Goal: Task Accomplishment & Management: Use online tool/utility

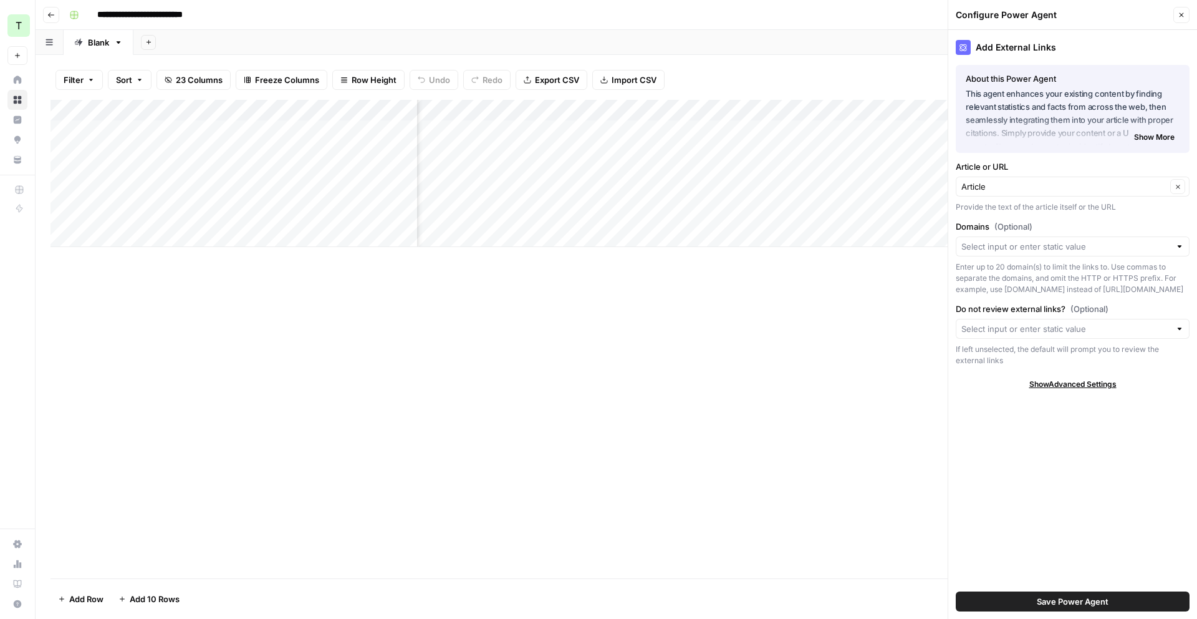
scroll to position [0, 347]
click at [648, 152] on div "Add Column" at bounding box center [617, 173] width 1132 height 147
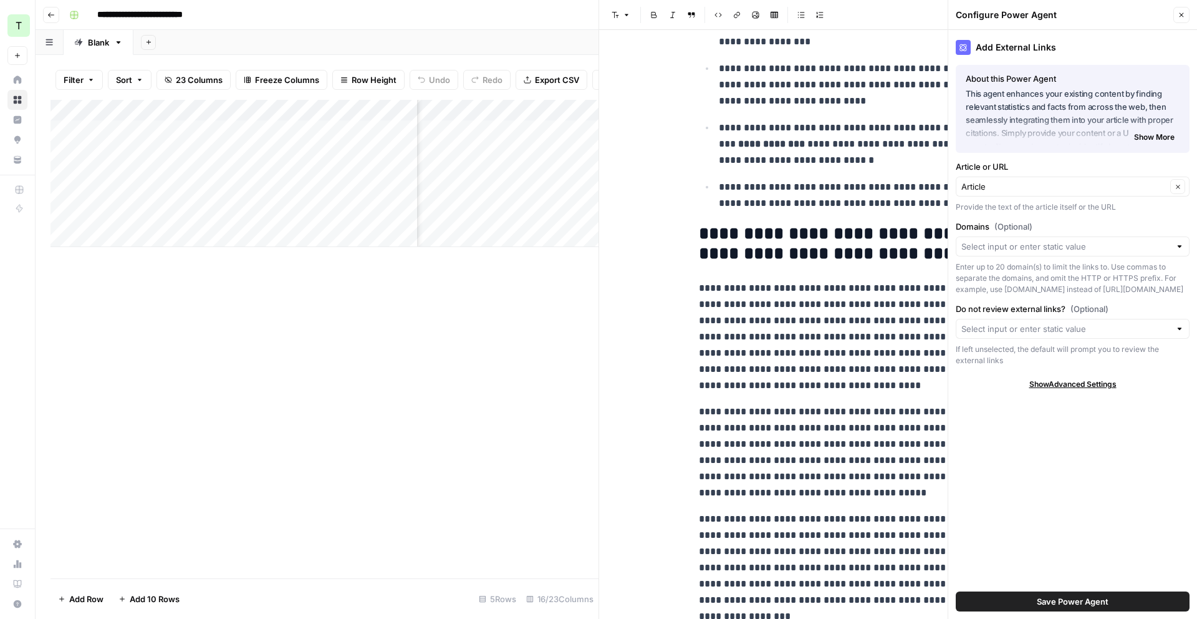
scroll to position [339, 0]
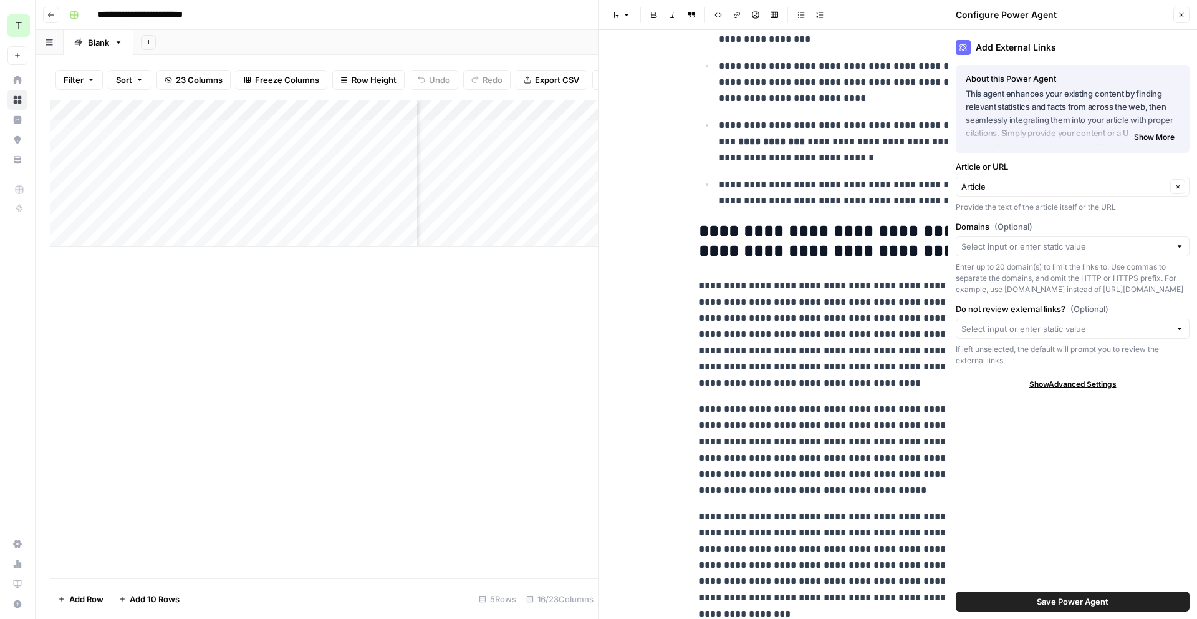
drag, startPoint x: 1185, startPoint y: 11, endPoint x: 1153, endPoint y: 12, distance: 31.8
click at [1185, 11] on button "Close" at bounding box center [1181, 15] width 16 height 16
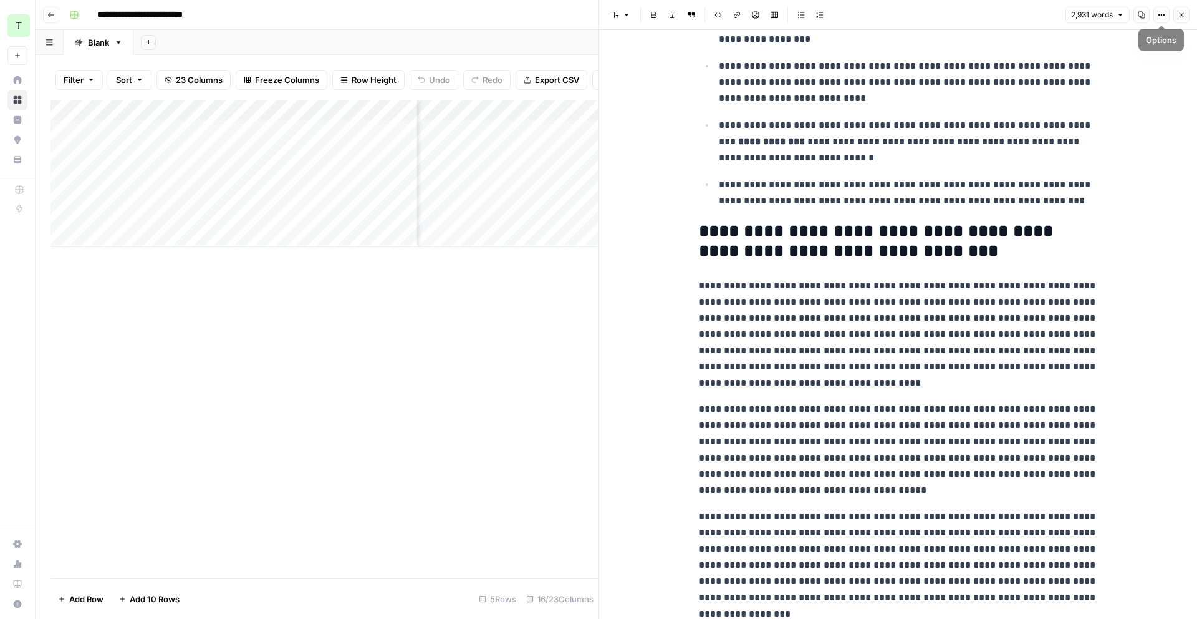
click at [1178, 17] on icon "button" at bounding box center [1181, 14] width 7 height 7
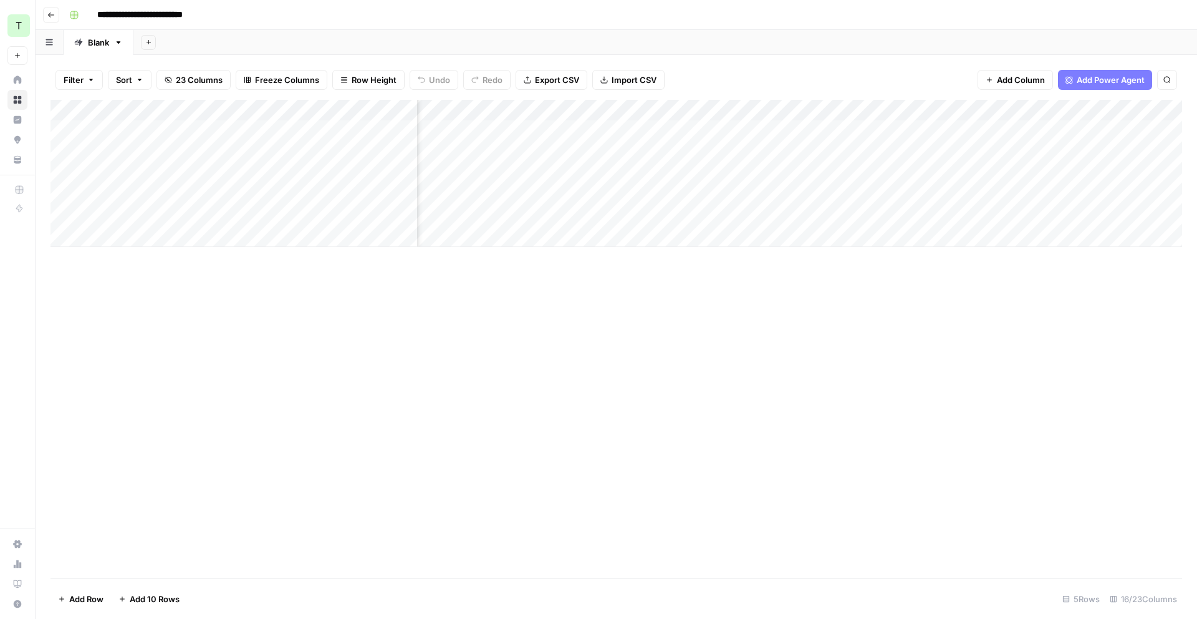
click at [736, 154] on div "Add Column" at bounding box center [617, 173] width 1132 height 147
click at [802, 152] on div "Add Column" at bounding box center [617, 173] width 1132 height 147
click at [804, 148] on div "Add Column" at bounding box center [617, 173] width 1132 height 147
click at [780, 152] on div "Add Column" at bounding box center [617, 173] width 1132 height 147
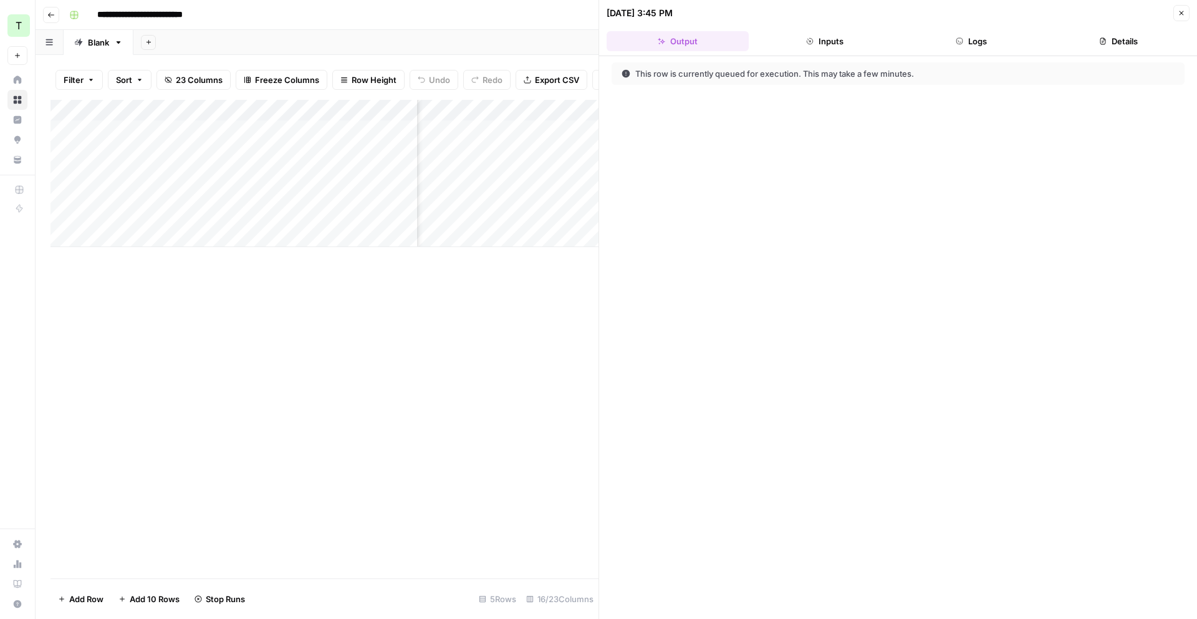
click at [805, 46] on button "Inputs" at bounding box center [825, 41] width 142 height 20
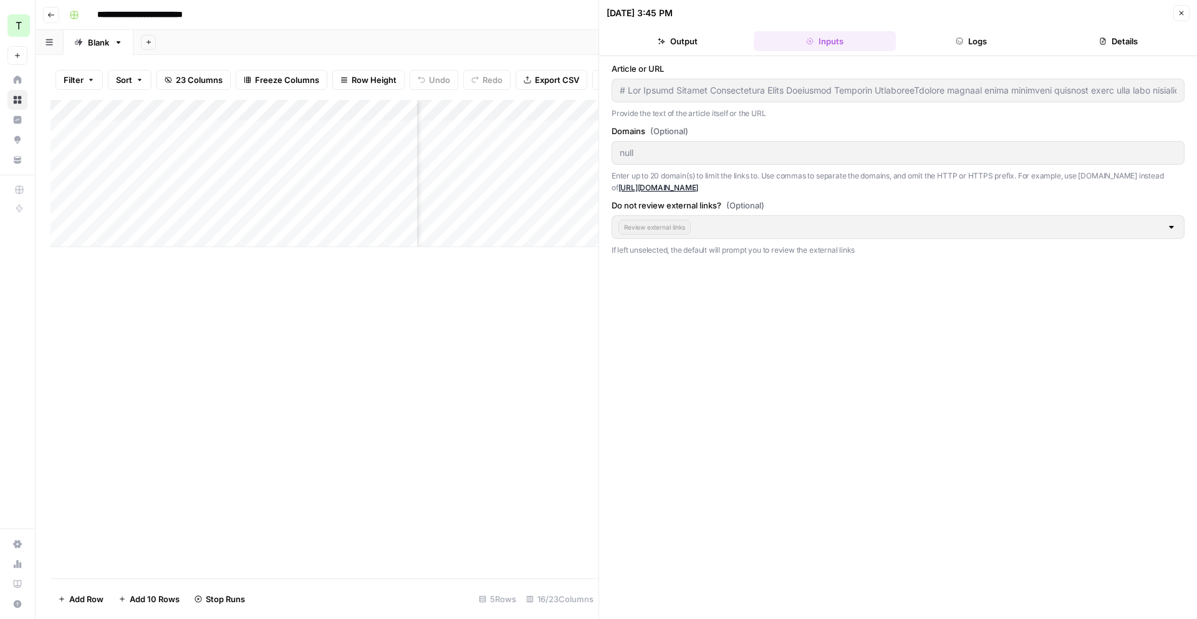
click at [571, 115] on div "Add Column" at bounding box center [325, 173] width 548 height 147
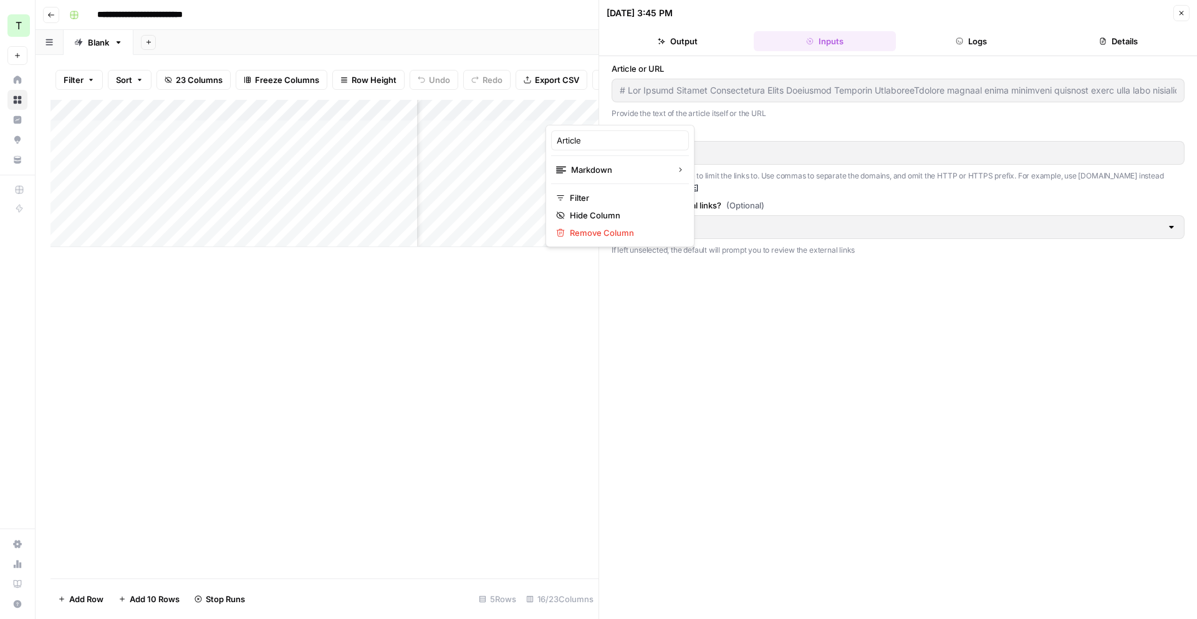
type input "# How Modern Payroll Transparency Fuels Financial Services ExpansionPayroll opa…"
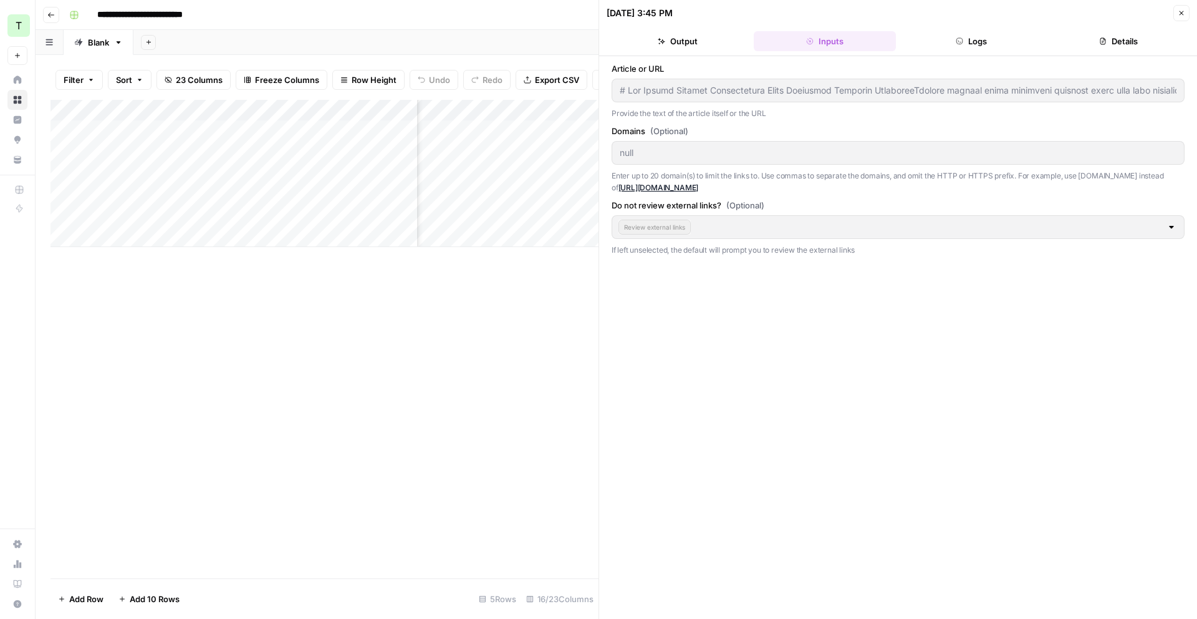
drag, startPoint x: 1180, startPoint y: 12, endPoint x: 778, endPoint y: 123, distance: 417.2
click at [1180, 12] on icon "button" at bounding box center [1181, 12] width 7 height 7
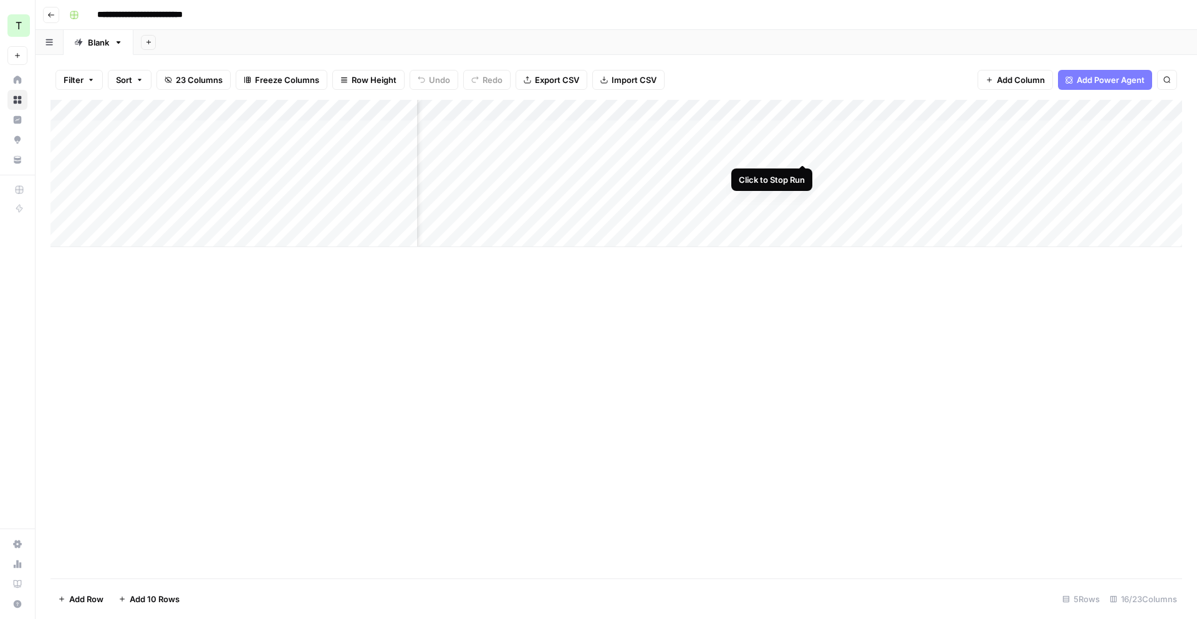
click at [806, 150] on div "Add Column" at bounding box center [617, 173] width 1132 height 147
click at [942, 151] on div "Add Column" at bounding box center [617, 173] width 1132 height 147
click at [925, 152] on div "Add Column" at bounding box center [617, 173] width 1132 height 147
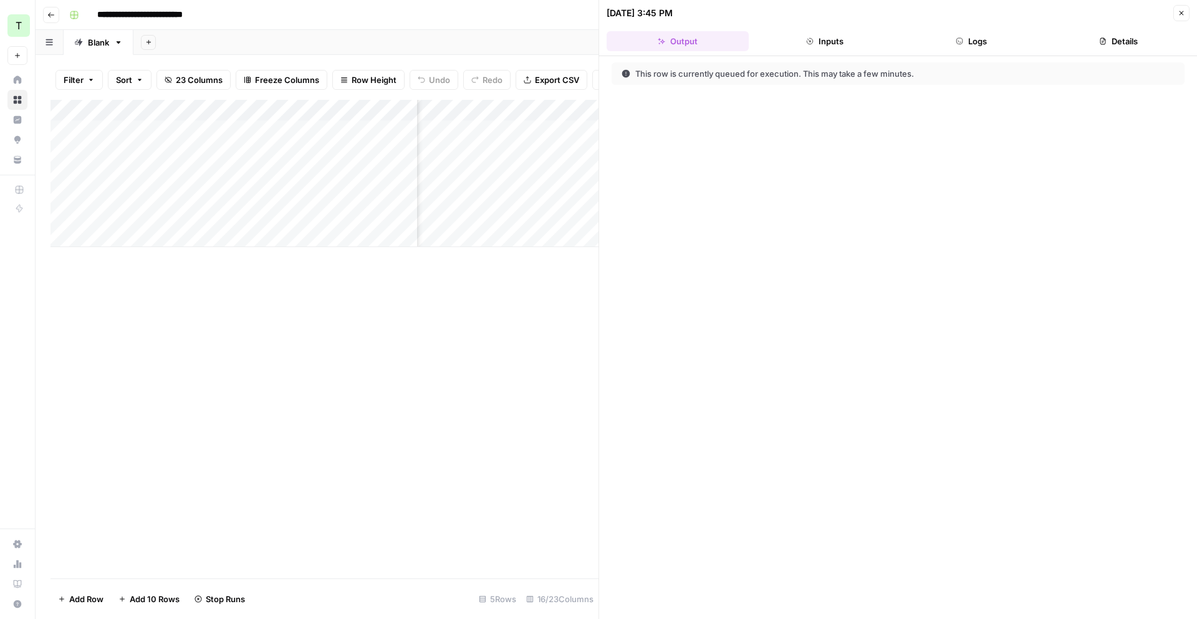
click at [834, 35] on button "Inputs" at bounding box center [825, 41] width 142 height 20
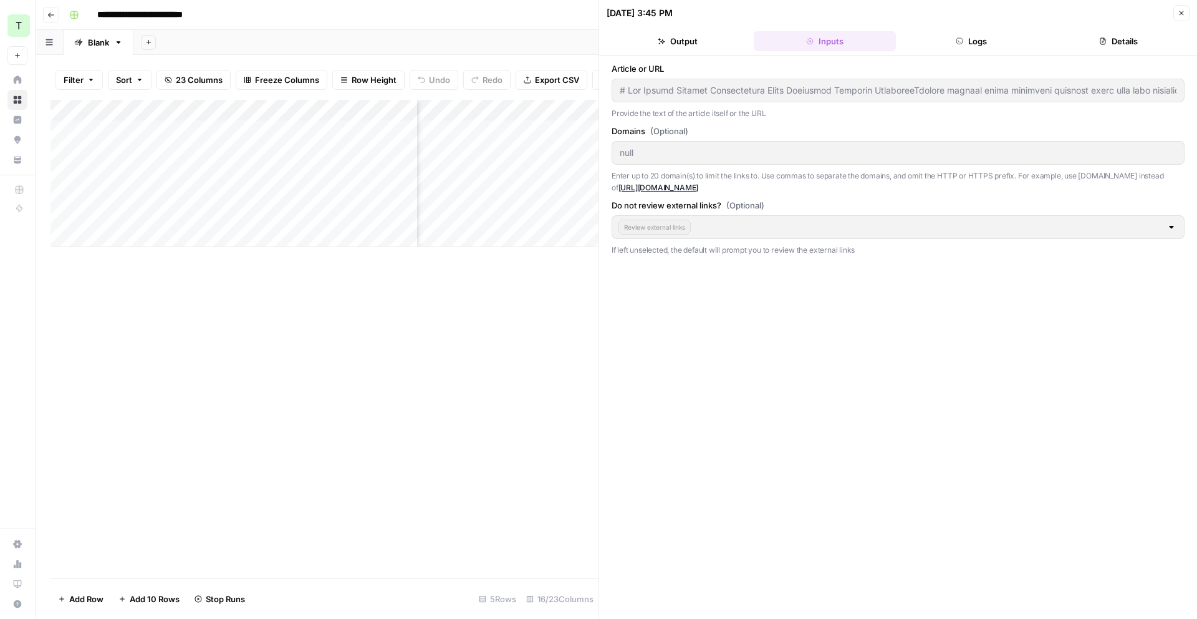
type input "# How Modern Payroll Transparency Fuels Financial Services ExpansionPayroll opa…"
click at [945, 39] on button "Logs" at bounding box center [972, 41] width 142 height 20
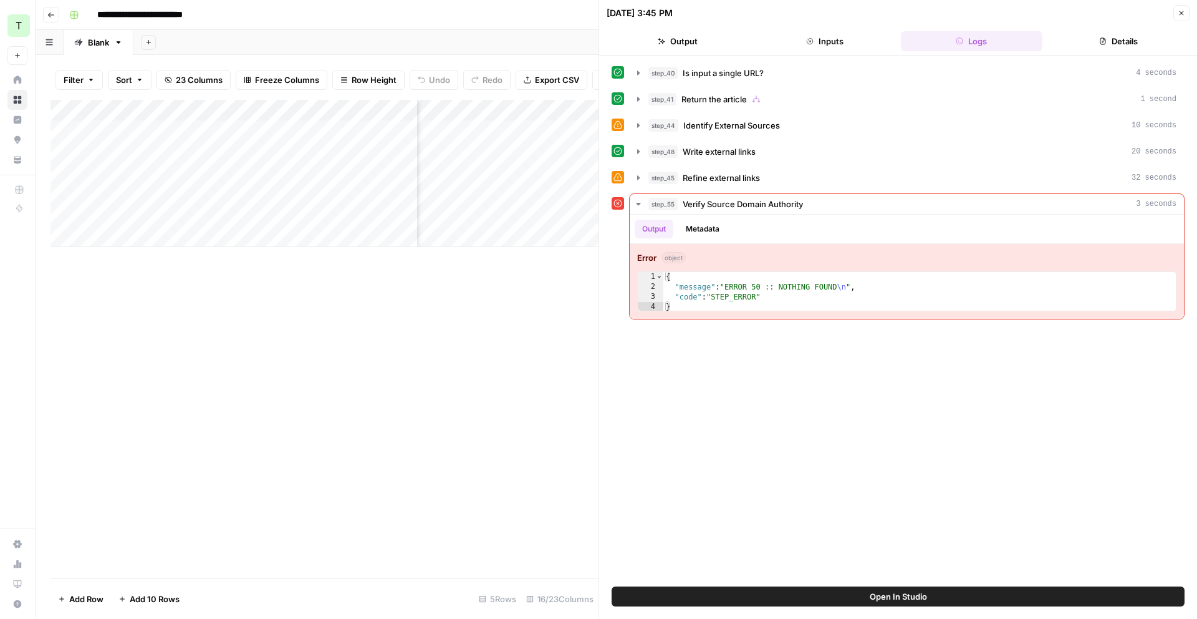
scroll to position [0, 587]
click at [820, 592] on button "Open In Studio" at bounding box center [898, 596] width 573 height 20
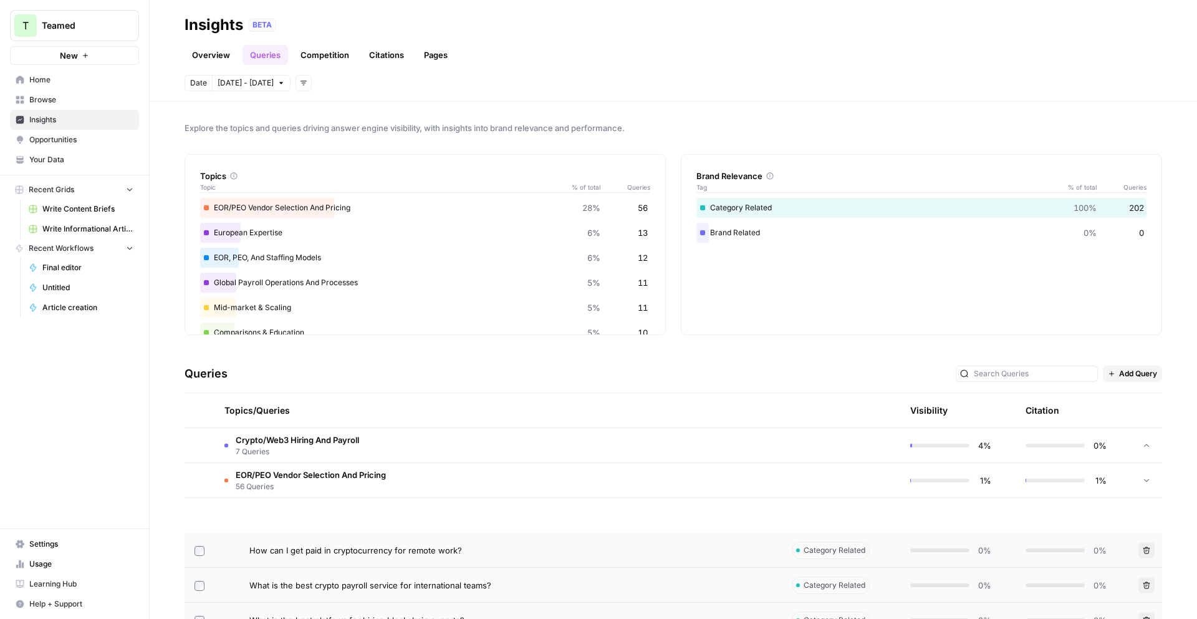
scroll to position [484, 0]
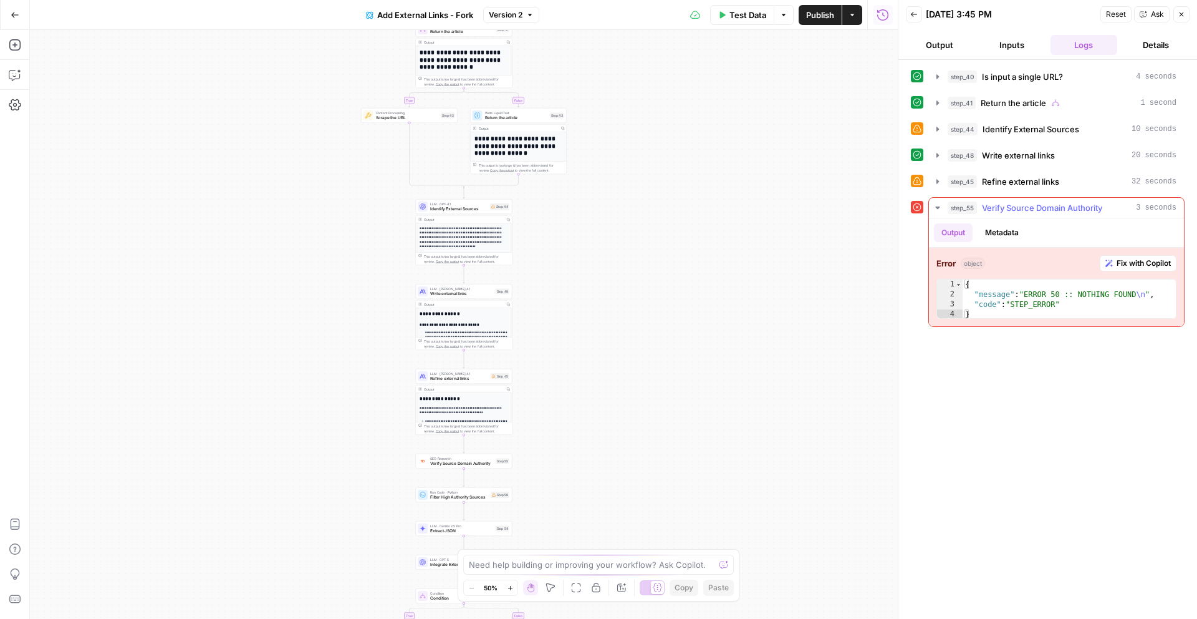
click at [1039, 208] on span "Verify Source Domain Authority" at bounding box center [1042, 207] width 120 height 12
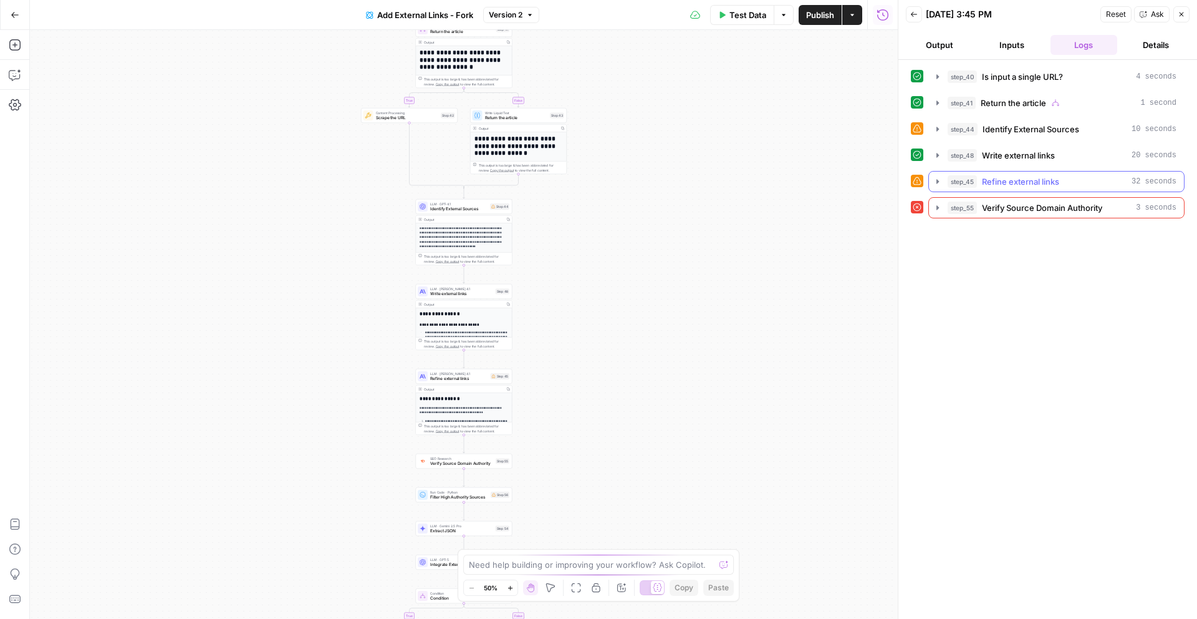
click at [1039, 180] on span "Refine external links" at bounding box center [1020, 181] width 77 height 12
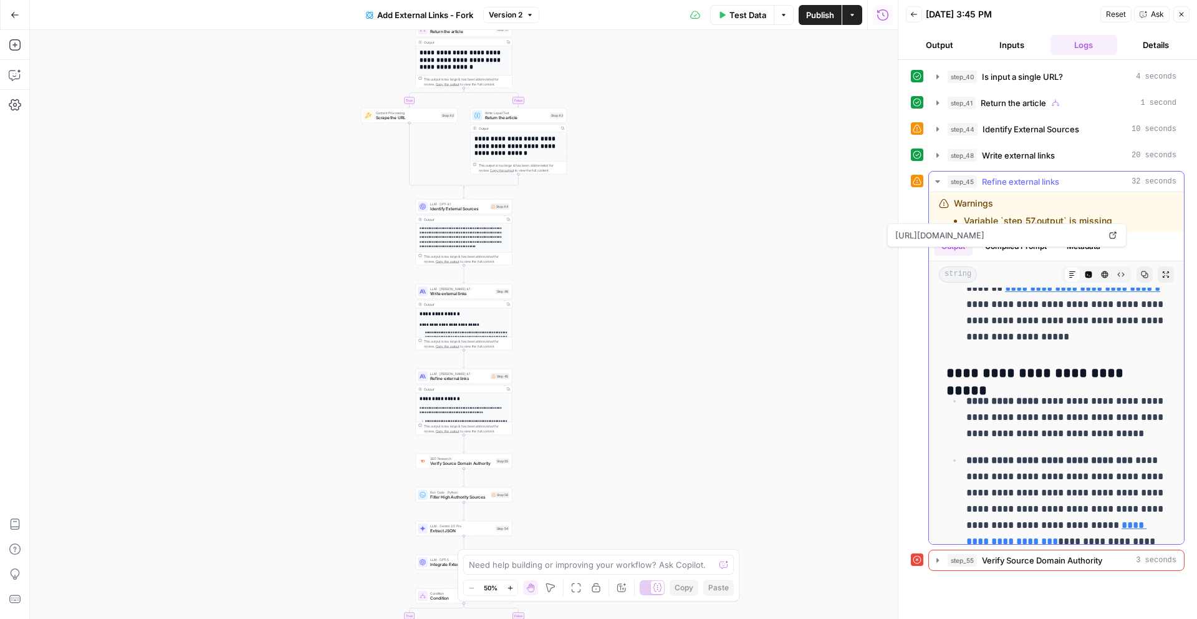
scroll to position [488, 0]
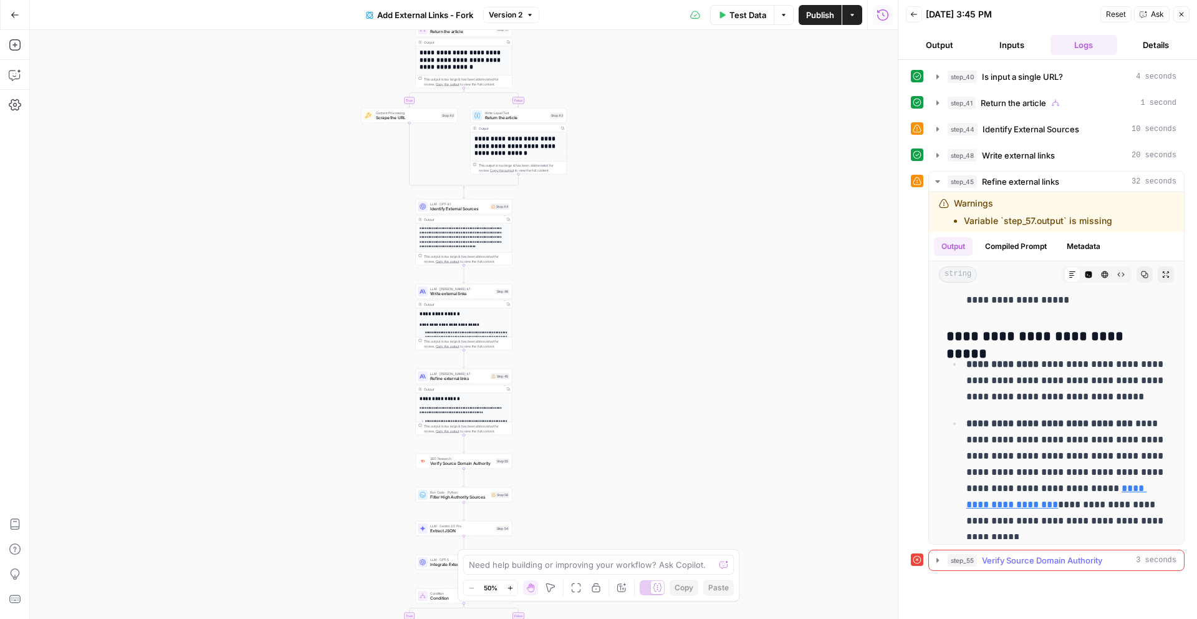
click at [1028, 564] on span "Verify Source Domain Authority" at bounding box center [1042, 560] width 120 height 12
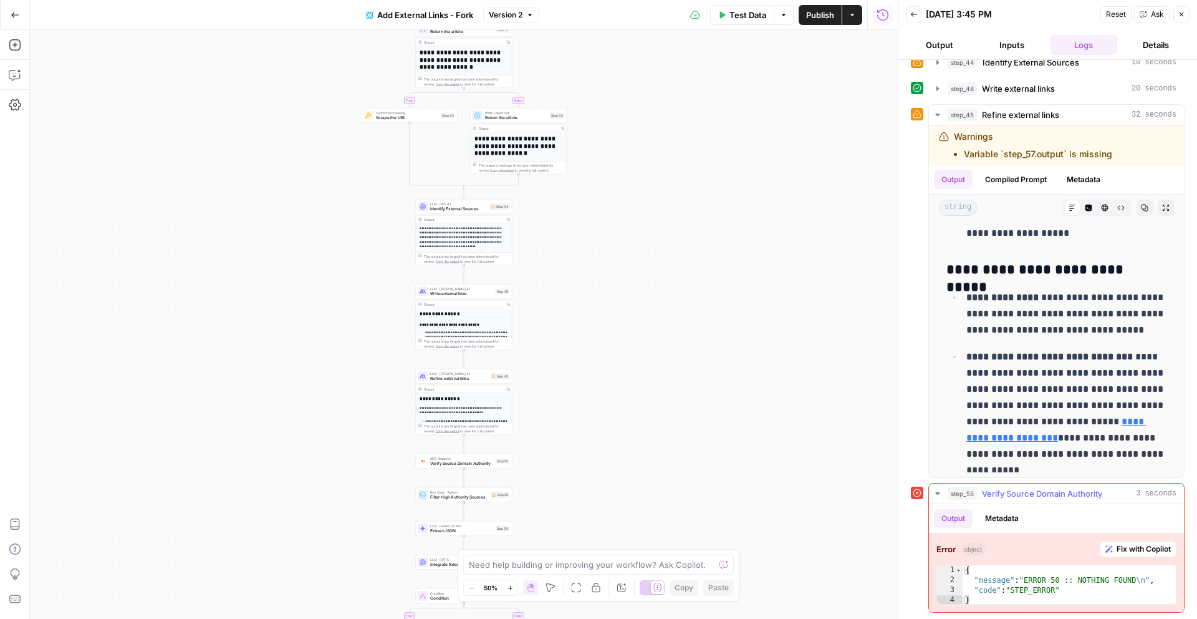
click at [1129, 548] on span "Fix with Copilot" at bounding box center [1144, 548] width 54 height 11
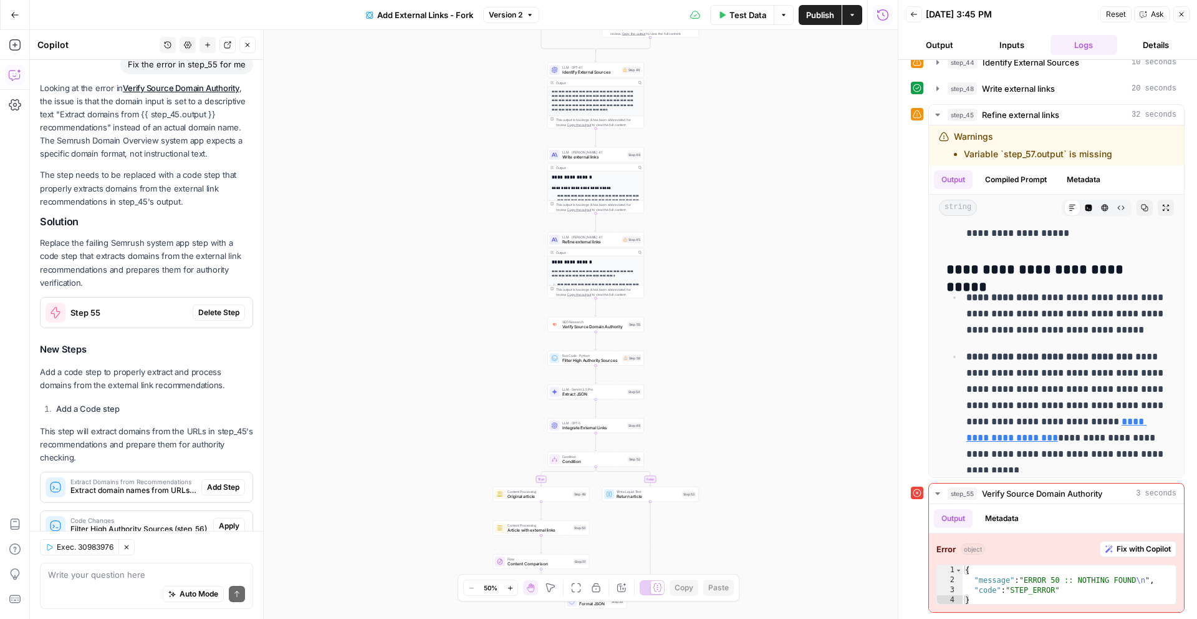
scroll to position [146, 0]
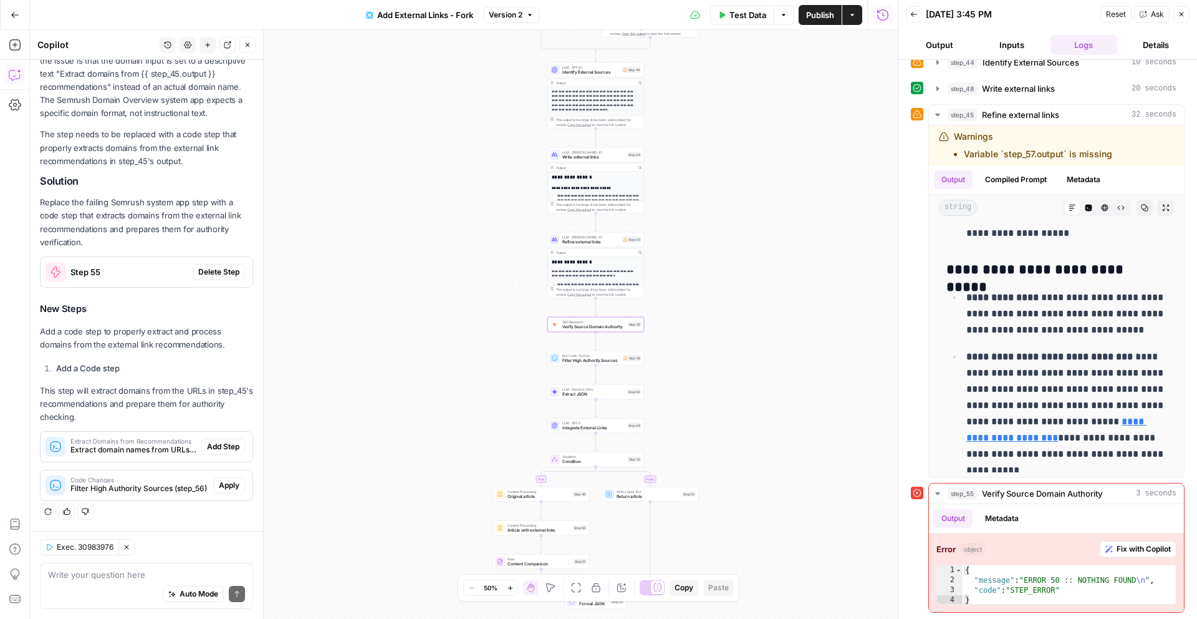
click at [215, 271] on span "Delete Step" at bounding box center [218, 271] width 41 height 11
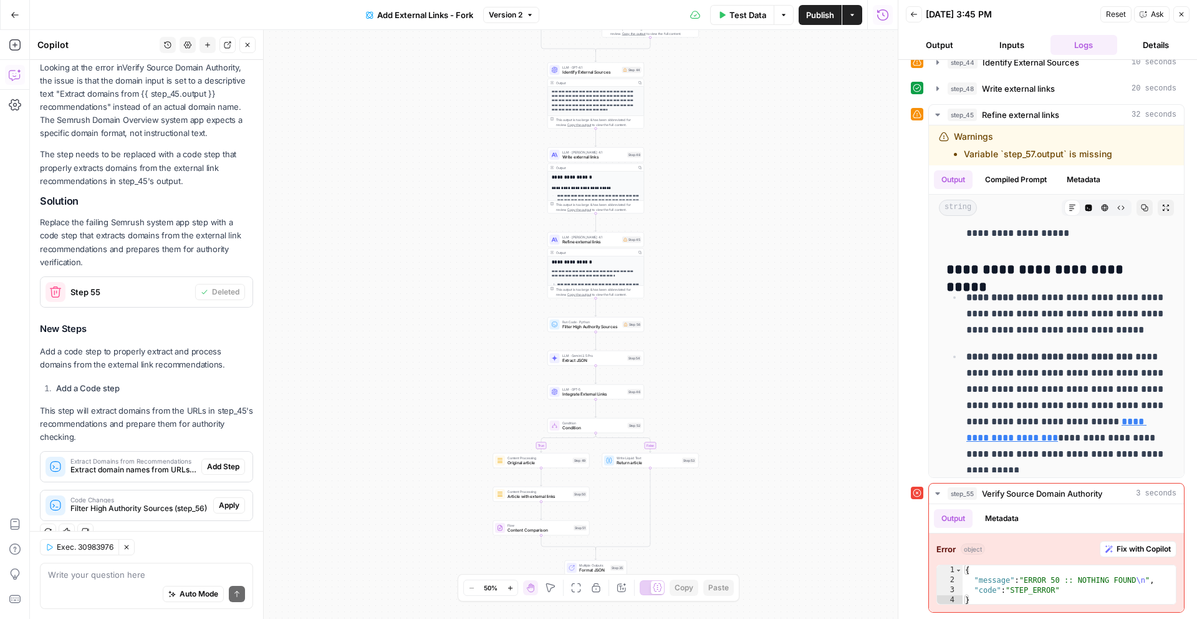
scroll to position [166, 0]
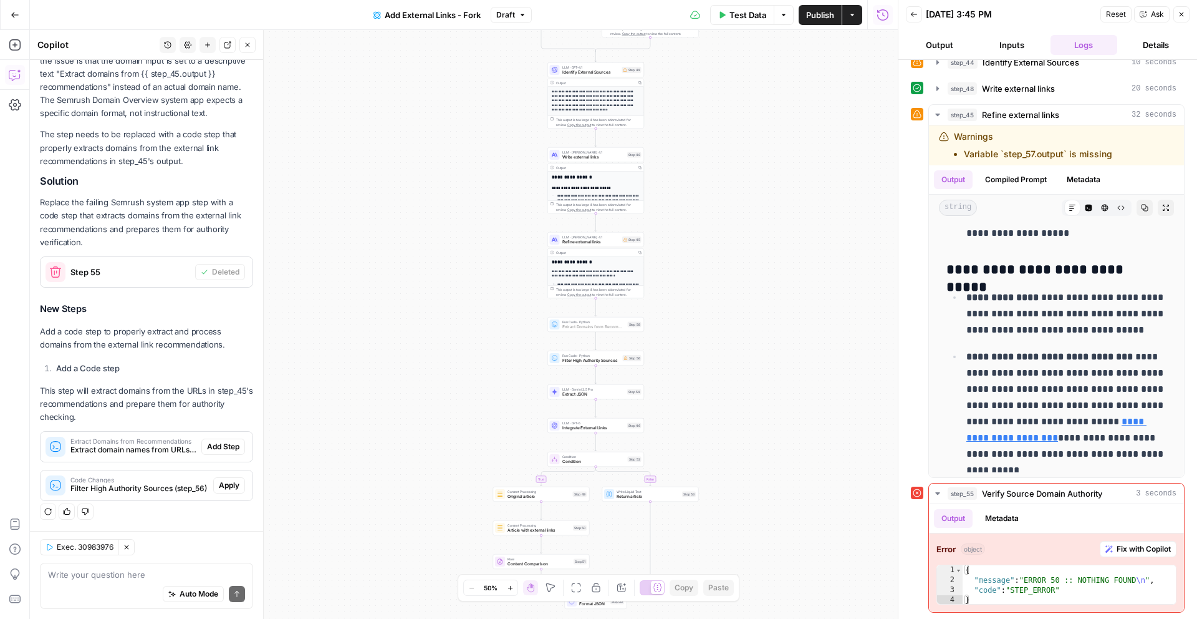
click at [225, 446] on span "Add Step" at bounding box center [223, 446] width 32 height 11
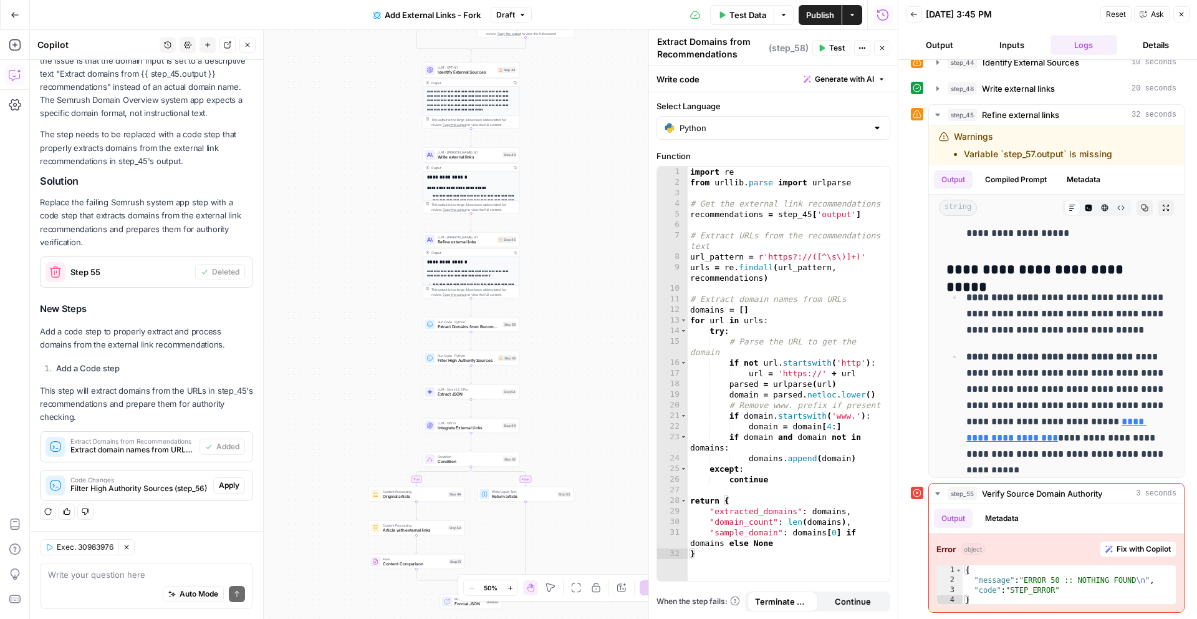
scroll to position [488, 0]
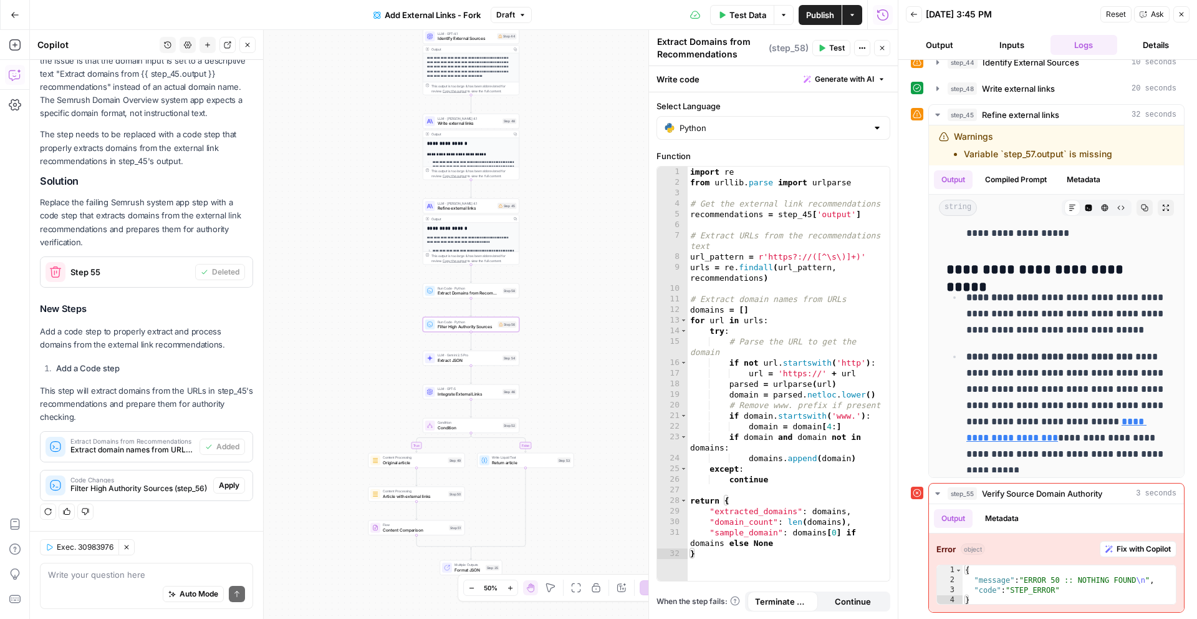
click at [227, 491] on button "Apply" at bounding box center [229, 485] width 32 height 16
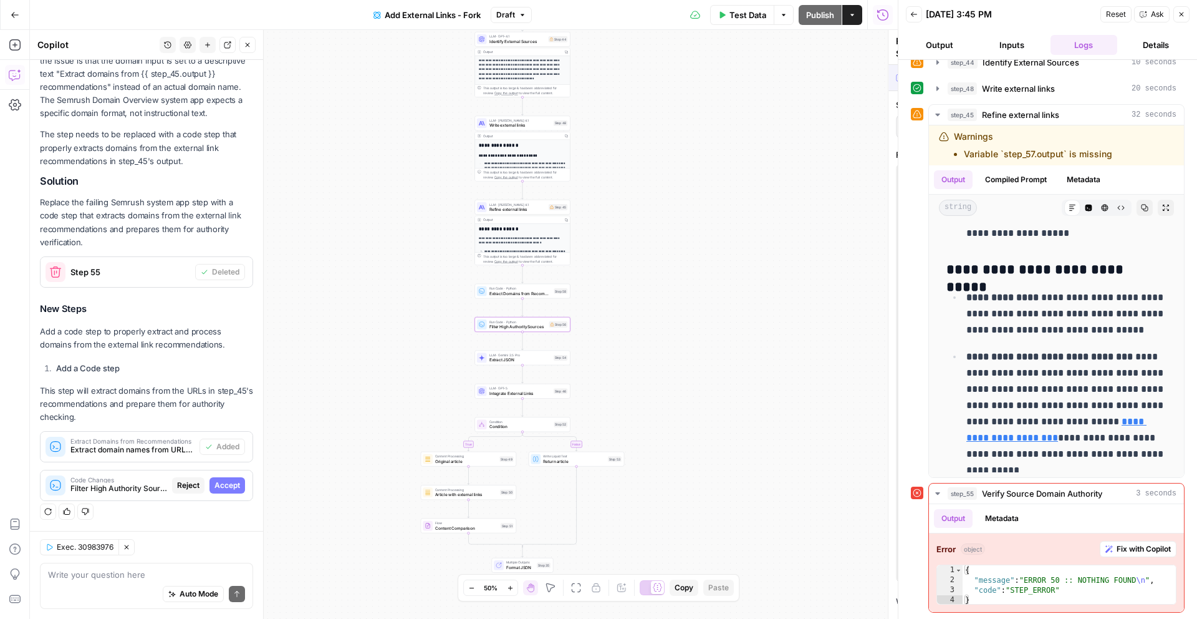
scroll to position [146, 0]
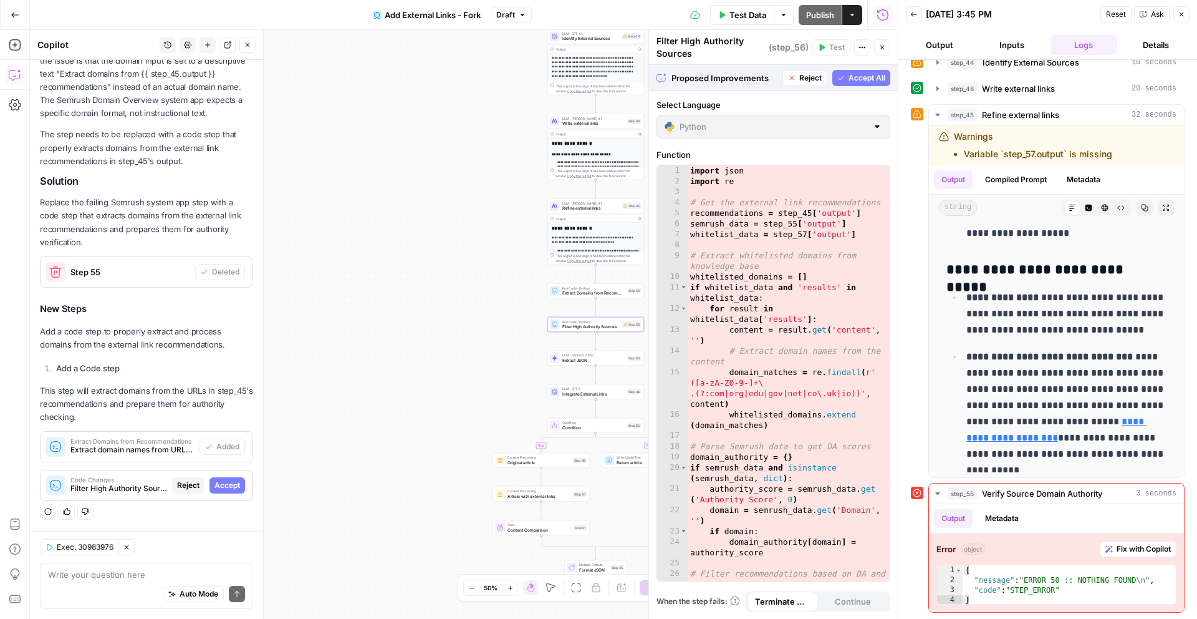
click at [230, 489] on span "Accept" at bounding box center [227, 484] width 26 height 11
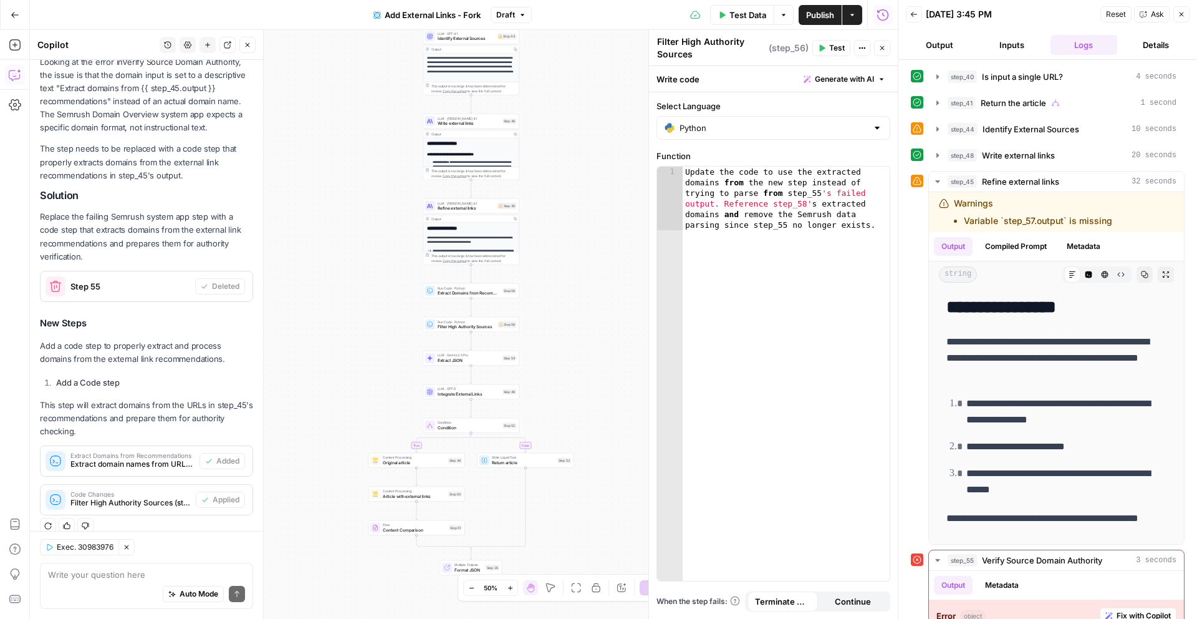
scroll to position [166, 0]
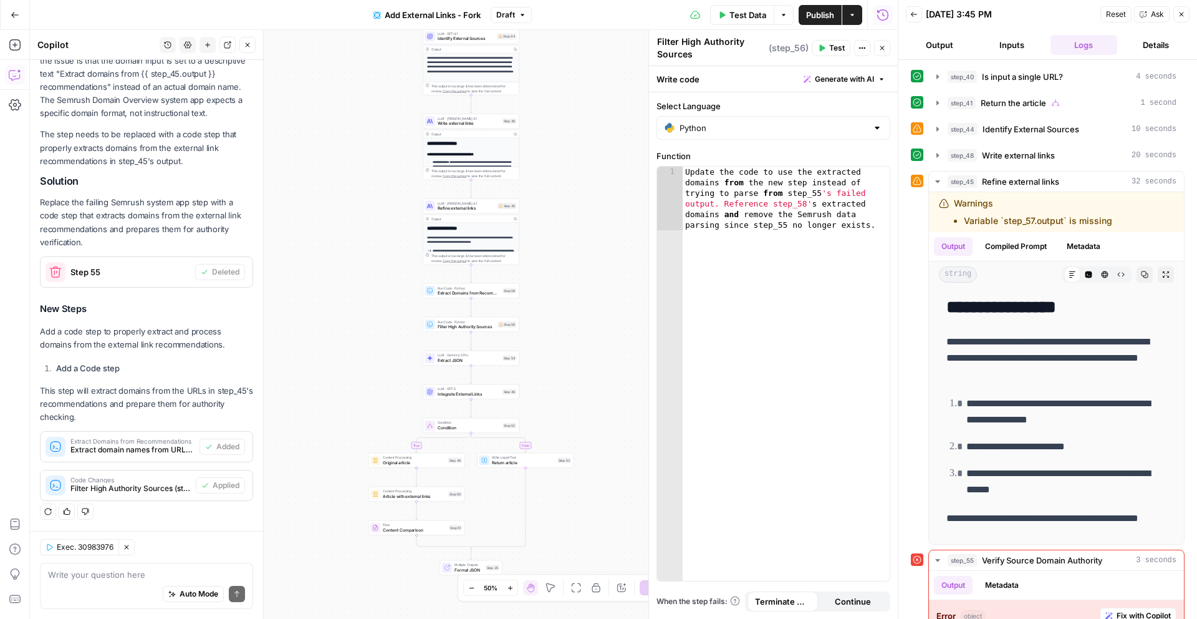
click at [828, 22] on button "Publish" at bounding box center [820, 15] width 43 height 20
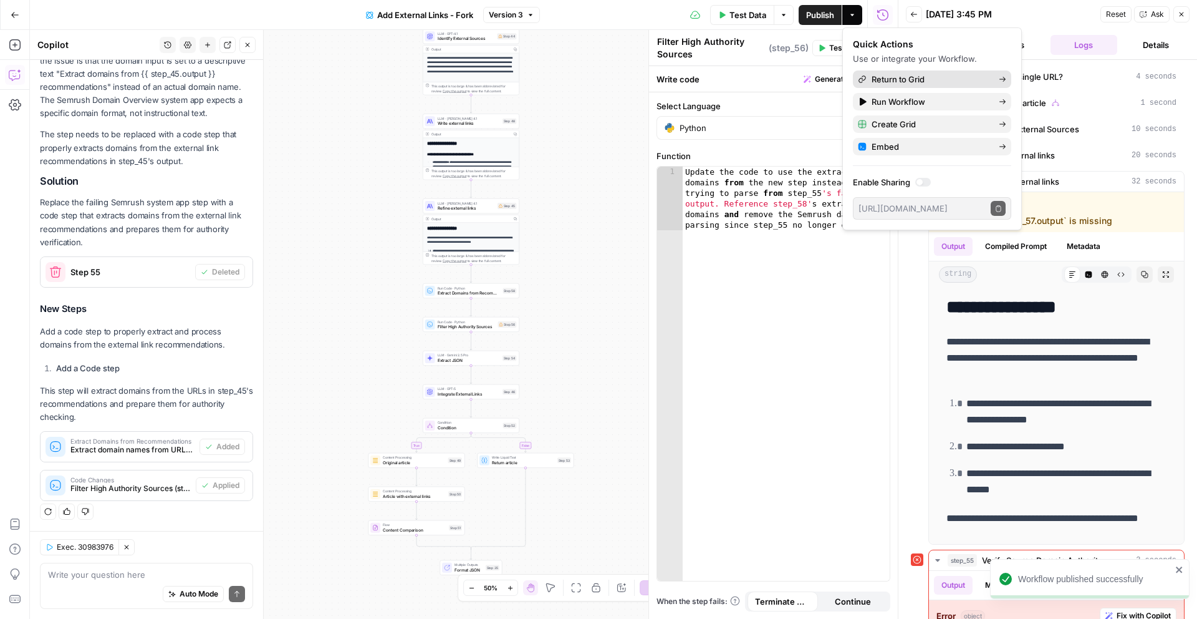
click at [936, 76] on span "Return to Grid" at bounding box center [930, 79] width 117 height 12
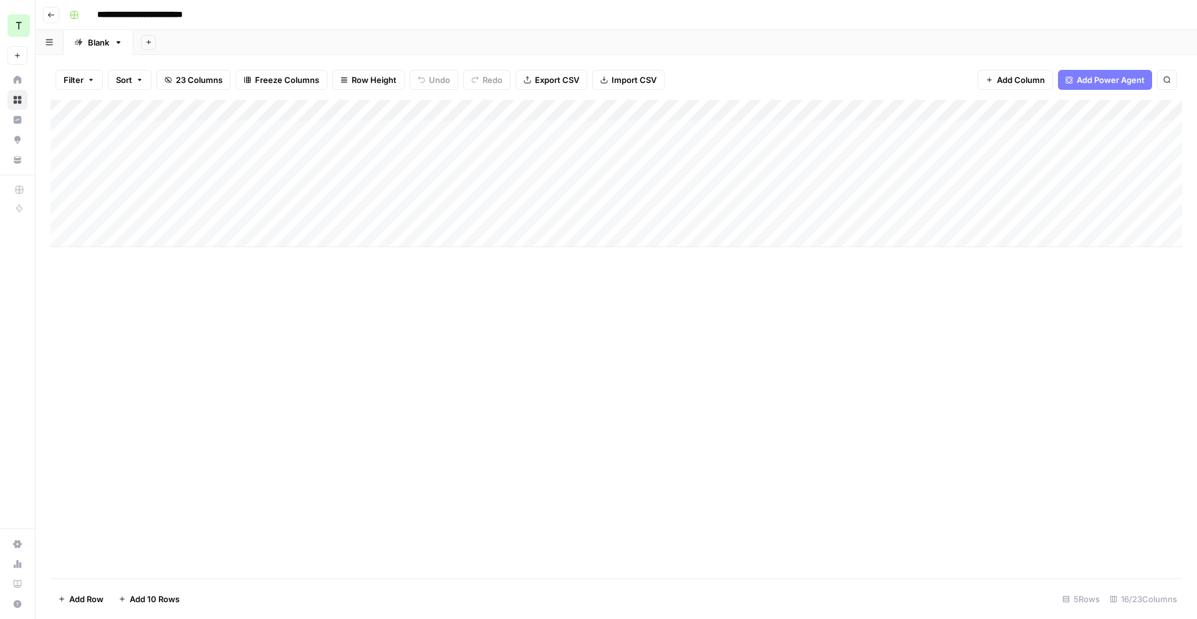
click at [1150, 152] on div "Add Column" at bounding box center [617, 173] width 1132 height 147
click at [1134, 150] on div "Add Column" at bounding box center [617, 173] width 1132 height 147
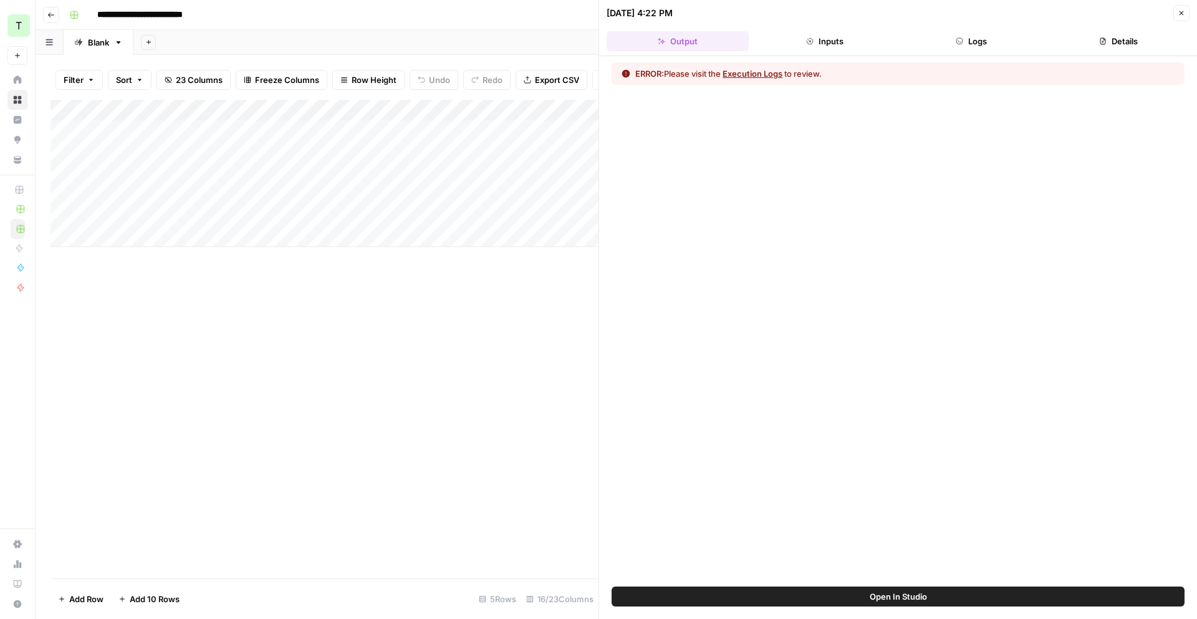
click at [761, 74] on button "Execution Logs" at bounding box center [753, 73] width 60 height 12
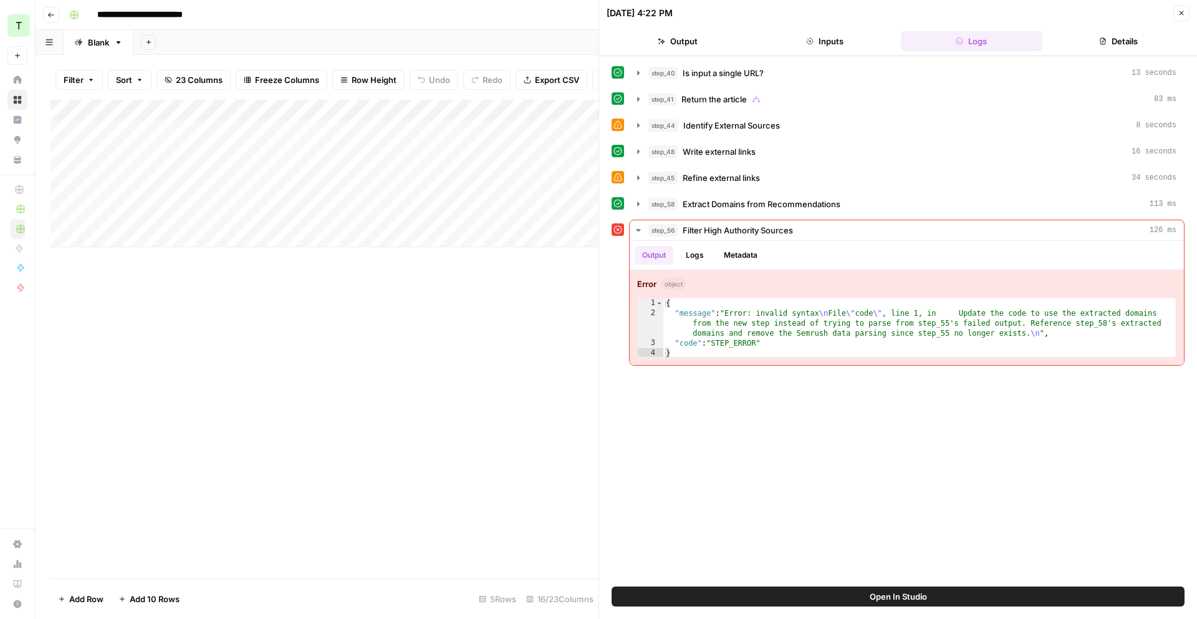
click at [850, 595] on button "Open In Studio" at bounding box center [898, 596] width 573 height 20
click at [1182, 14] on icon "button" at bounding box center [1182, 13] width 4 height 4
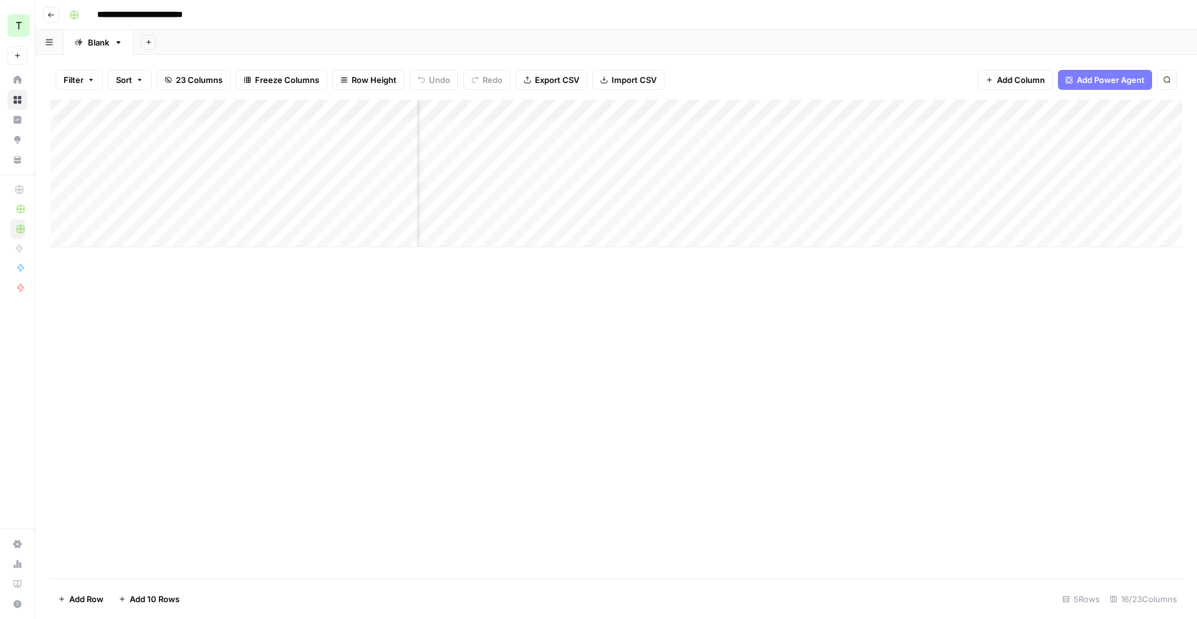
scroll to position [0, 129]
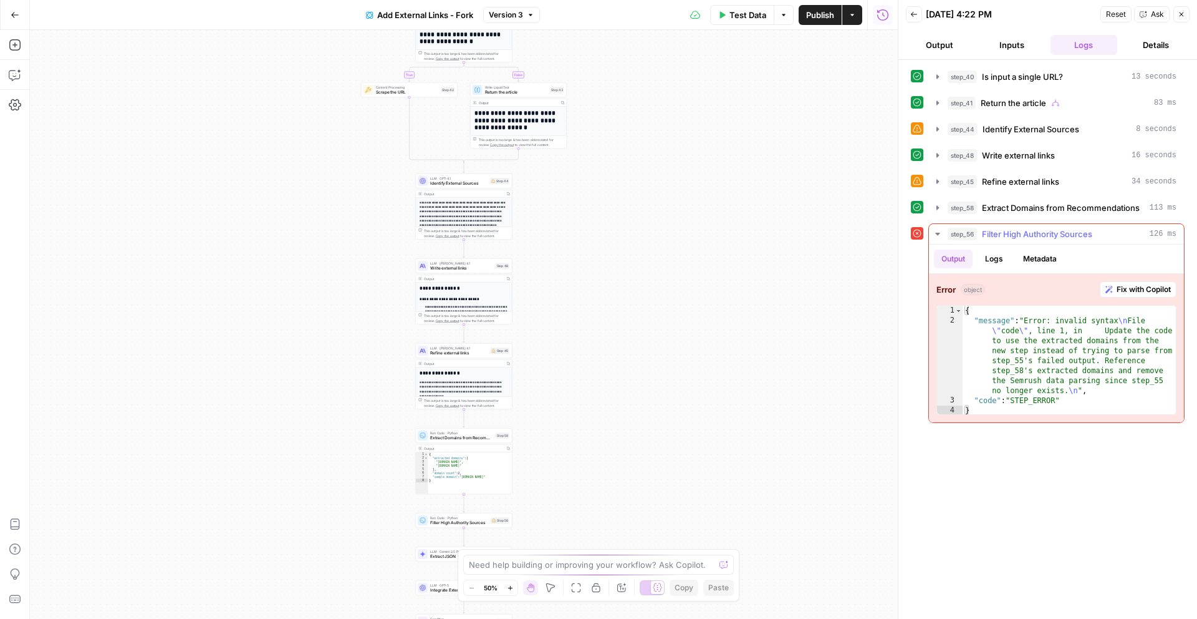
click at [1141, 286] on span "Fix with Copilot" at bounding box center [1144, 289] width 54 height 11
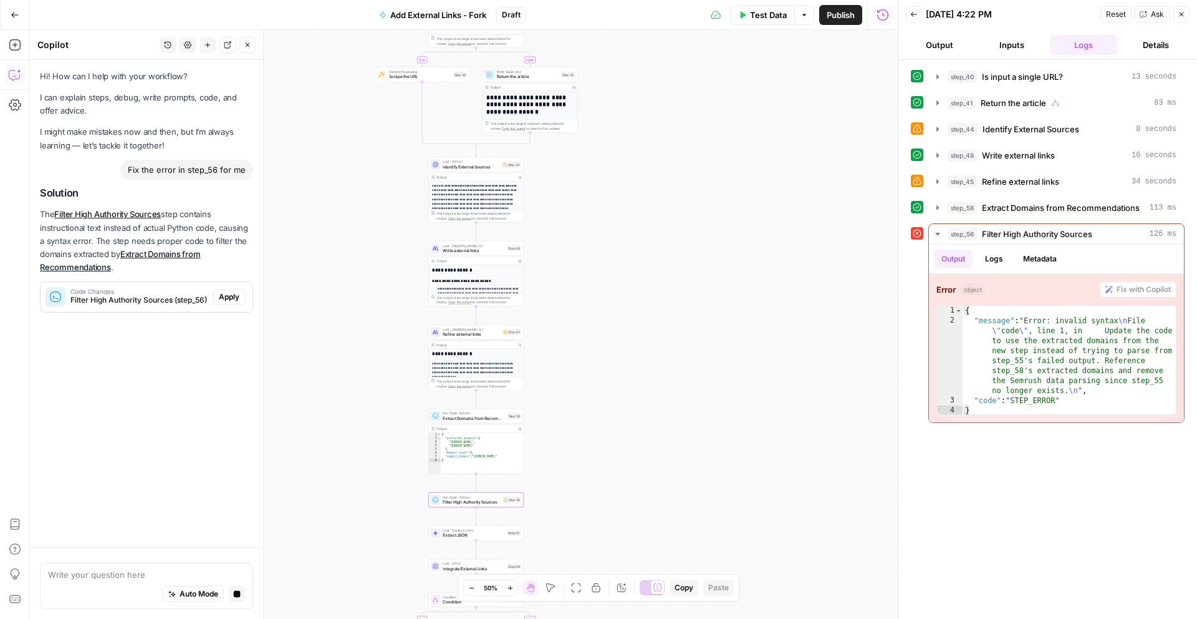
click at [224, 297] on span "Apply" at bounding box center [229, 296] width 21 height 11
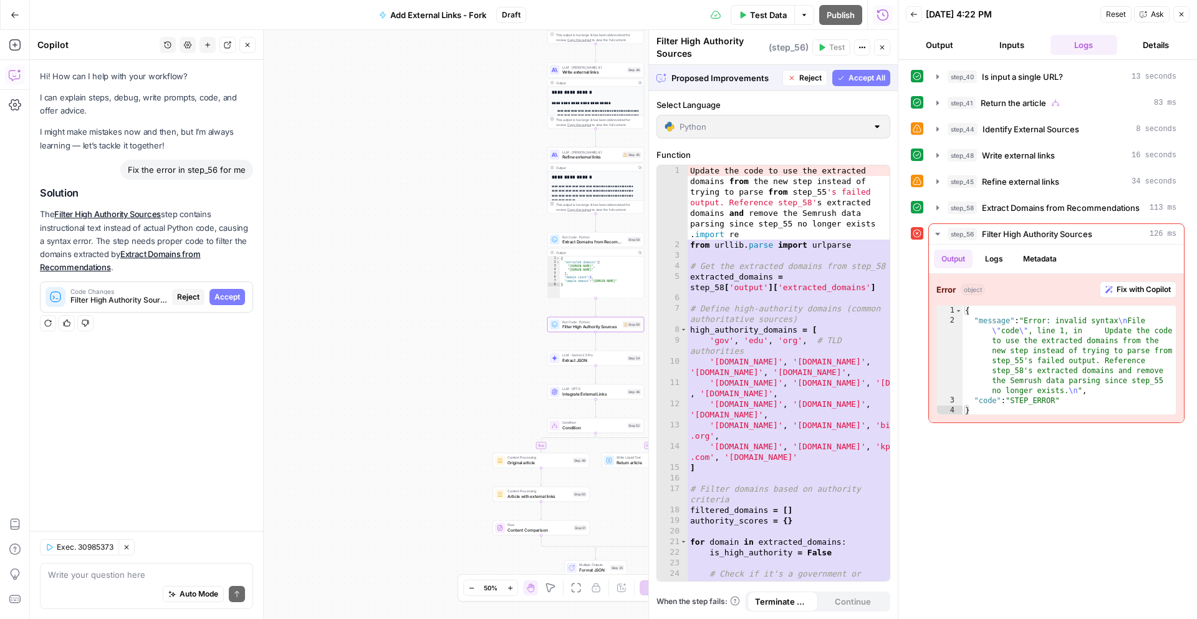
click at [224, 297] on span "Accept" at bounding box center [227, 296] width 26 height 11
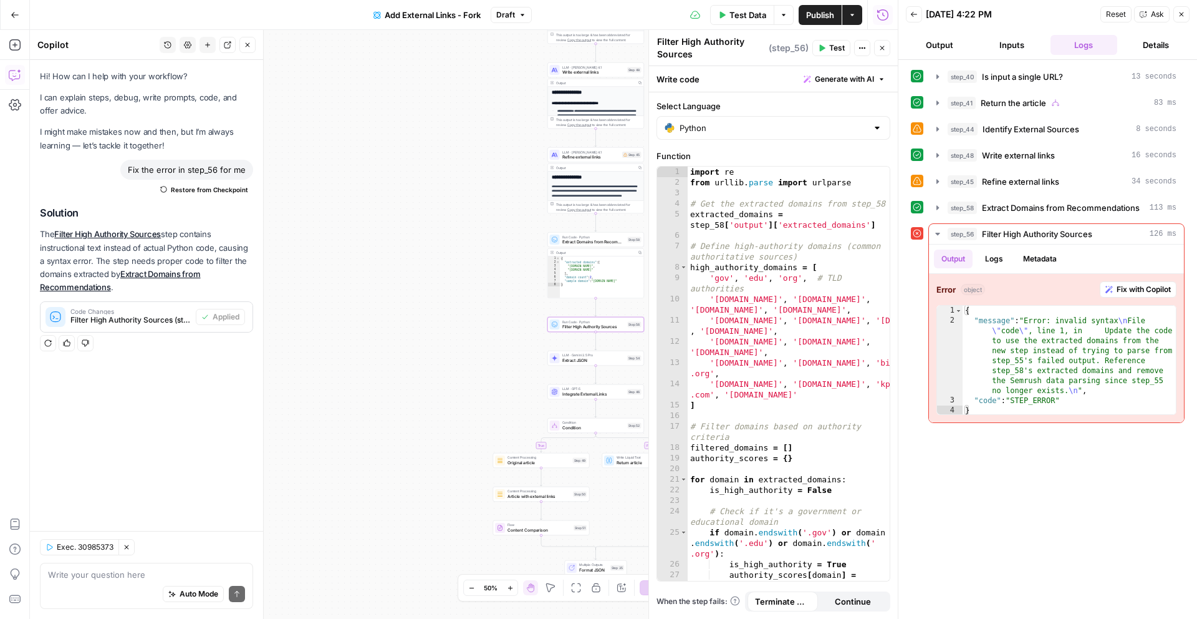
click at [758, 11] on span "Test Data" at bounding box center [747, 15] width 37 height 12
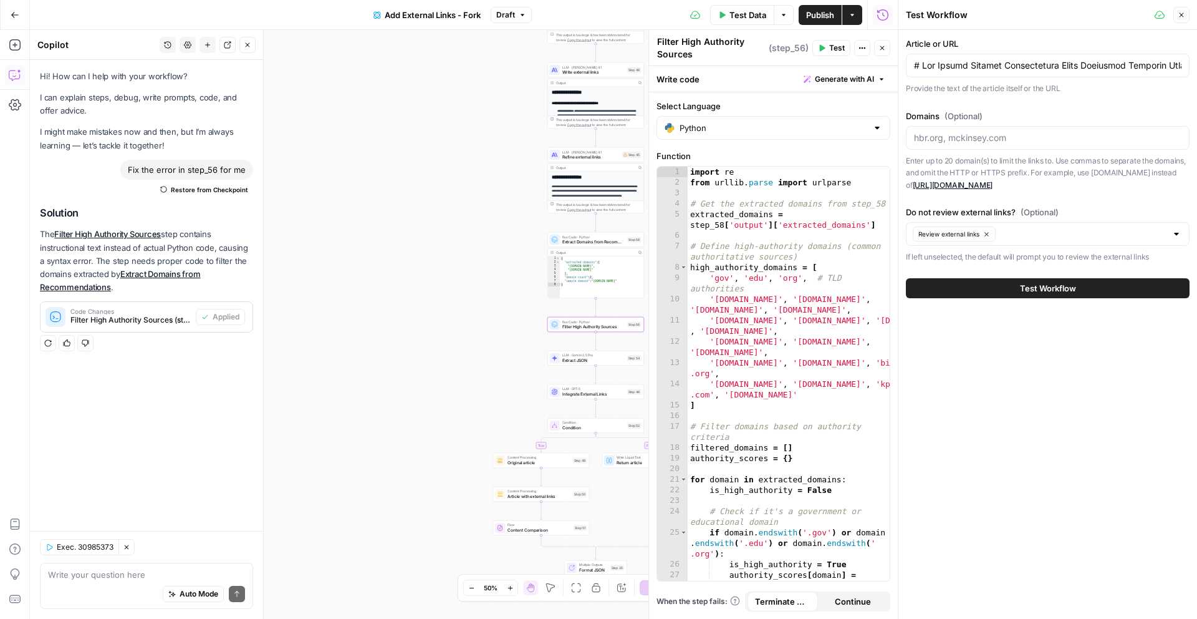
click at [1005, 293] on button "Test Workflow" at bounding box center [1048, 288] width 284 height 20
type input "# How Modern Payroll Transparency Fuels Financial Services ExpansionPayroll opa…"
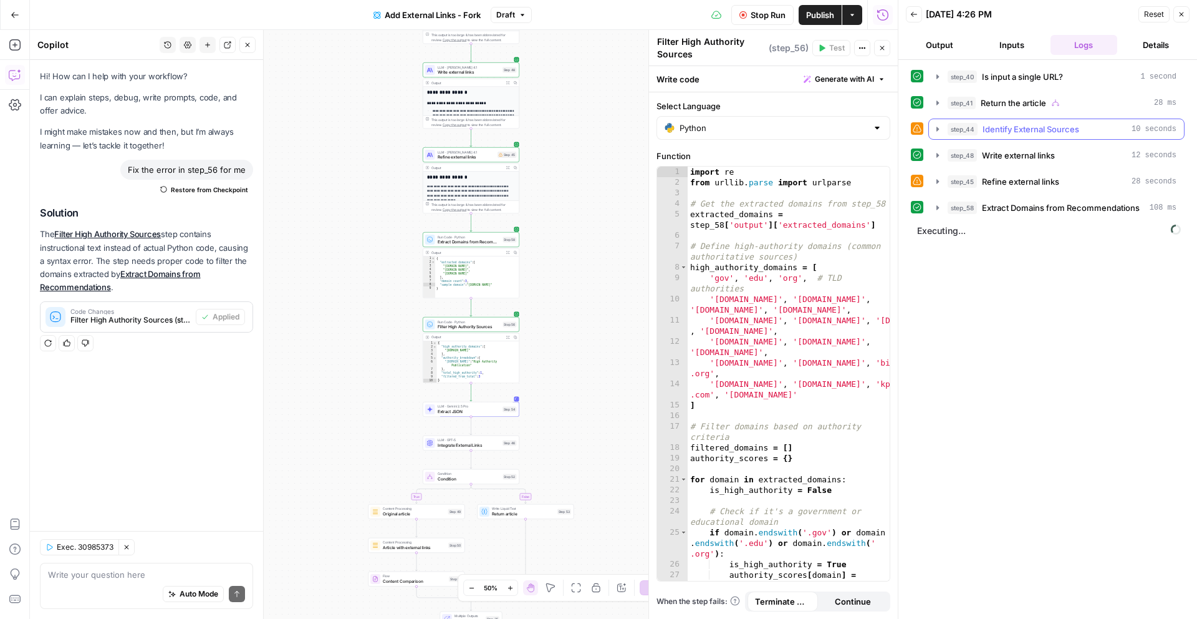
click at [940, 130] on icon "button" at bounding box center [938, 129] width 10 height 10
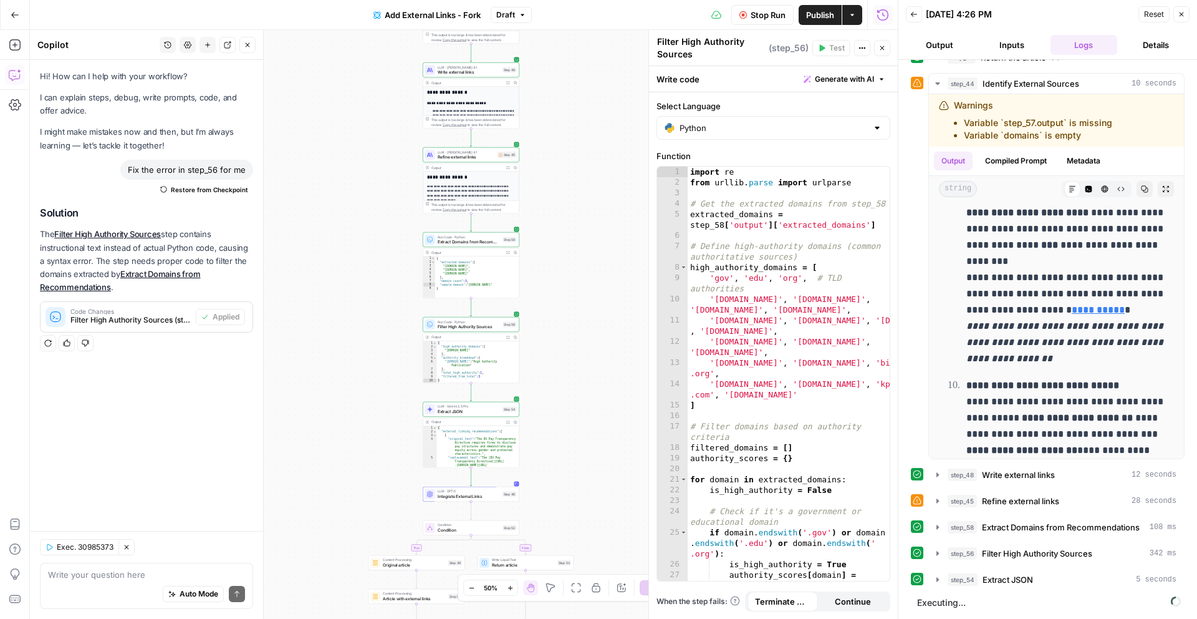
scroll to position [1444, 0]
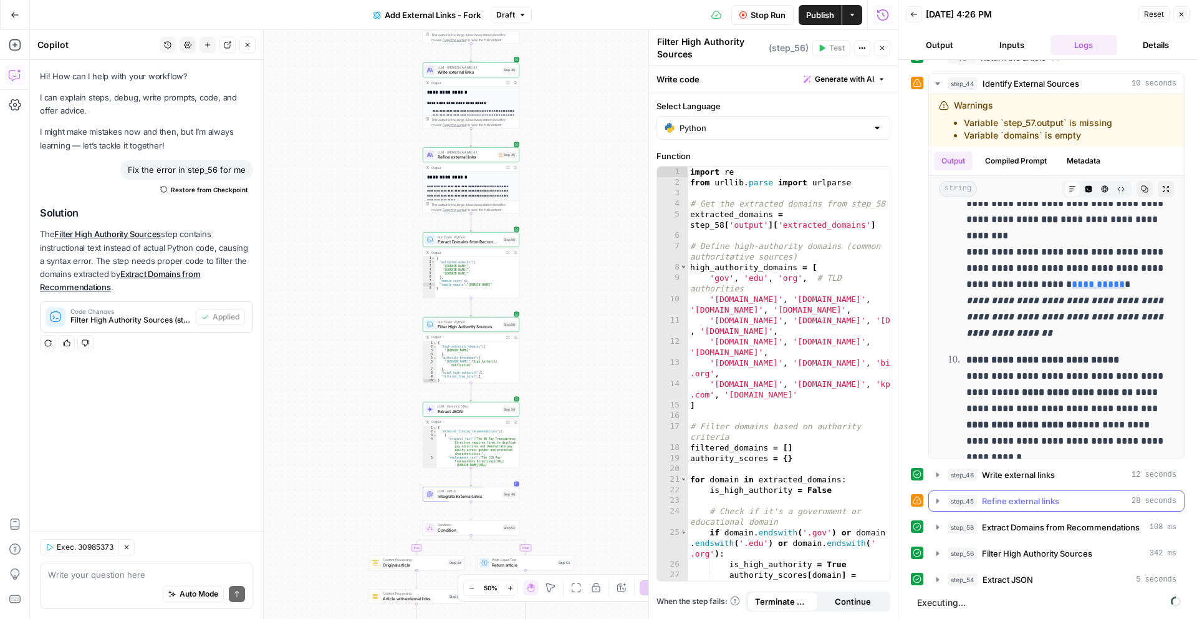
click at [933, 504] on icon "button" at bounding box center [938, 501] width 10 height 10
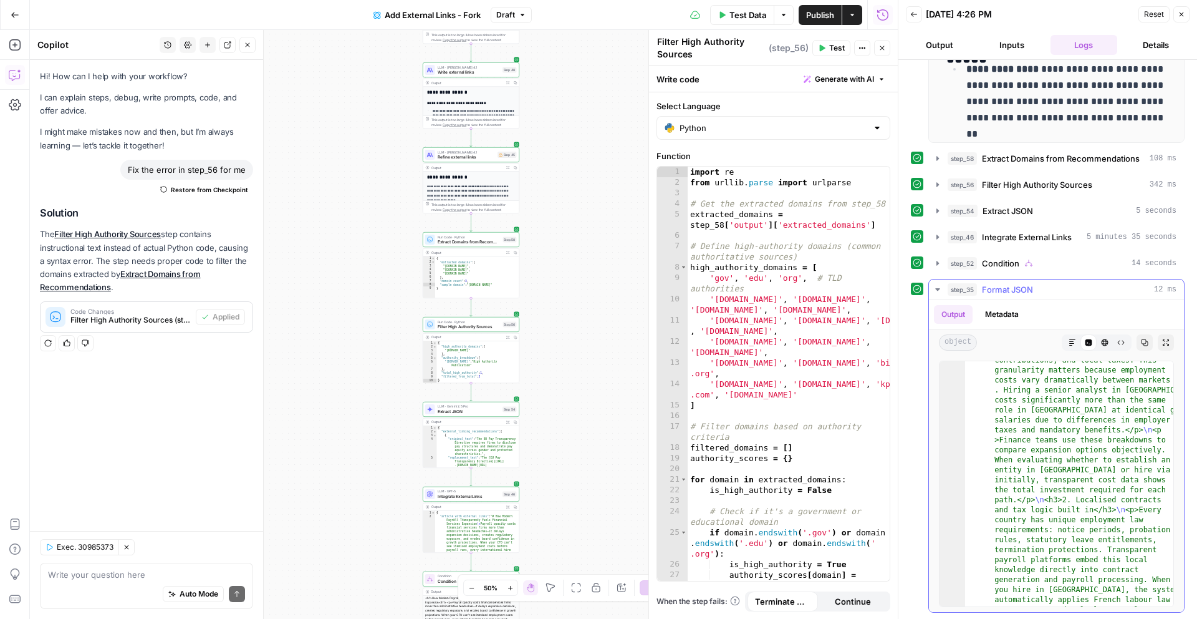
scroll to position [2599, 0]
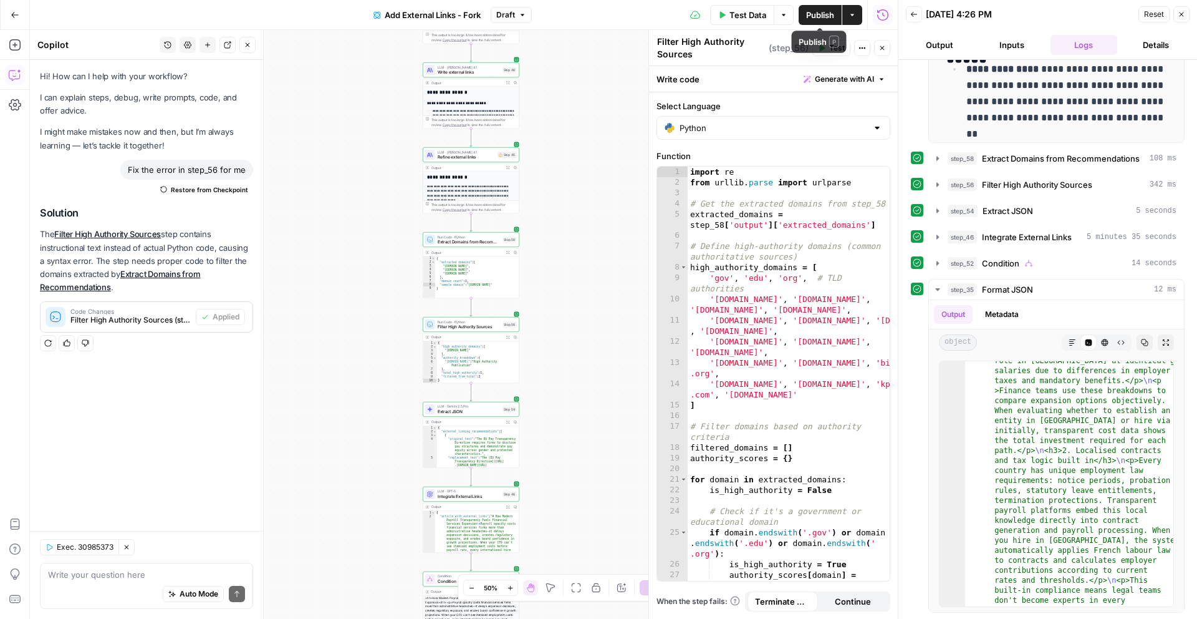
click at [827, 20] on span "Publish" at bounding box center [820, 15] width 28 height 12
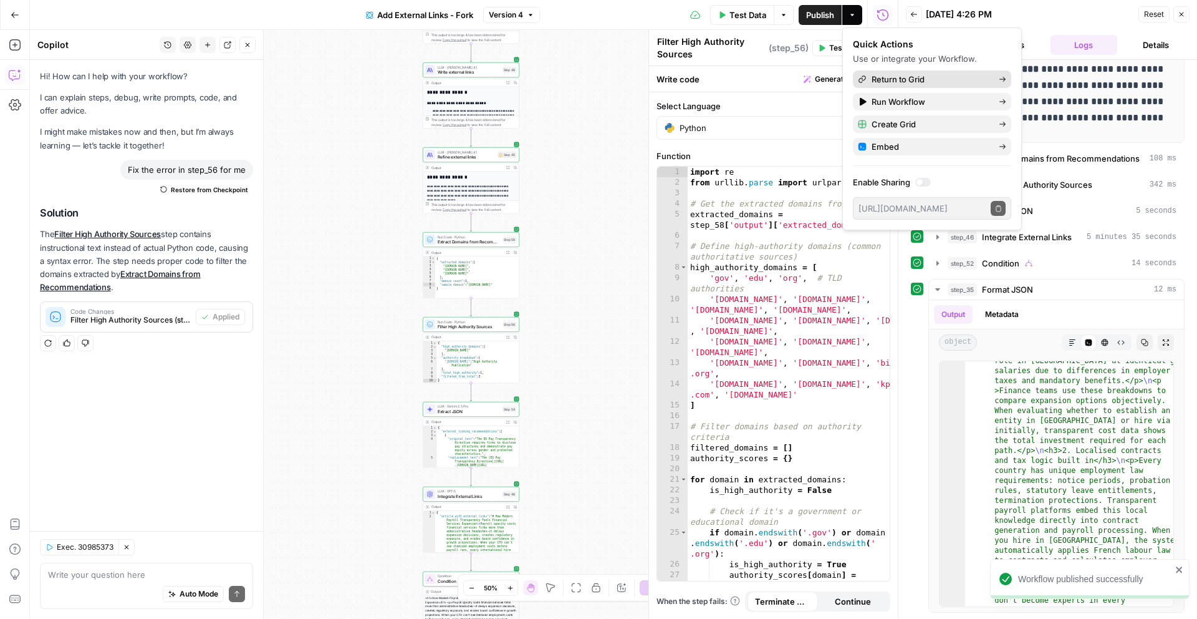
click at [912, 77] on span "Return to Grid" at bounding box center [930, 79] width 117 height 12
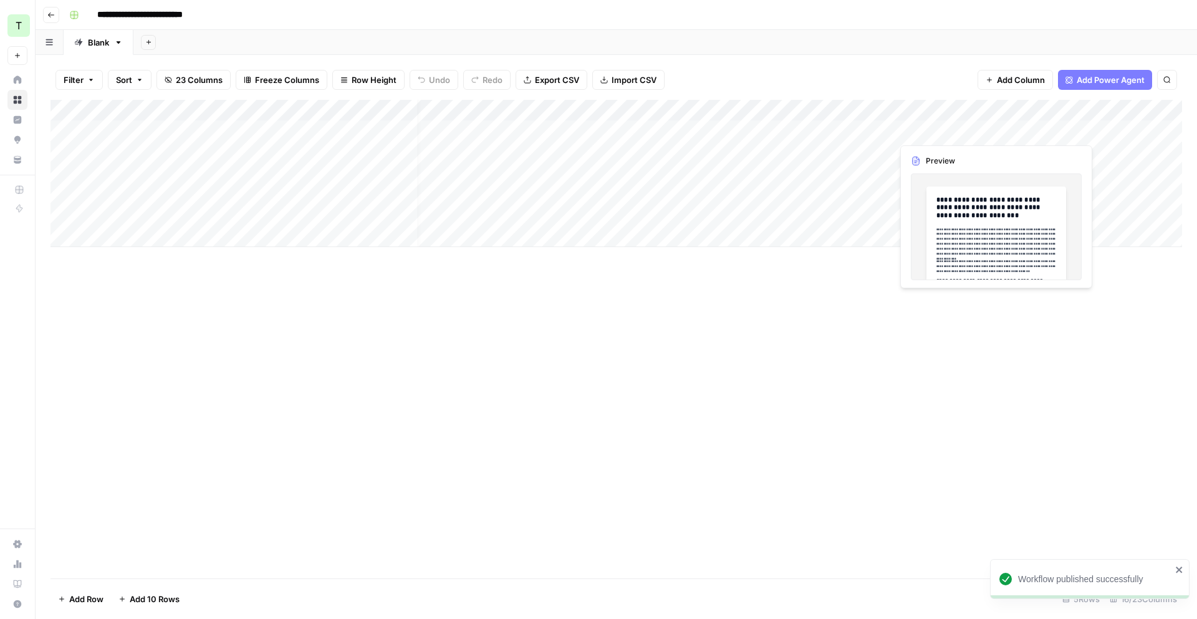
scroll to position [0, 16]
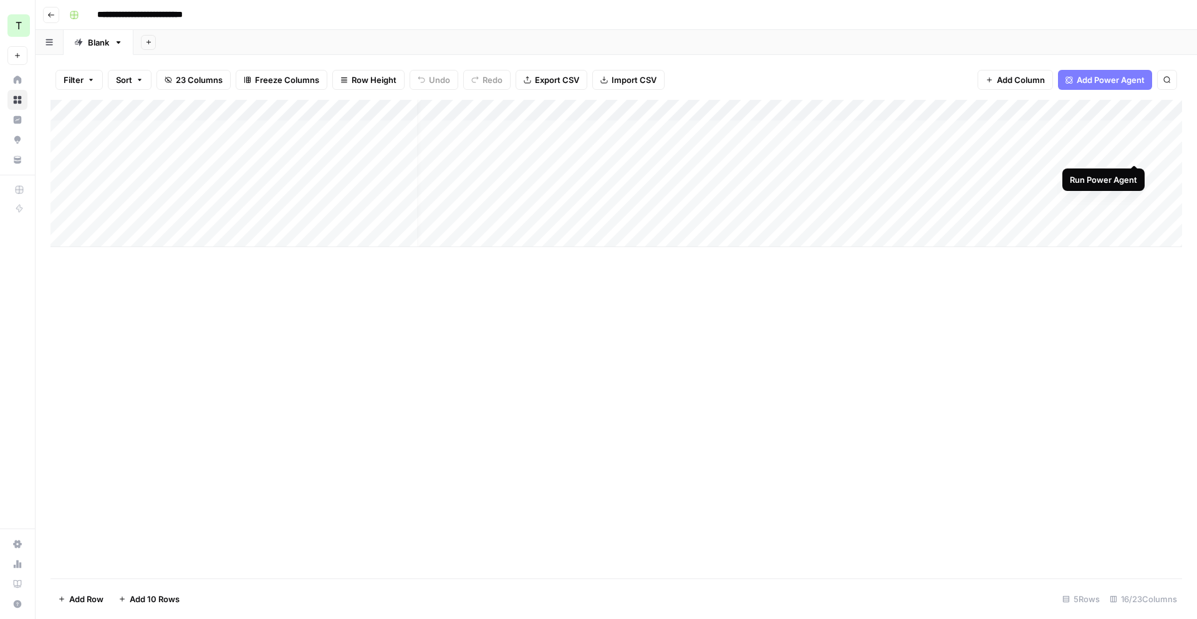
click at [1135, 152] on div "Add Column" at bounding box center [617, 173] width 1132 height 147
click at [211, 168] on div "Add Column" at bounding box center [617, 173] width 1132 height 147
click at [272, 171] on div "Add Column" at bounding box center [617, 173] width 1132 height 147
click at [272, 171] on textarea "**********" at bounding box center [256, 173] width 325 height 17
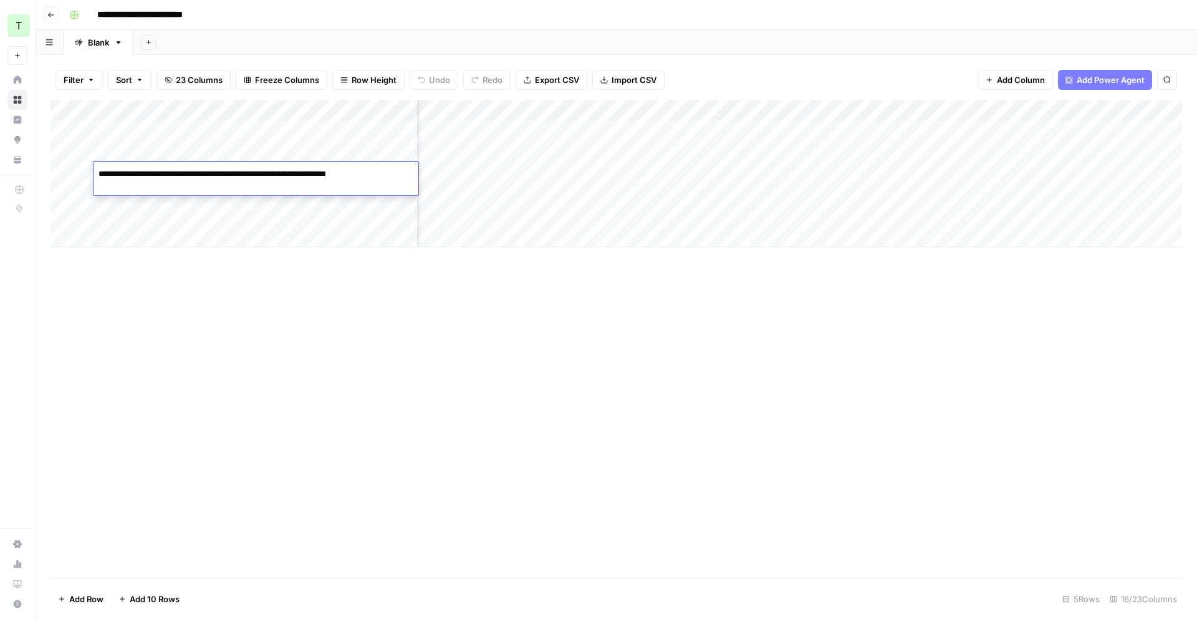
type textarea "**********"
click at [297, 321] on div "Add Column" at bounding box center [617, 339] width 1132 height 478
click at [852, 150] on div "Add Column" at bounding box center [617, 173] width 1132 height 147
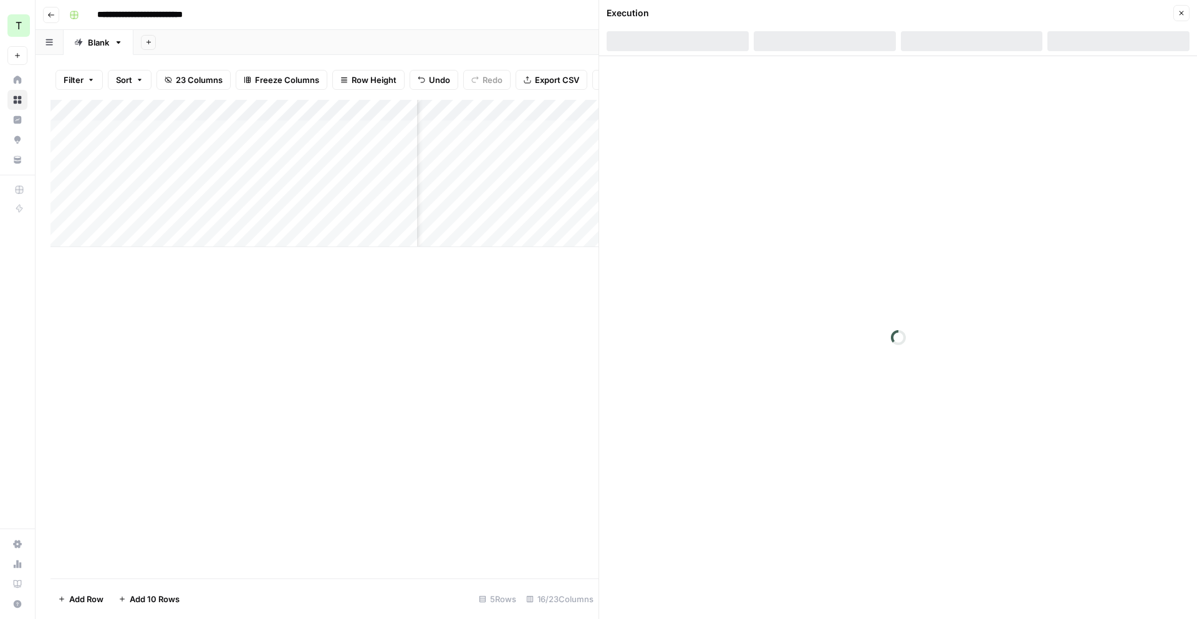
click at [1186, 11] on button "Close" at bounding box center [1181, 13] width 16 height 16
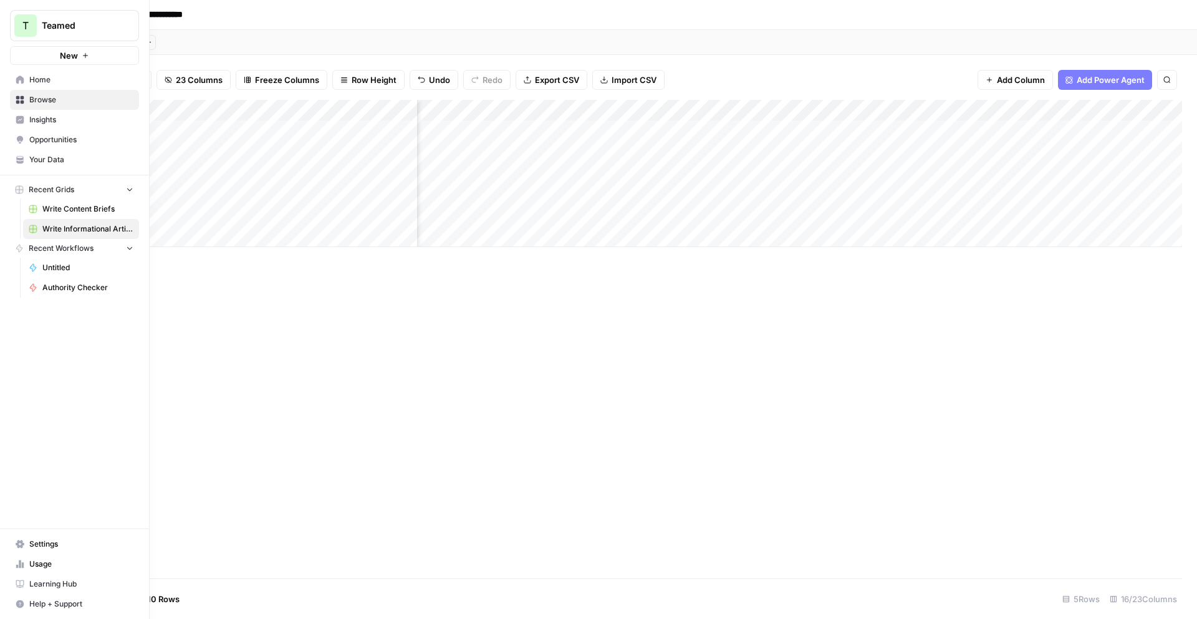
click at [22, 567] on icon at bounding box center [23, 565] width 2 height 6
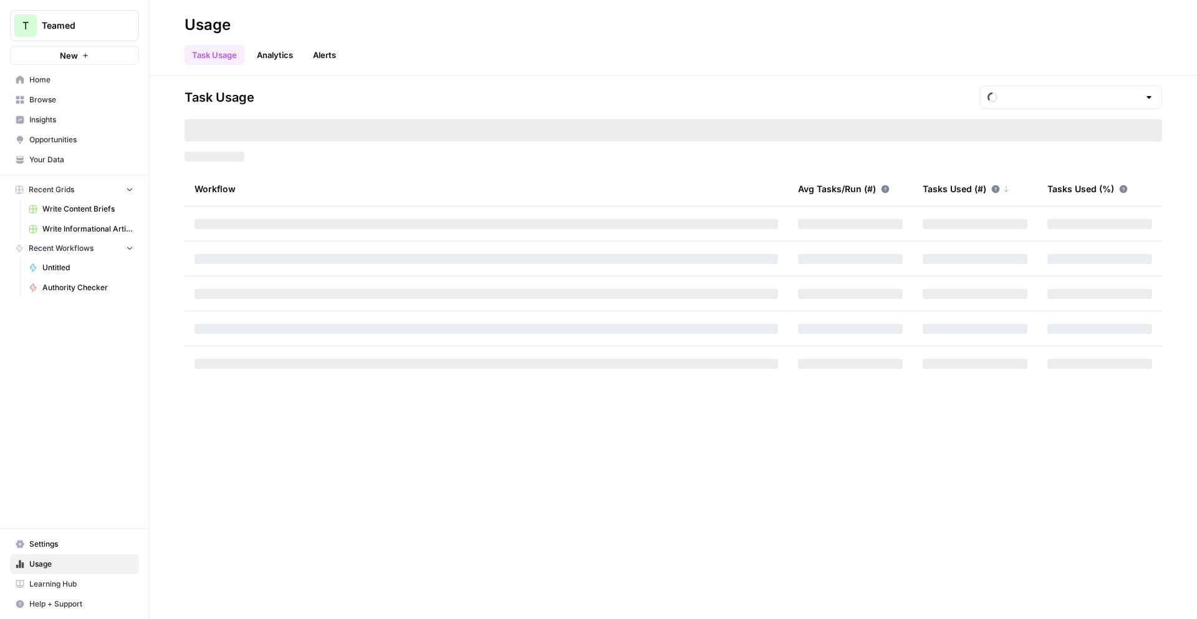
type input "October Included Tasks"
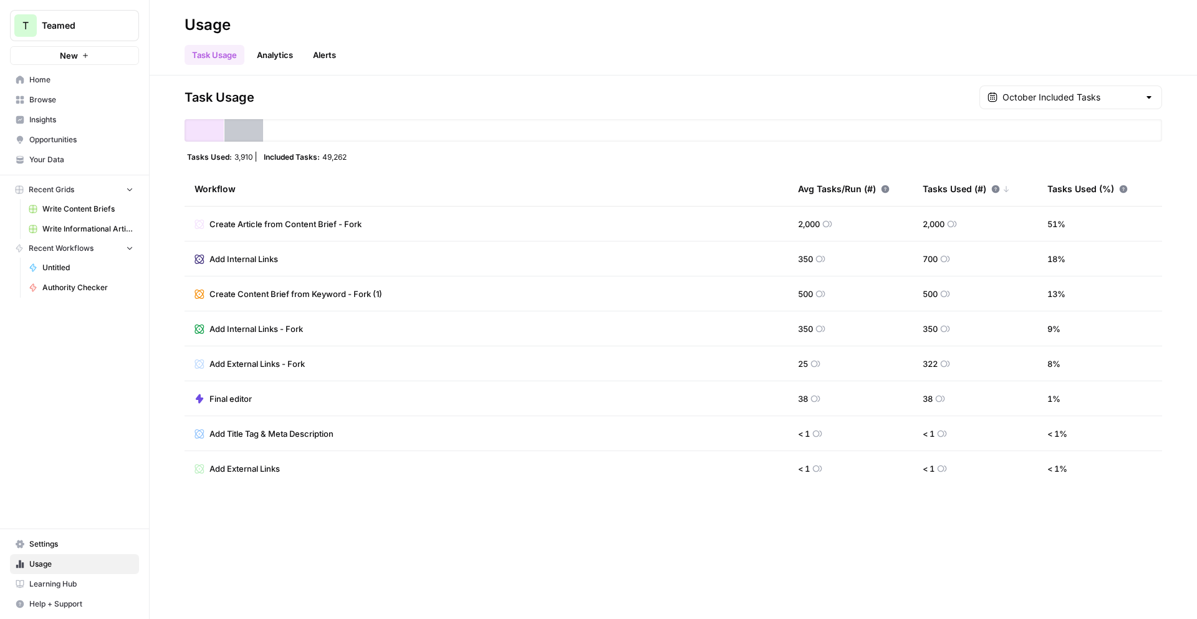
click at [285, 60] on link "Analytics" at bounding box center [274, 55] width 51 height 20
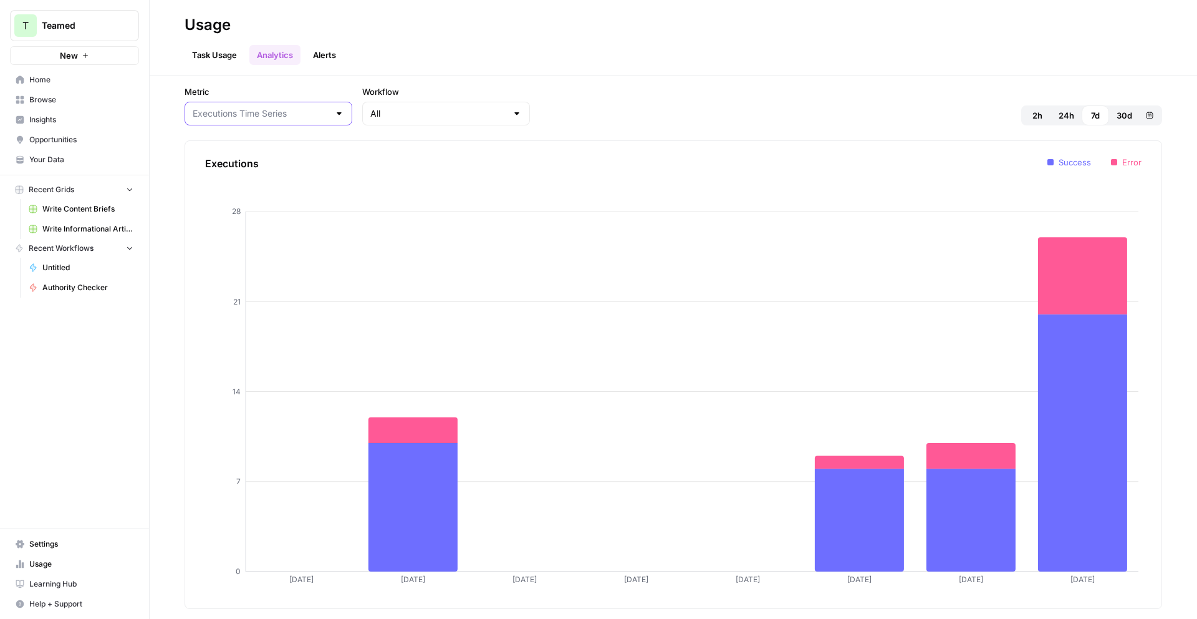
click at [273, 114] on input "Metric" at bounding box center [261, 113] width 137 height 12
type input "Executions Time Series"
click at [401, 105] on div "All" at bounding box center [446, 114] width 168 height 24
type input "All"
click at [334, 52] on button "Alerts" at bounding box center [325, 55] width 38 height 20
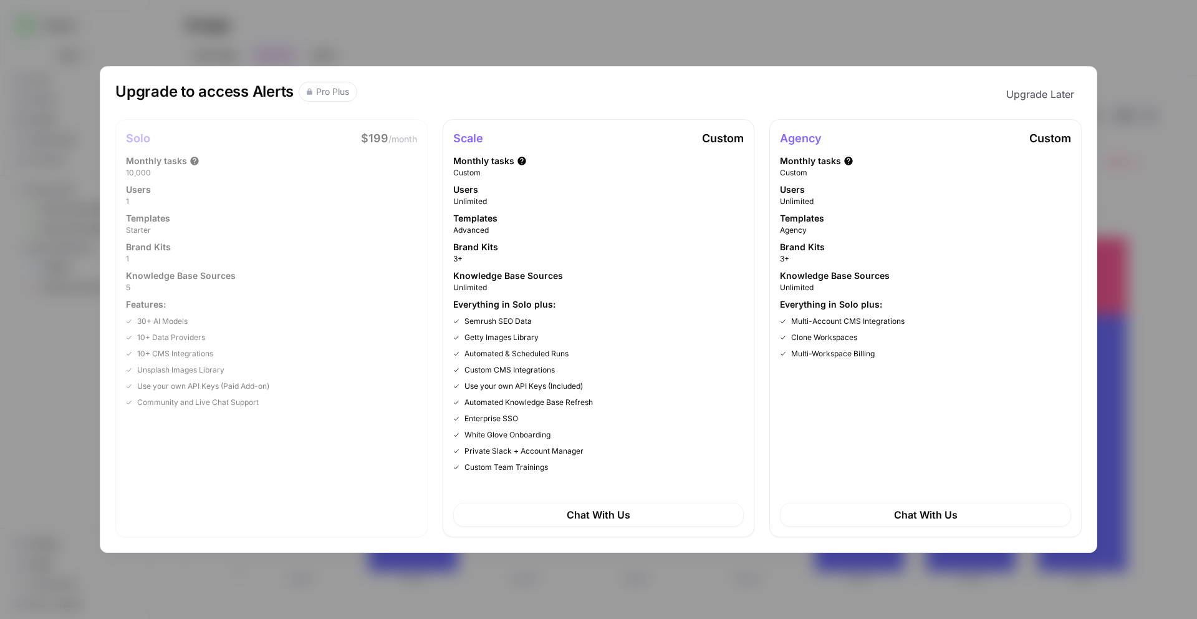
click at [506, 51] on div "Upgrade to access Alerts Pro Plus Upgrade Later Solo $199 /month Monthly tasks …" at bounding box center [598, 309] width 1197 height 619
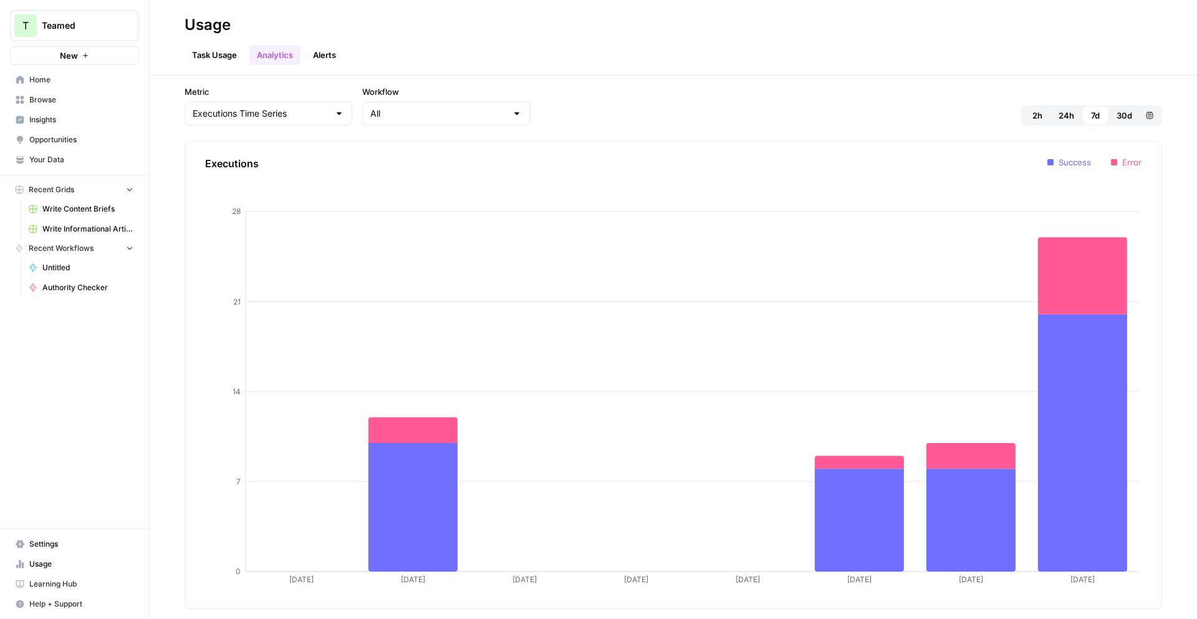
click at [207, 60] on link "Task Usage" at bounding box center [215, 55] width 60 height 20
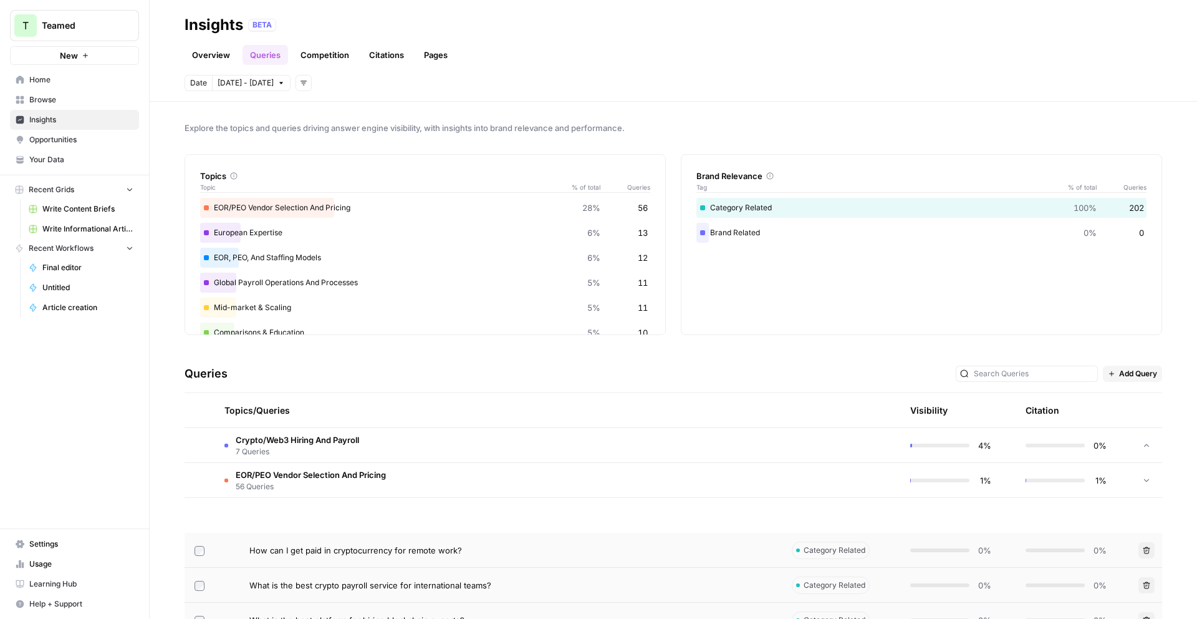
scroll to position [484, 0]
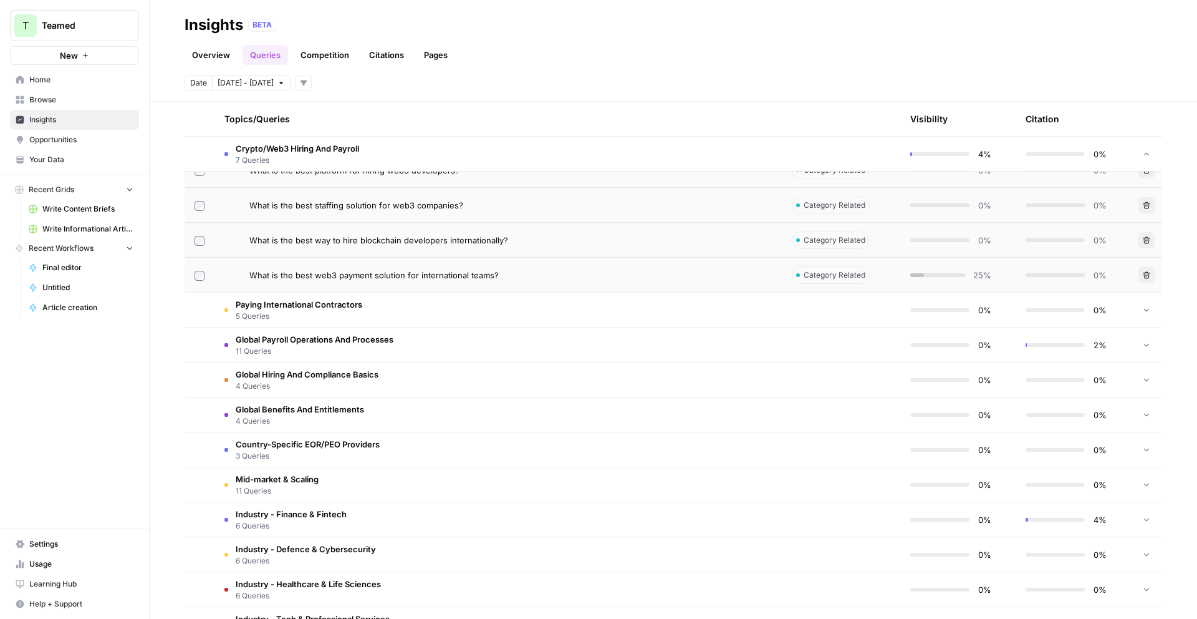
click at [200, 60] on link "Overview" at bounding box center [211, 55] width 53 height 20
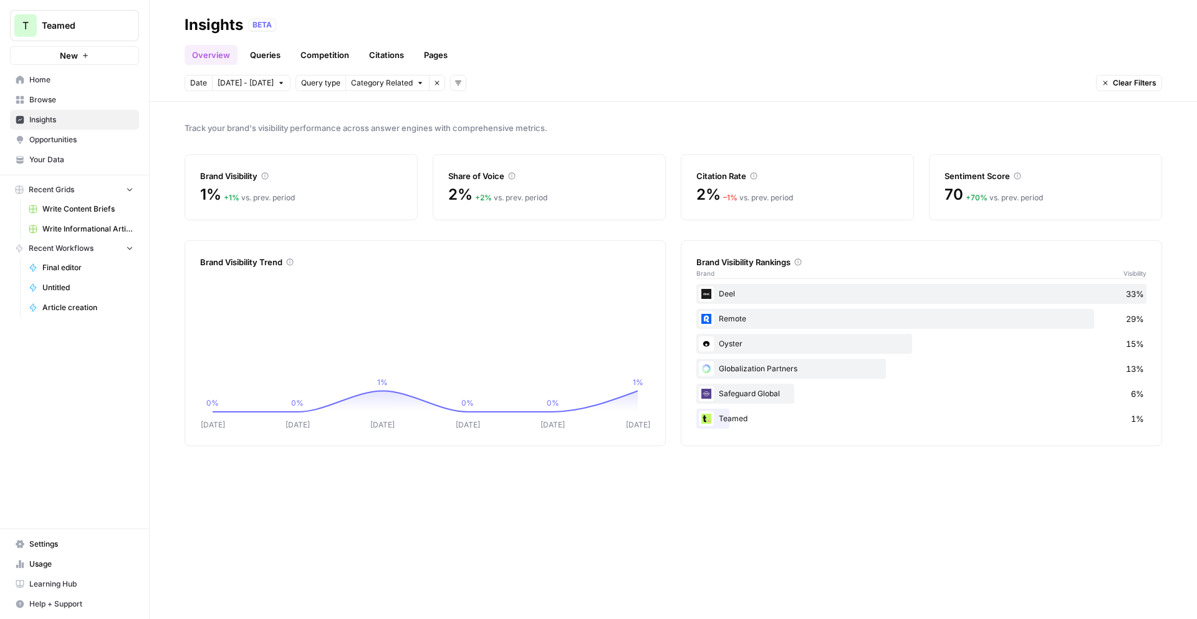
click at [277, 85] on icon "button" at bounding box center [280, 82] width 7 height 7
click at [229, 114] on icon "button" at bounding box center [233, 117] width 9 height 9
click at [277, 85] on icon "button" at bounding box center [280, 82] width 7 height 7
drag, startPoint x: 269, startPoint y: 85, endPoint x: 217, endPoint y: 84, distance: 51.8
click at [277, 85] on icon "button" at bounding box center [280, 82] width 7 height 7
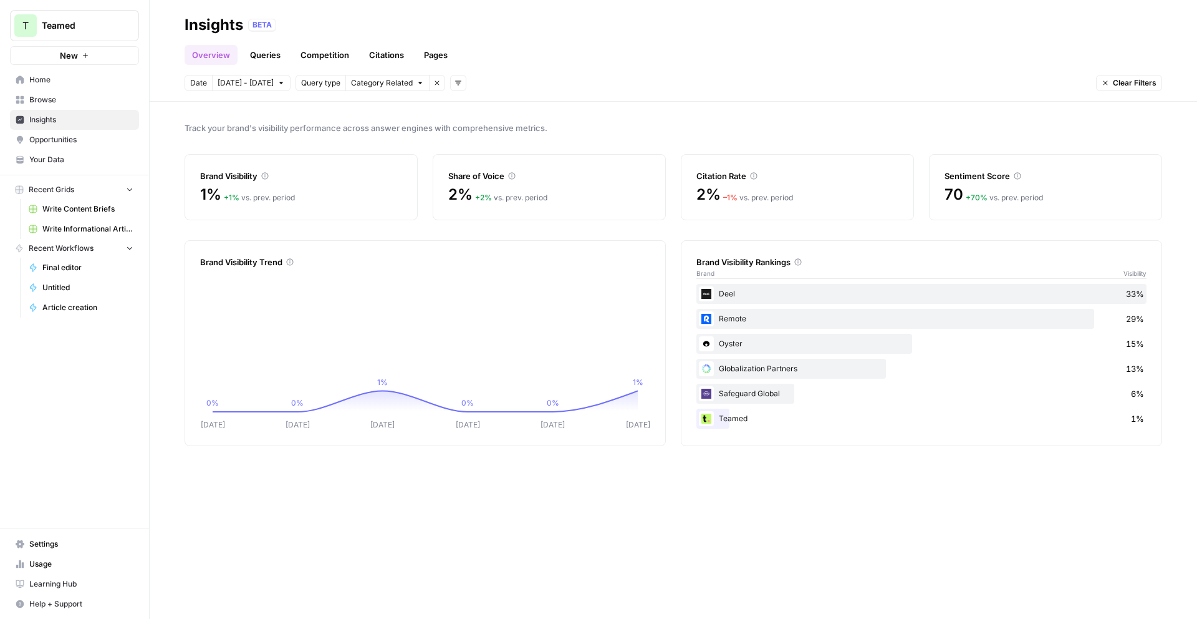
click at [203, 85] on span "Date" at bounding box center [198, 82] width 17 height 11
click at [261, 80] on span "Oct 3 - Oct 9" at bounding box center [246, 82] width 56 height 11
click at [231, 118] on icon "button" at bounding box center [233, 117] width 9 height 9
drag, startPoint x: 250, startPoint y: 165, endPoint x: 260, endPoint y: 168, distance: 10.5
click at [250, 165] on div "1" at bounding box center [251, 163] width 17 height 17
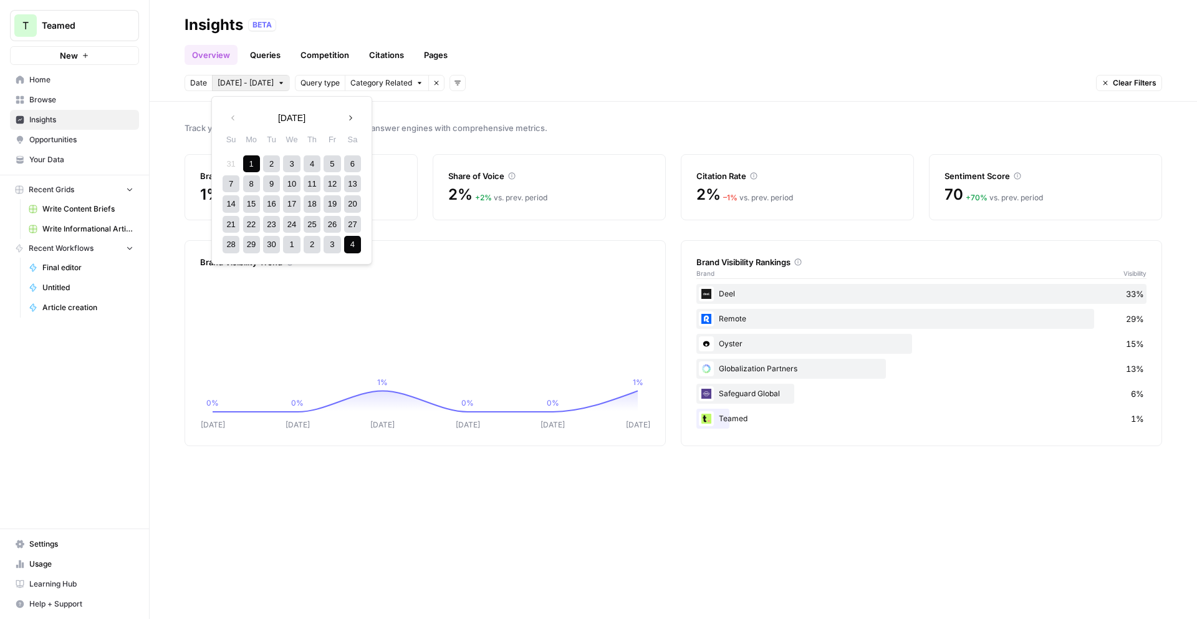
click at [351, 243] on div "4" at bounding box center [352, 244] width 17 height 17
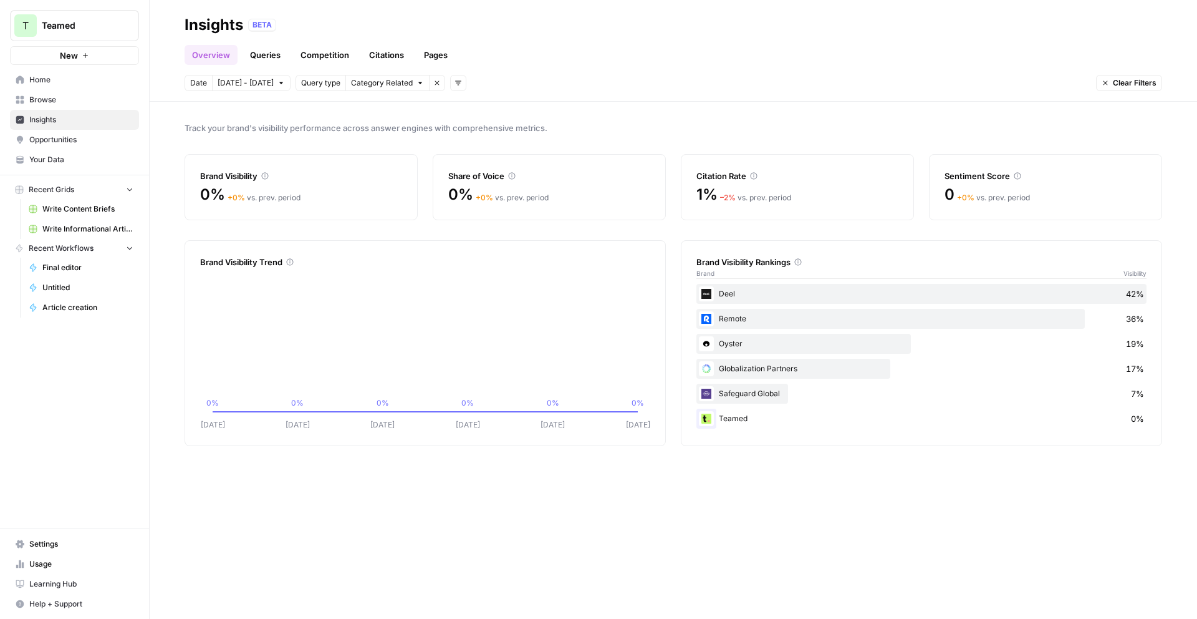
click at [249, 89] on button "Sep 1 - Oct 4" at bounding box center [251, 83] width 79 height 16
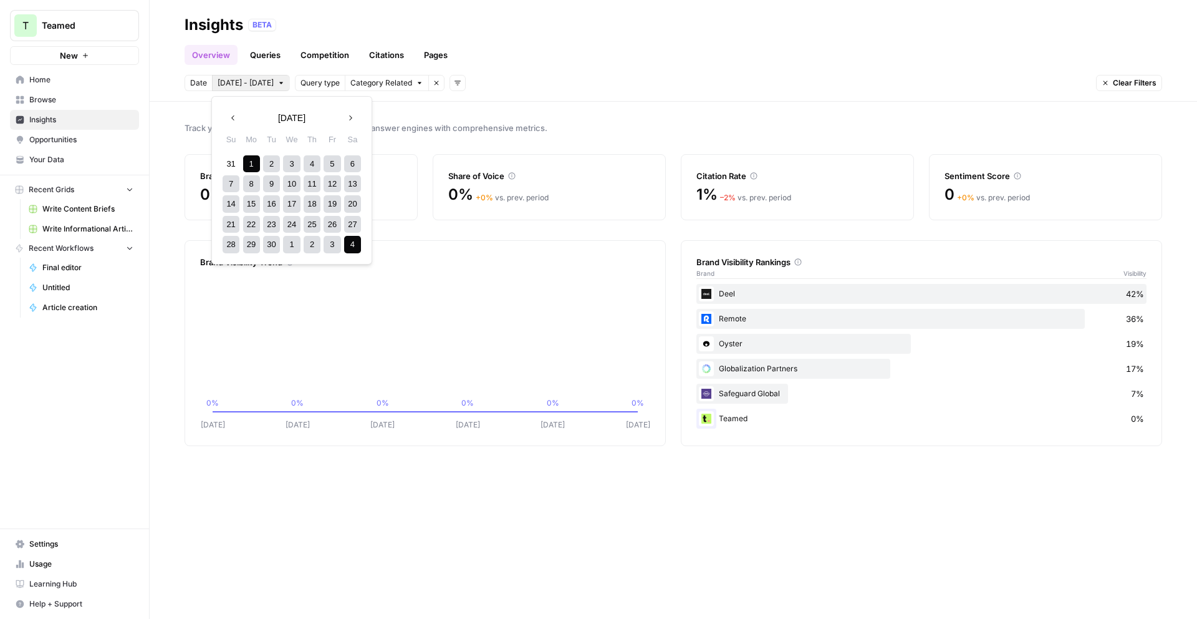
click at [351, 112] on button "Next month" at bounding box center [350, 118] width 22 height 22
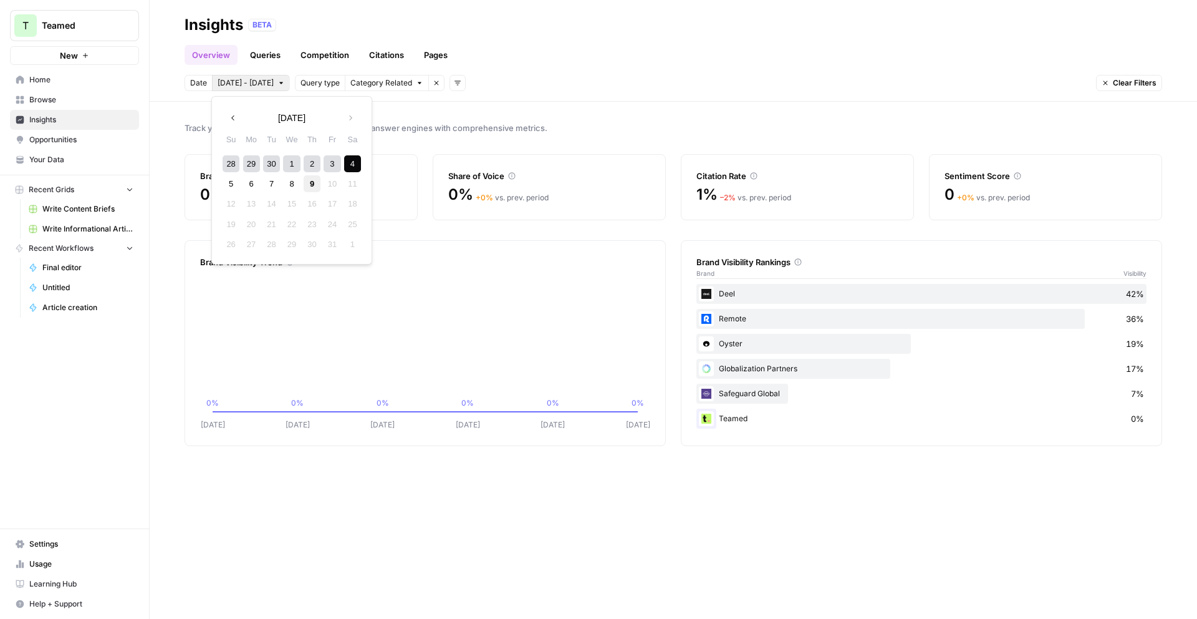
click at [315, 183] on div "9" at bounding box center [312, 183] width 17 height 17
click at [297, 168] on div "1" at bounding box center [291, 163] width 17 height 17
drag, startPoint x: 302, startPoint y: 176, endPoint x: 315, endPoint y: 185, distance: 15.2
click at [309, 181] on div "5 6 7 8 9 10 11" at bounding box center [292, 183] width 142 height 20
click at [315, 185] on div "9" at bounding box center [312, 183] width 17 height 17
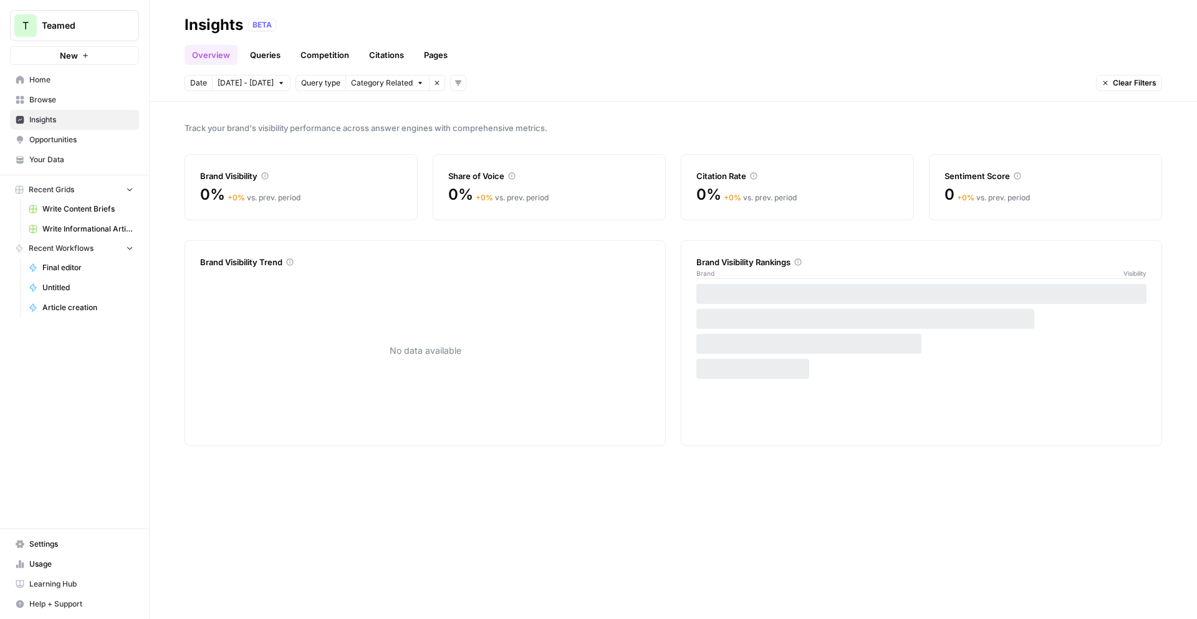
click at [255, 83] on span "Oct 9 - Oct 9" at bounding box center [246, 82] width 56 height 11
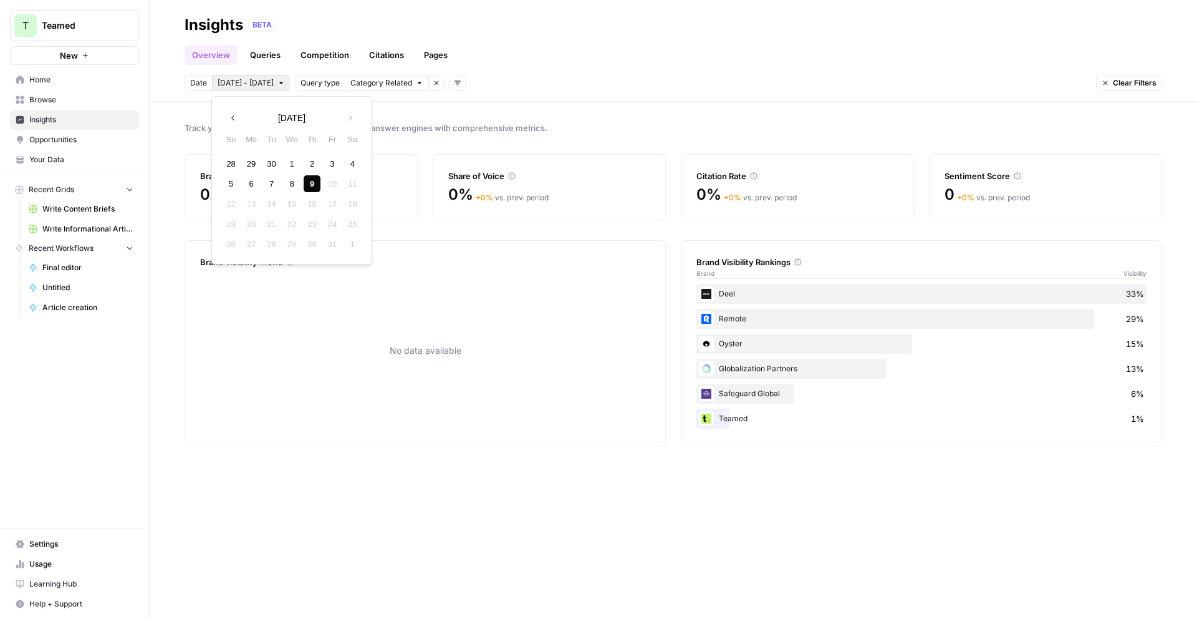
click at [240, 118] on button "Previous month" at bounding box center [233, 118] width 22 height 22
click at [254, 161] on div "1" at bounding box center [251, 163] width 17 height 17
click at [350, 115] on icon "button" at bounding box center [350, 117] width 9 height 9
click at [311, 183] on div "9" at bounding box center [312, 183] width 17 height 17
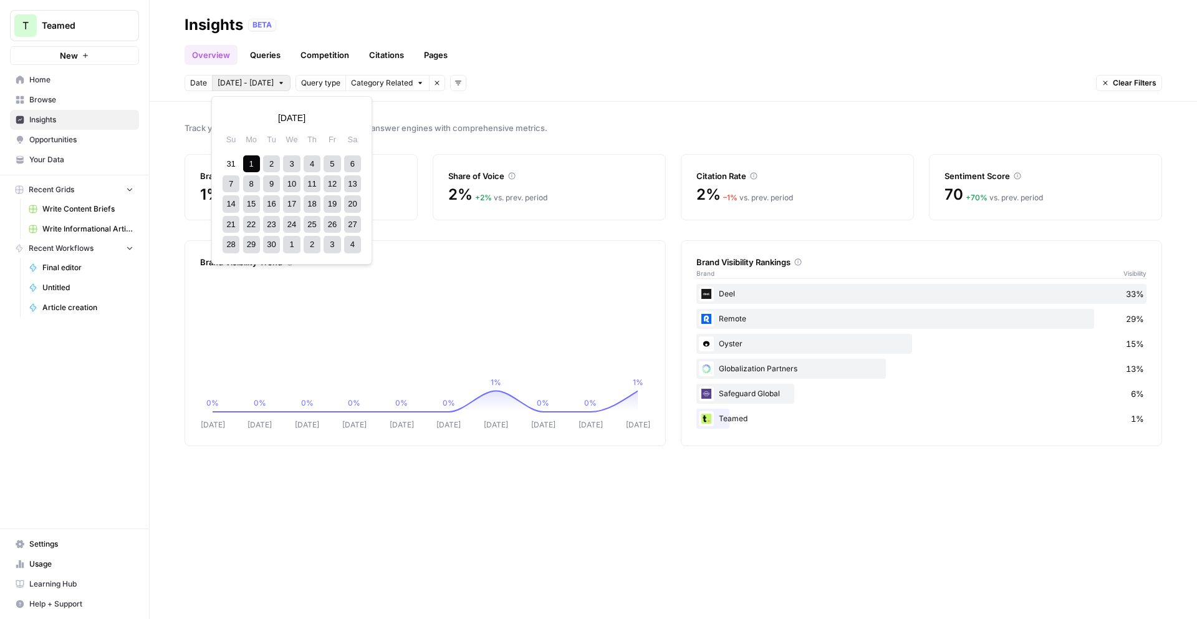
click at [237, 86] on body "T Teamed New Home Browse Insights Opportunities Your Data Recent Grids Write Co…" at bounding box center [598, 309] width 1197 height 619
click at [349, 120] on icon "button" at bounding box center [350, 117] width 3 height 5
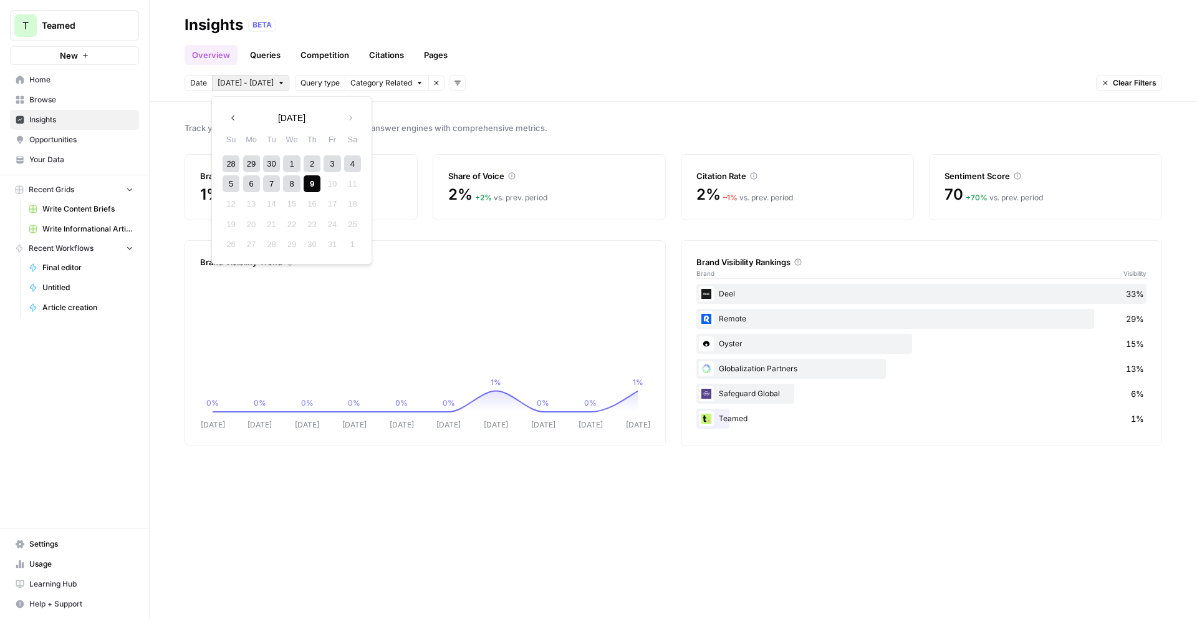
click at [330, 158] on div "3" at bounding box center [332, 163] width 17 height 17
click at [309, 181] on div "9" at bounding box center [312, 183] width 17 height 17
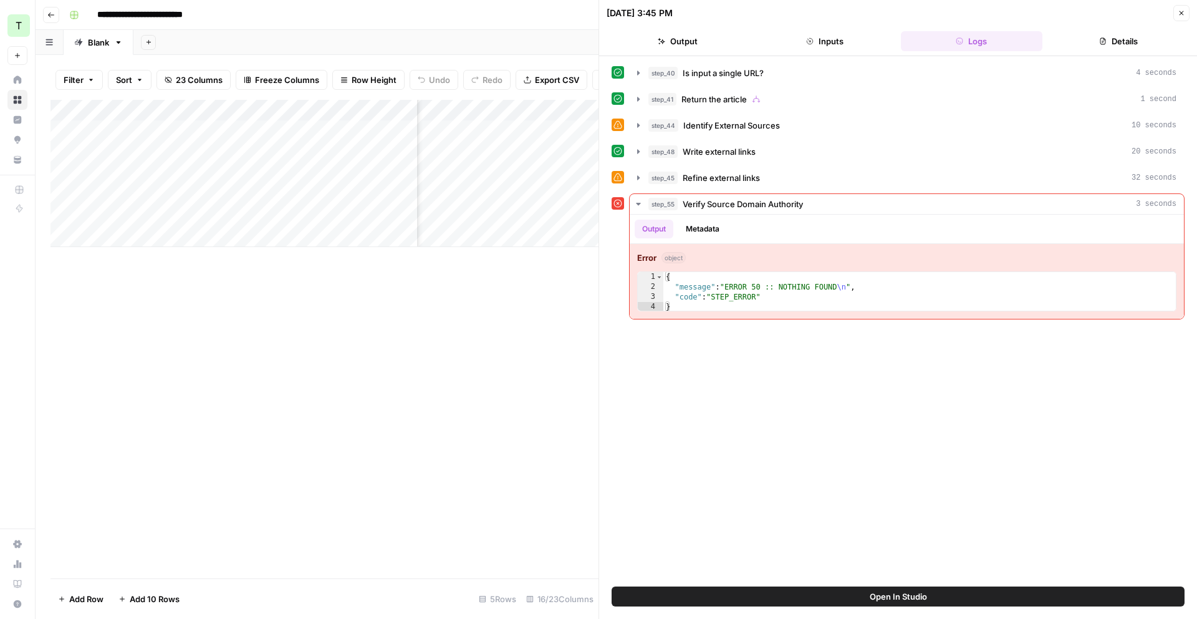
scroll to position [0, 587]
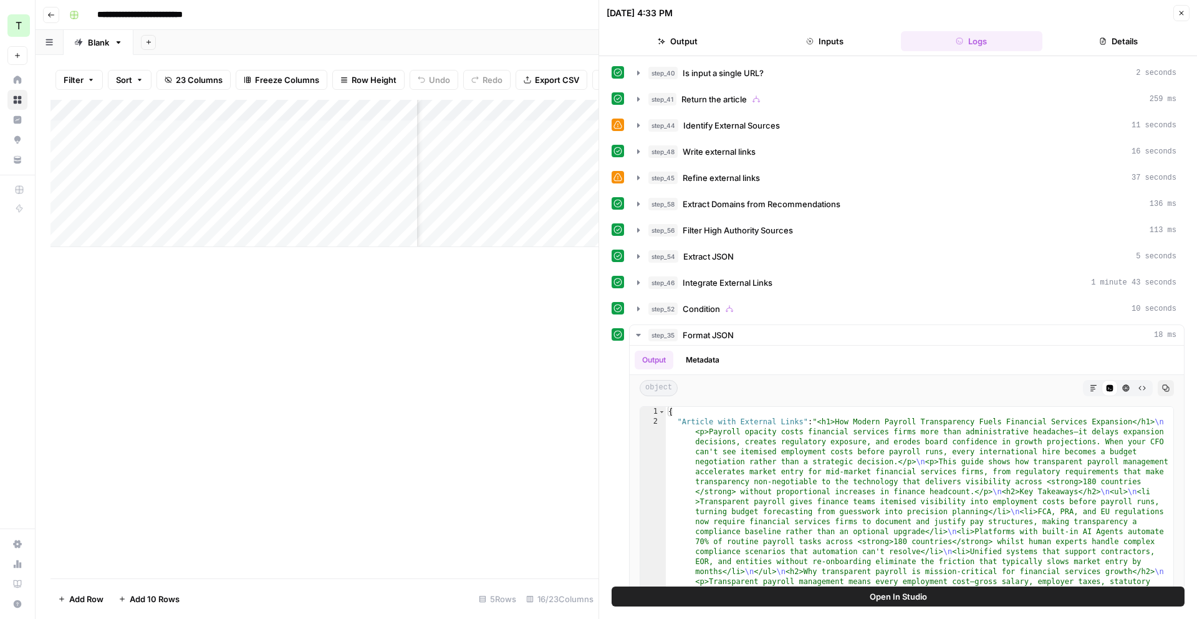
click at [1185, 16] on button "Close" at bounding box center [1181, 13] width 16 height 16
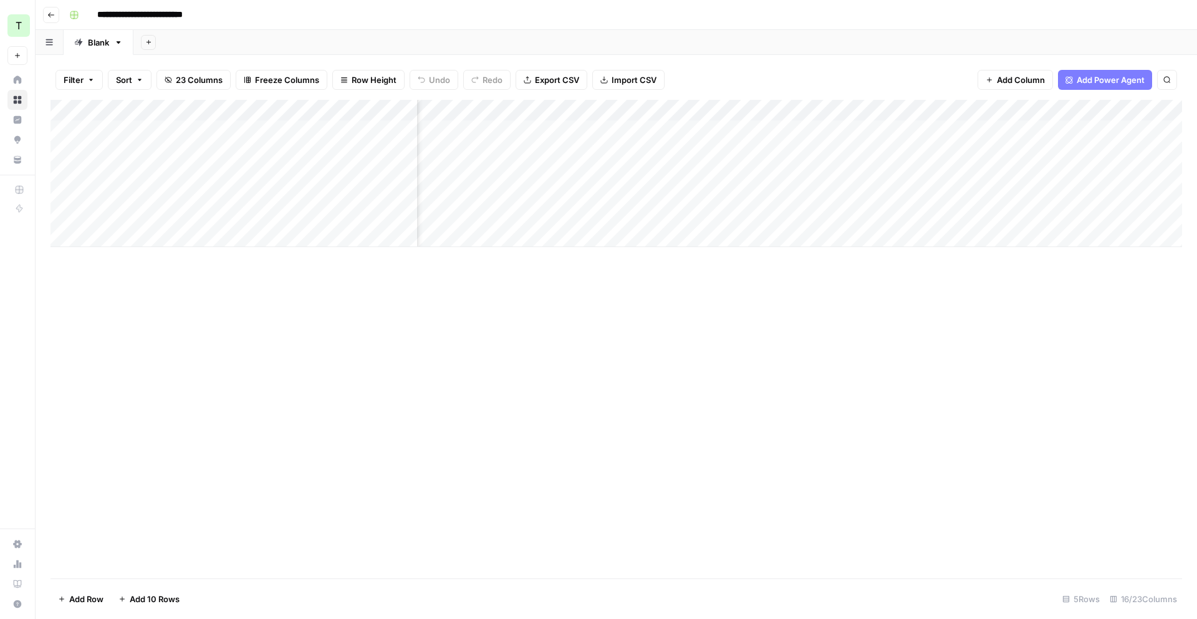
scroll to position [0, 500]
click at [635, 152] on div "Add Column" at bounding box center [617, 173] width 1132 height 147
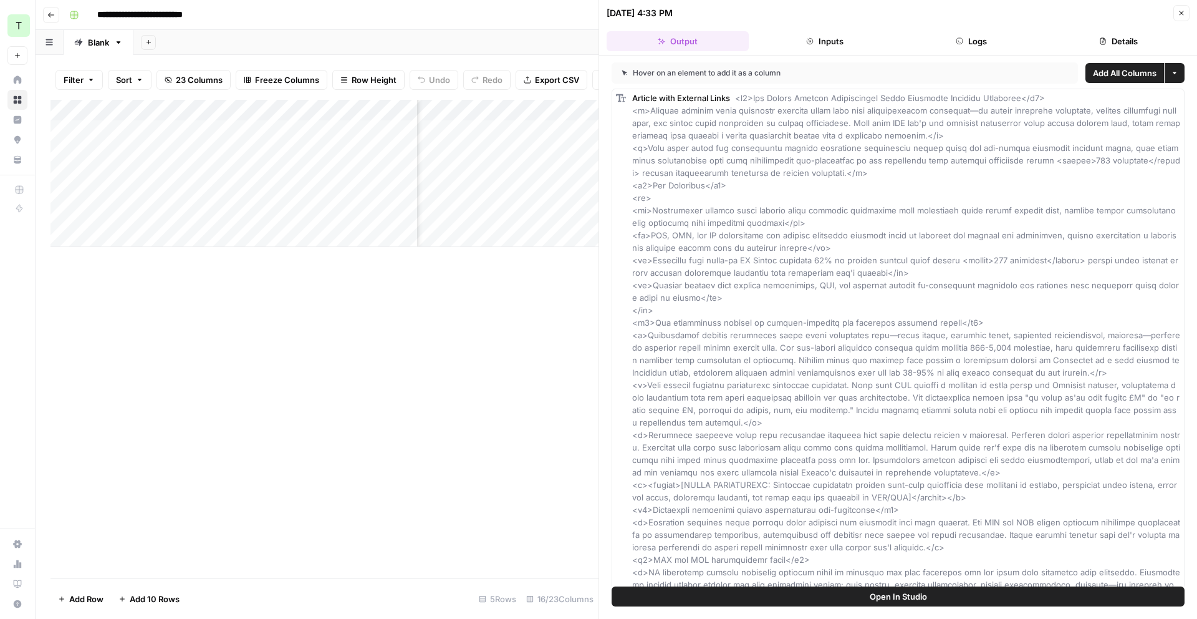
drag, startPoint x: 960, startPoint y: 24, endPoint x: 976, endPoint y: 33, distance: 19.0
click at [972, 31] on header "[DATE] 4:33 PM Close Output Inputs Logs Details" at bounding box center [898, 28] width 598 height 56
click at [976, 33] on button "Logs" at bounding box center [972, 41] width 142 height 20
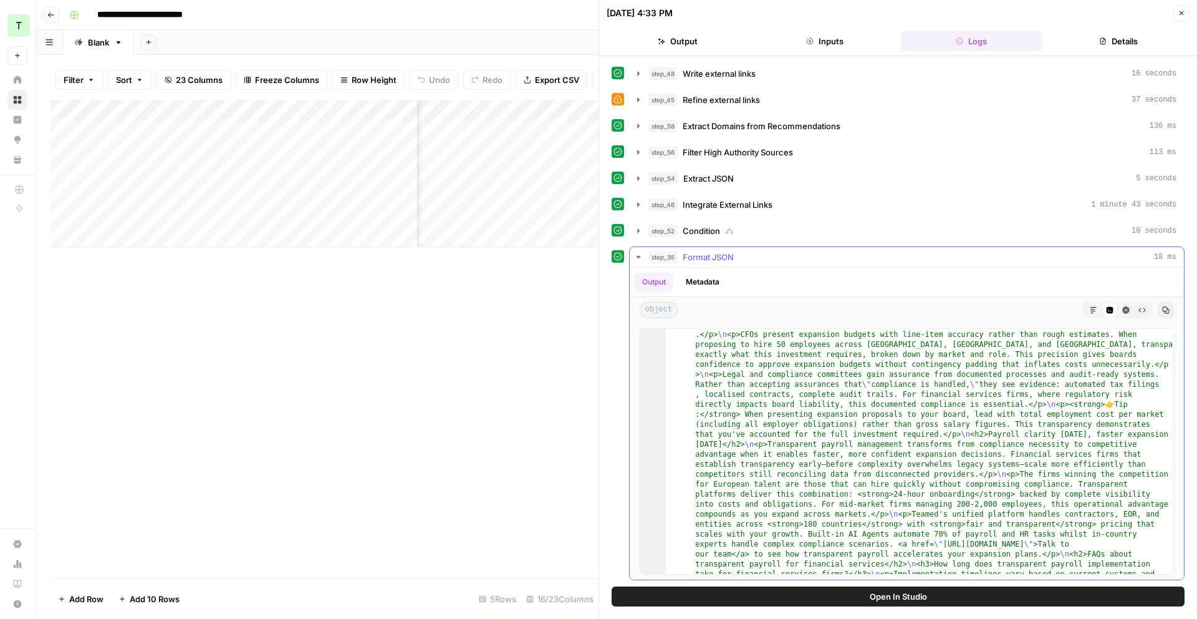
scroll to position [2179, 0]
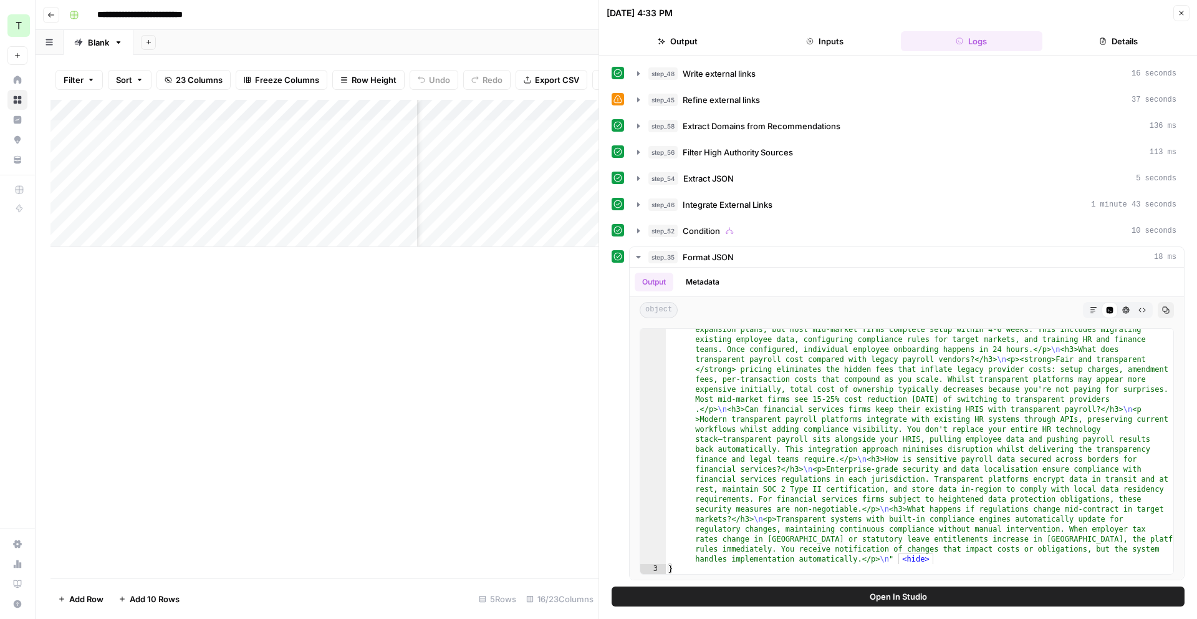
click at [905, 597] on span "Open In Studio" at bounding box center [898, 596] width 57 height 12
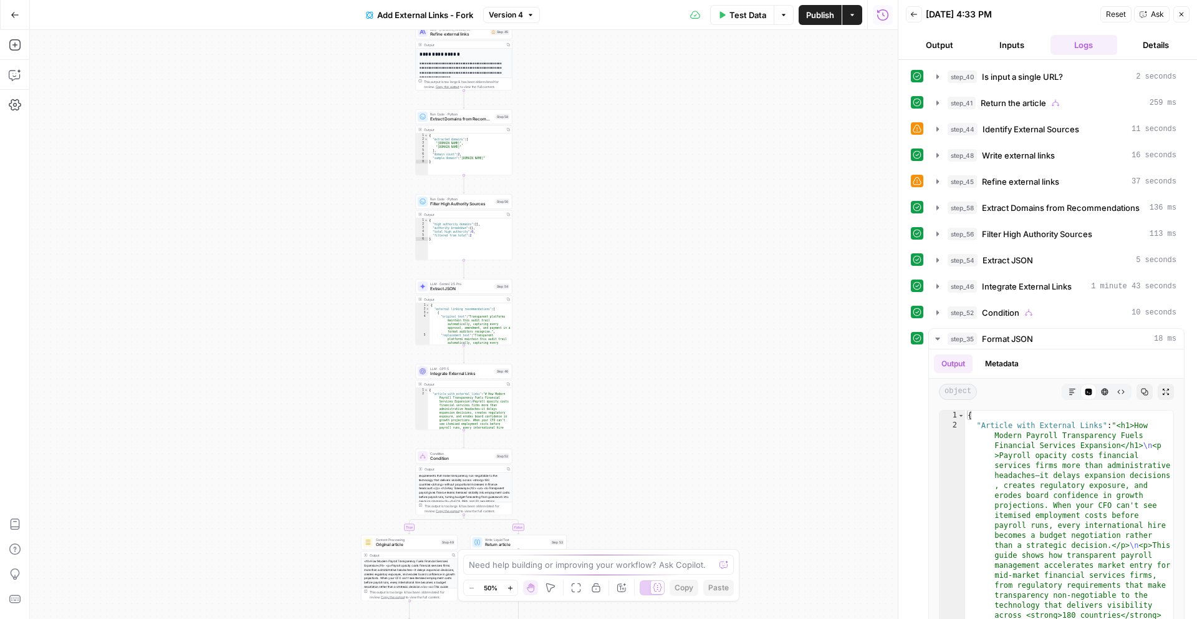
scroll to position [77, 0]
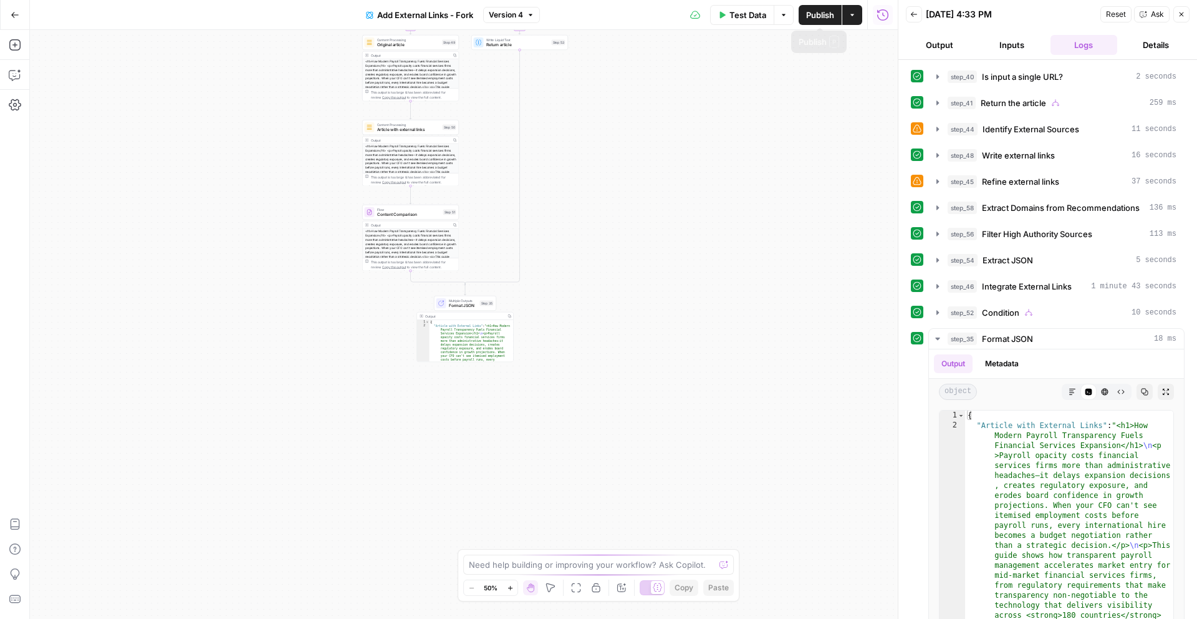
click at [853, 14] on icon "button" at bounding box center [852, 15] width 4 height 2
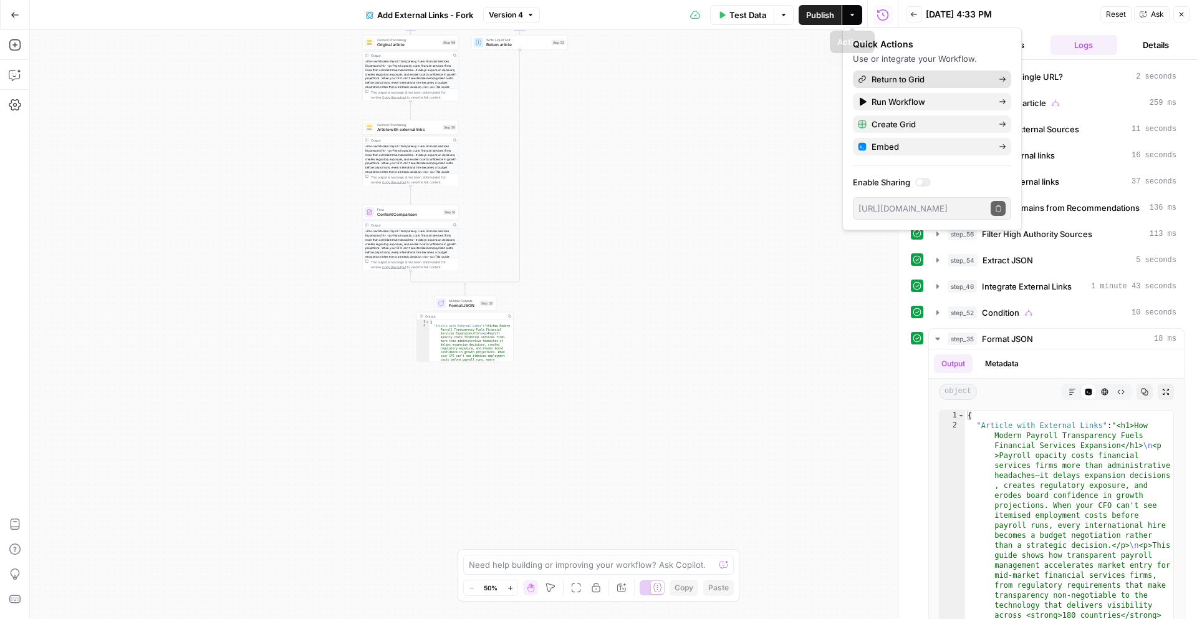
click at [898, 80] on span "Return to Grid" at bounding box center [930, 79] width 117 height 12
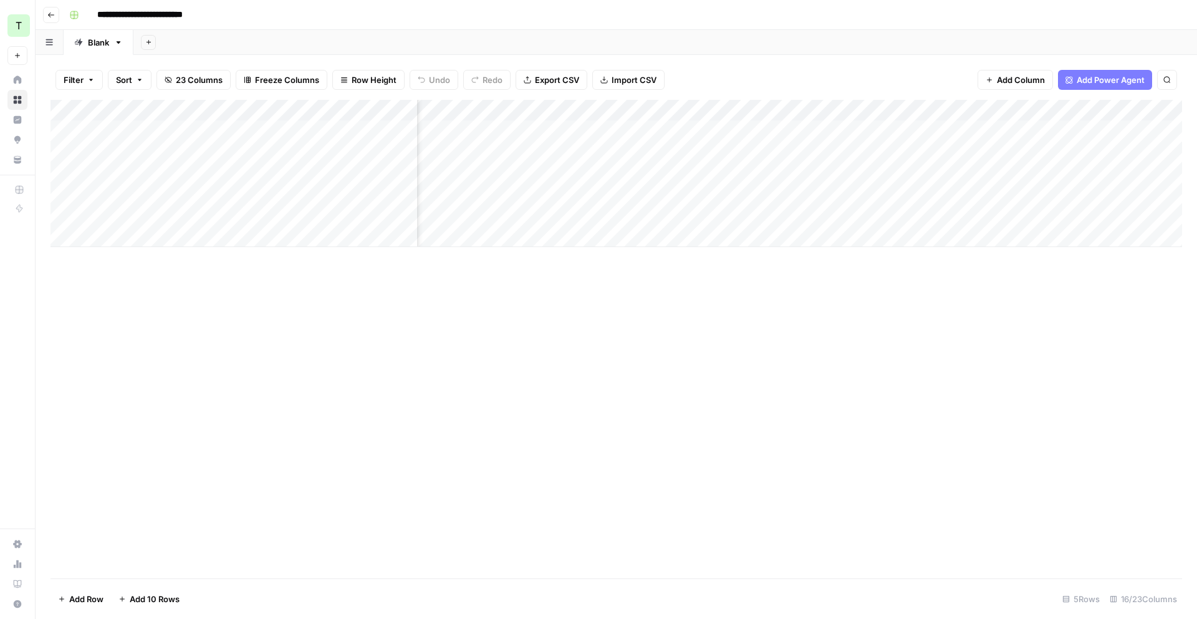
scroll to position [0, 270]
click at [977, 152] on div "Add Column" at bounding box center [617, 173] width 1132 height 147
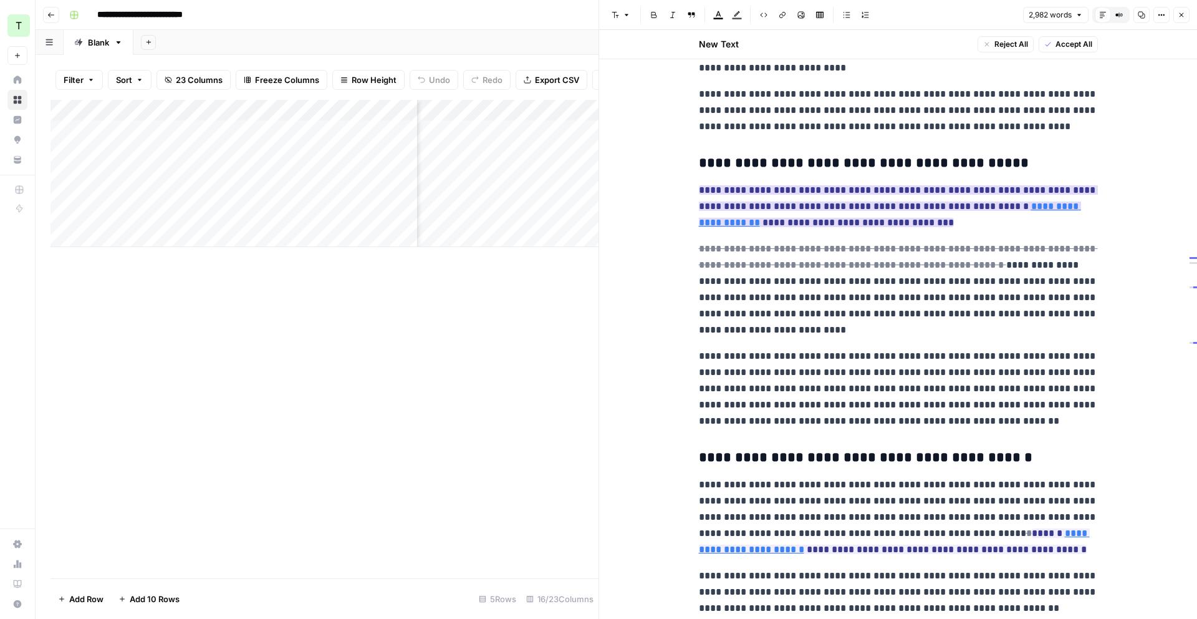
scroll to position [2519, 0]
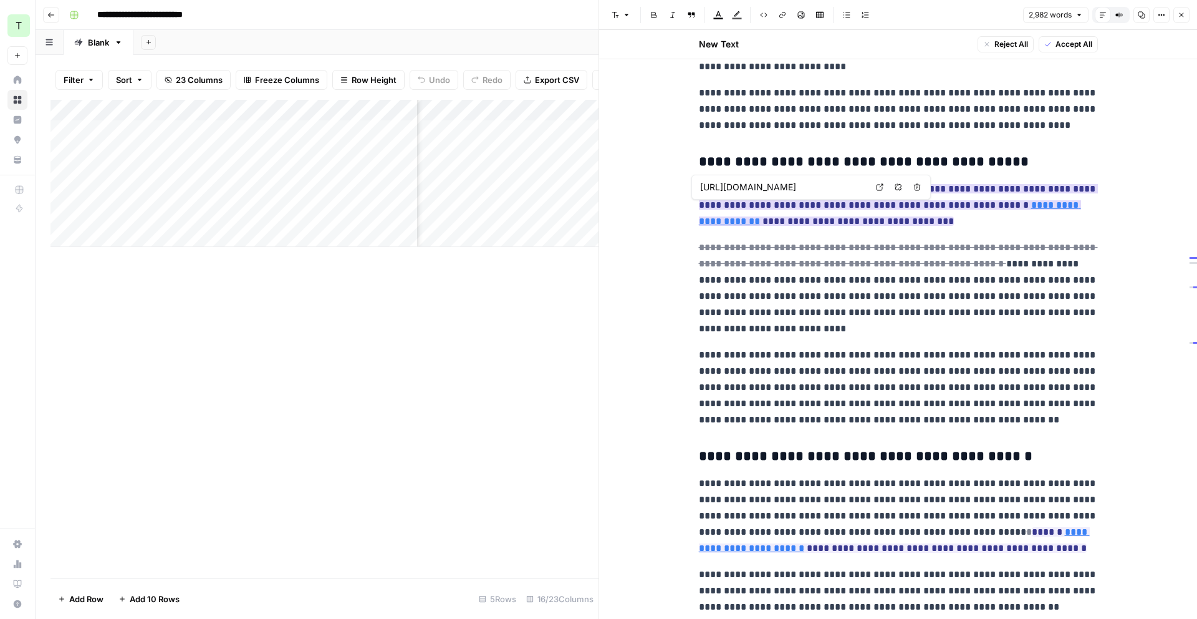
click at [1038, 211] on link "**********" at bounding box center [890, 213] width 382 height 26
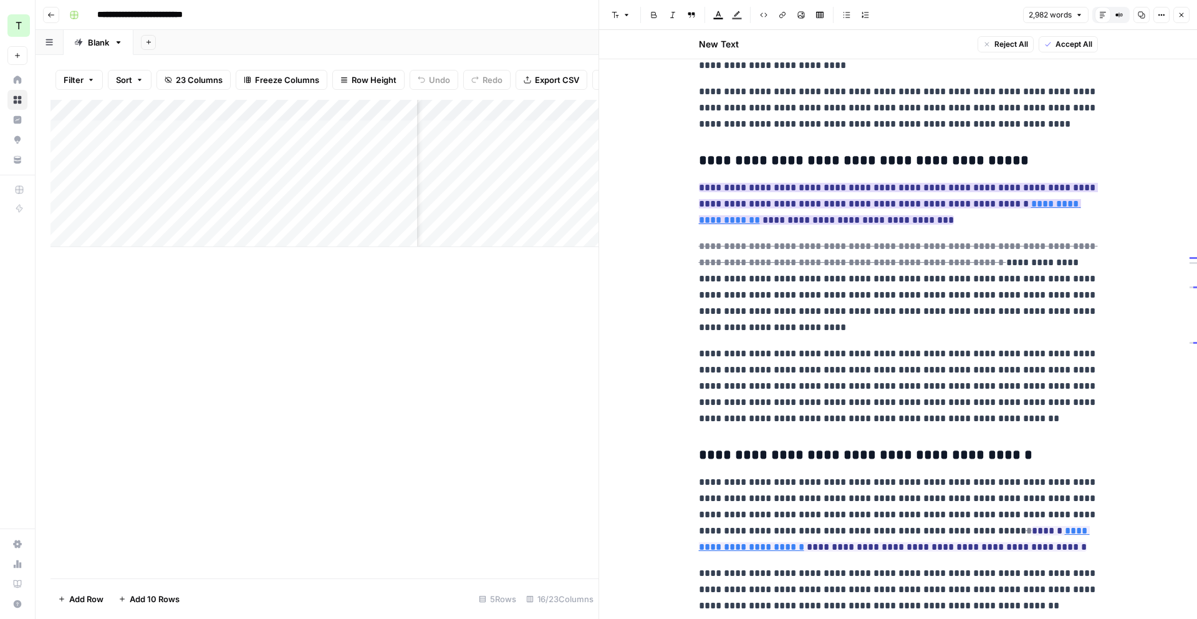
click at [1039, 207] on link "**********" at bounding box center [890, 212] width 382 height 26
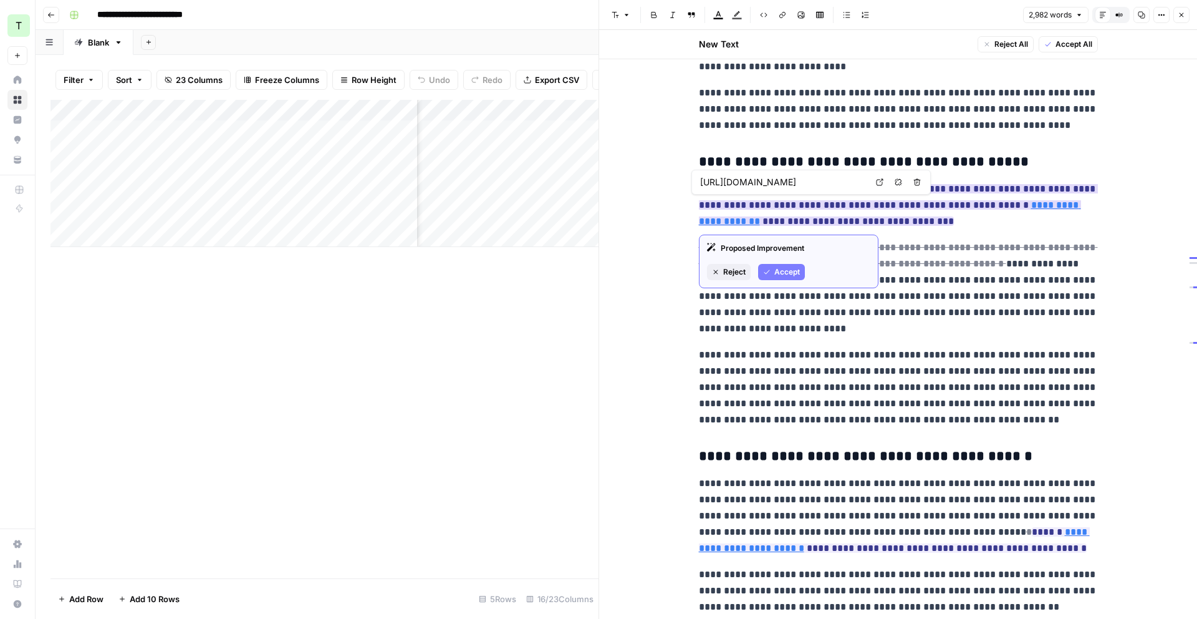
scroll to position [2518, 0]
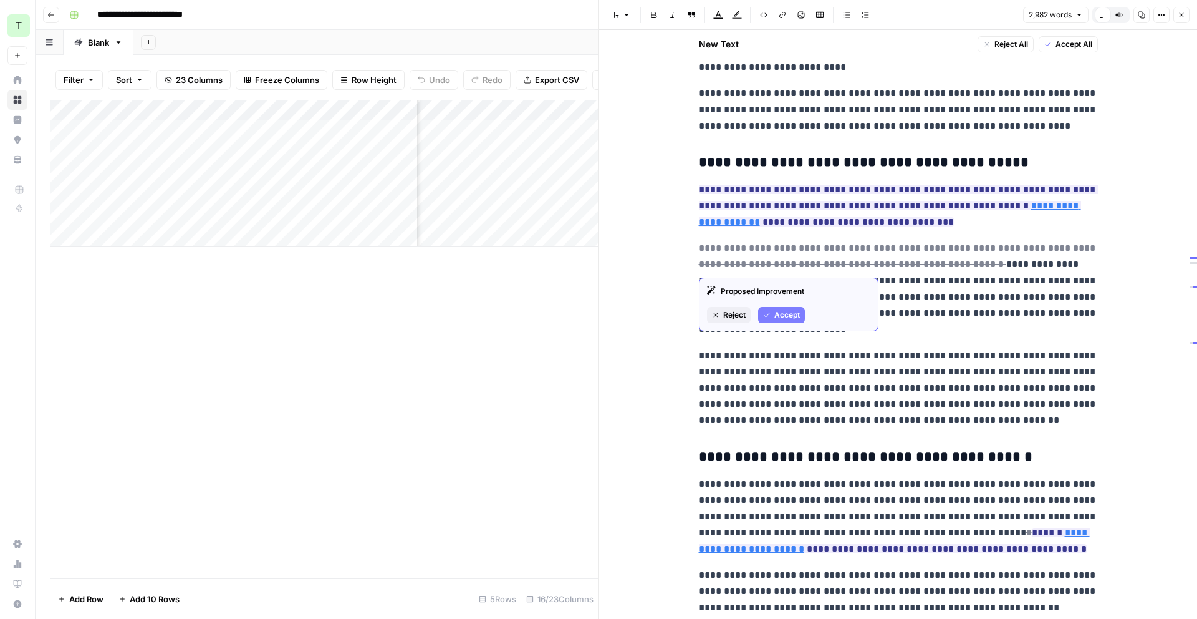
click at [789, 315] on span "Accept" at bounding box center [787, 314] width 26 height 11
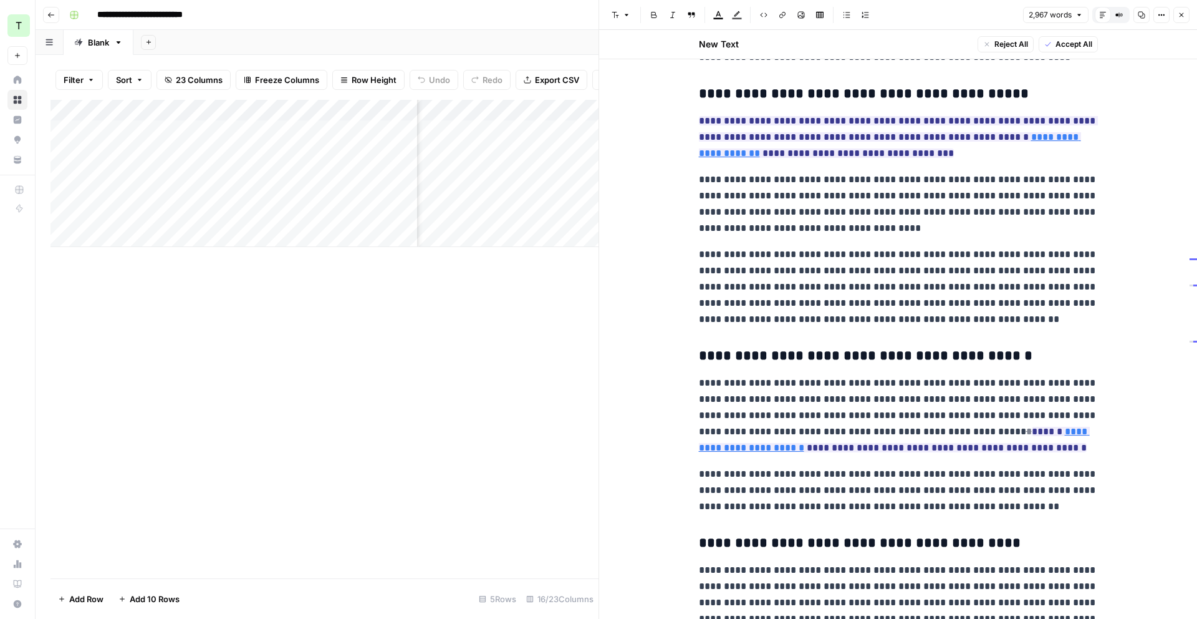
scroll to position [2591, 0]
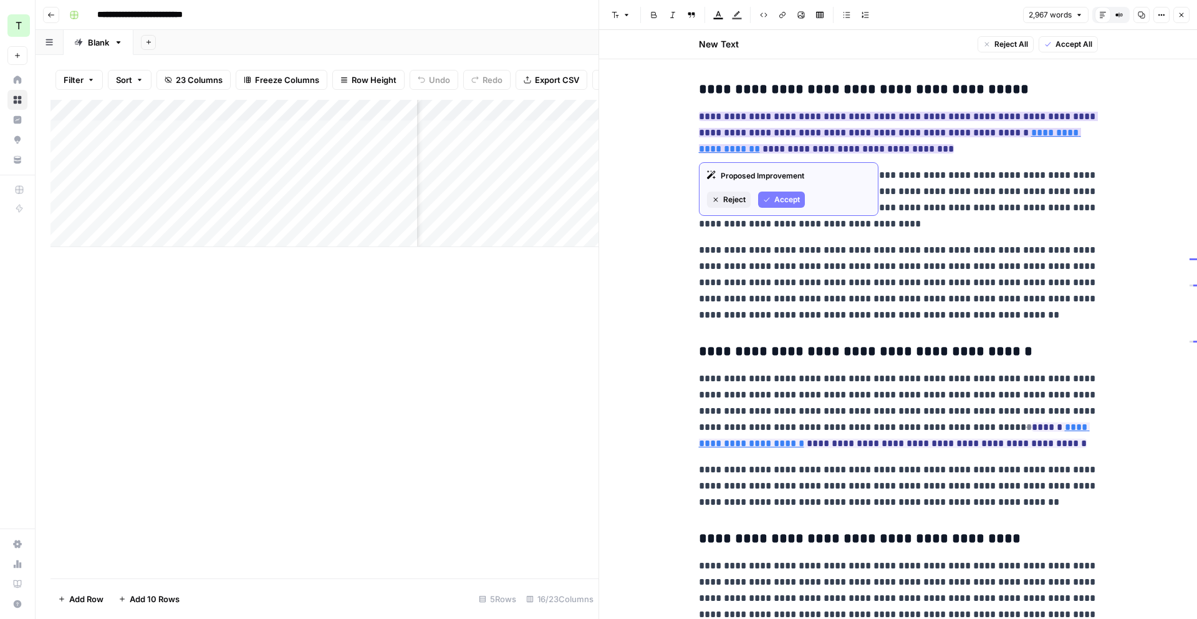
click at [790, 195] on span "Accept" at bounding box center [787, 199] width 26 height 11
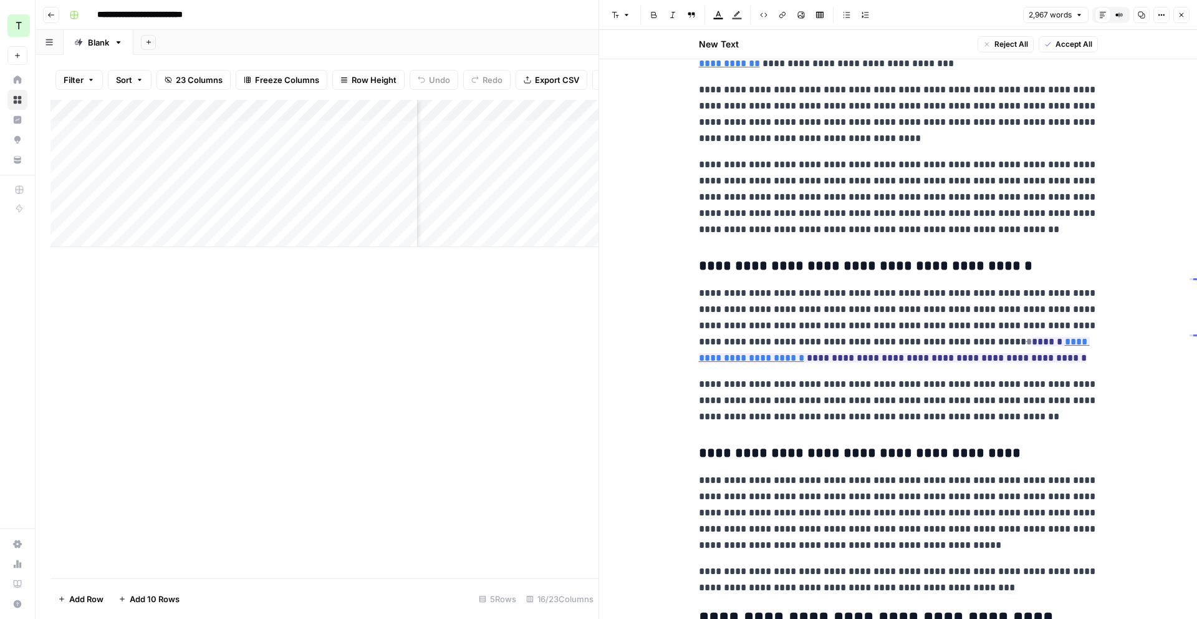
scroll to position [2677, 0]
click at [1017, 343] on link "**********" at bounding box center [894, 349] width 391 height 26
click at [1033, 338] on link "**********" at bounding box center [894, 349] width 391 height 26
click at [781, 408] on span "Accept" at bounding box center [787, 407] width 26 height 11
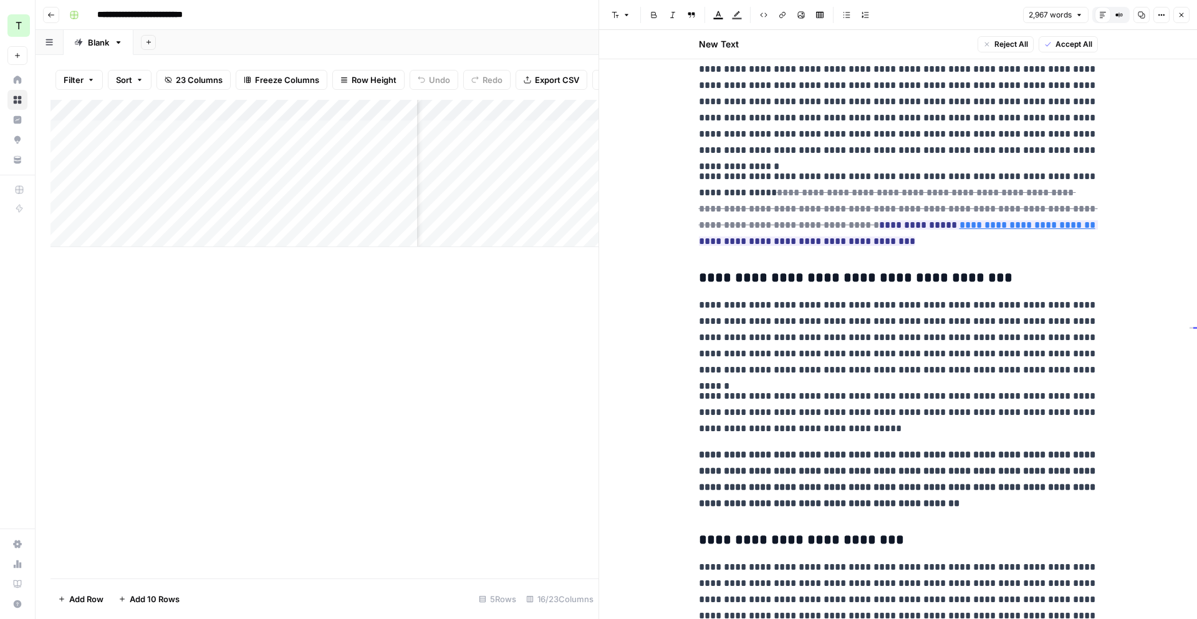
scroll to position [3532, 0]
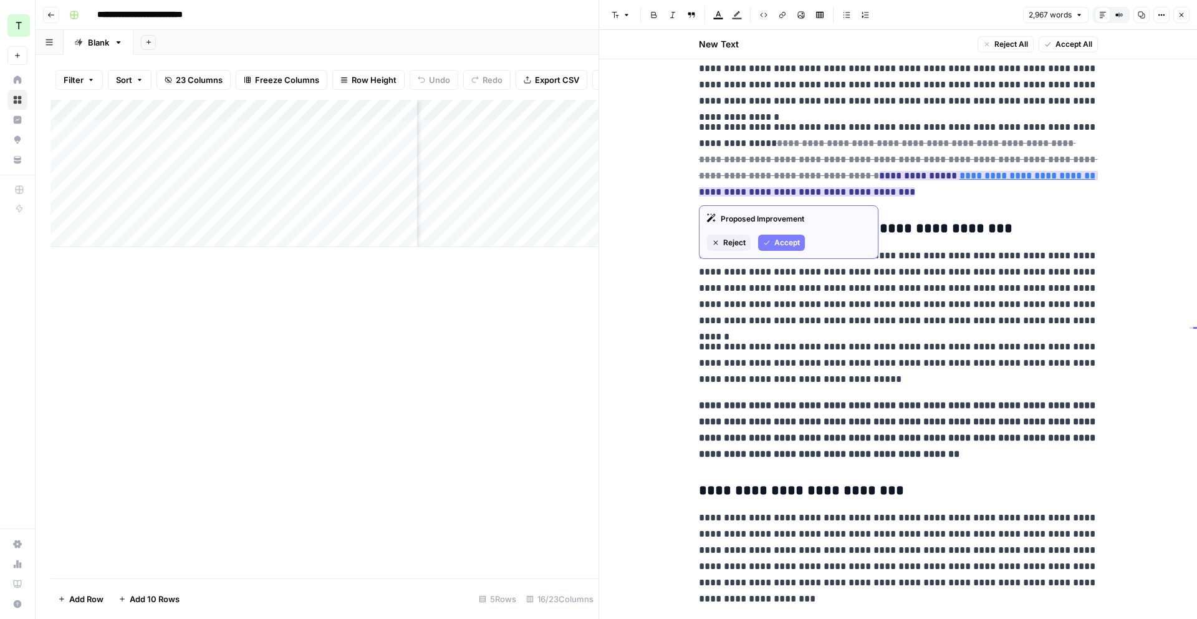
click at [793, 236] on button "Accept" at bounding box center [781, 242] width 47 height 16
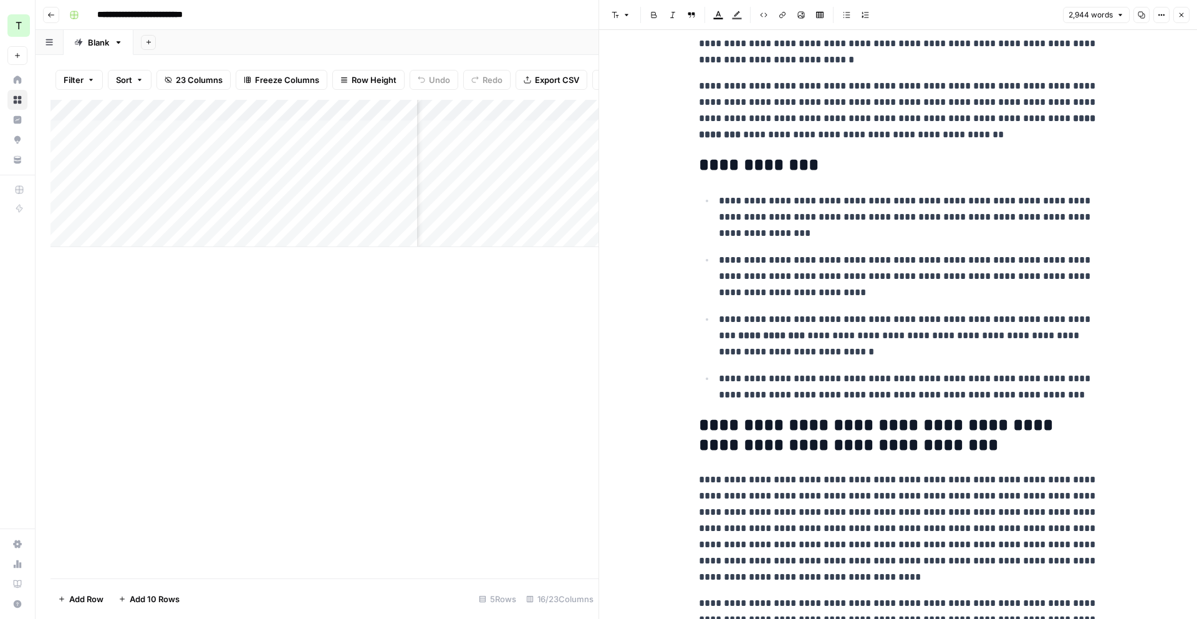
scroll to position [0, 0]
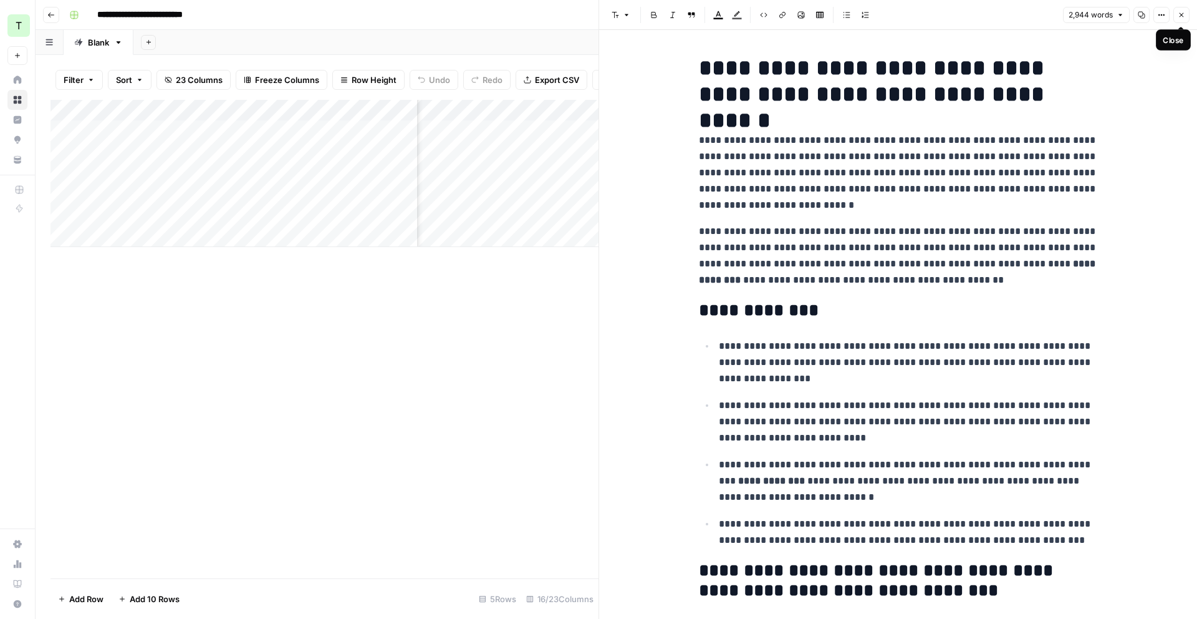
click at [1179, 18] on icon "button" at bounding box center [1181, 14] width 7 height 7
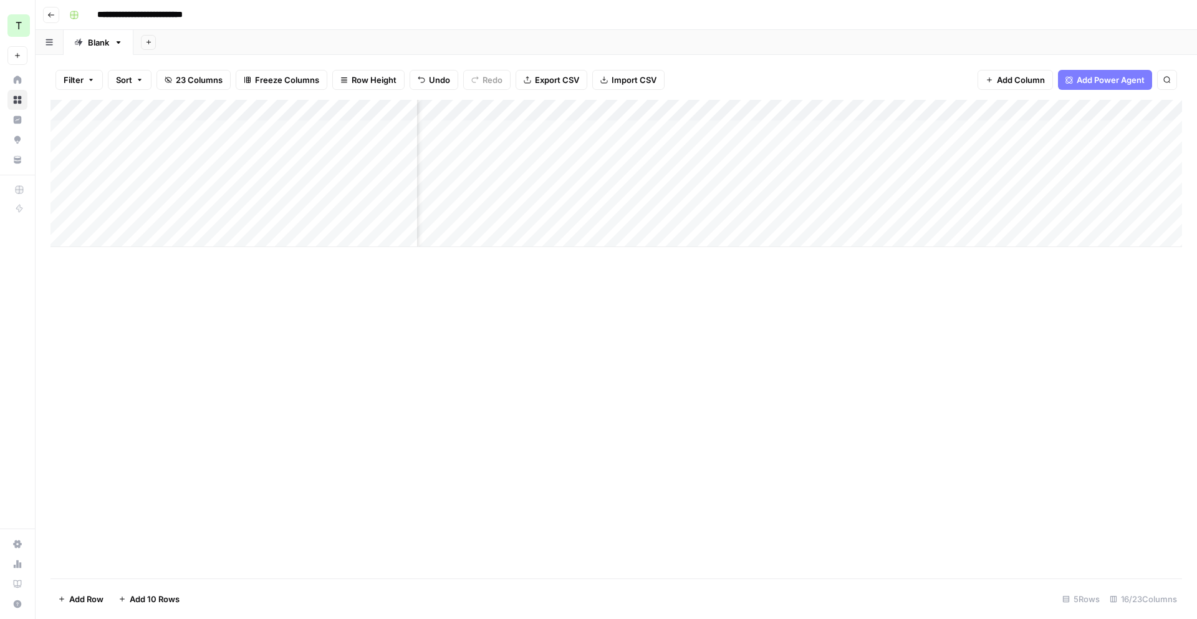
click at [1079, 151] on div "Add Column" at bounding box center [617, 173] width 1132 height 147
click at [1133, 108] on div "Add Column" at bounding box center [617, 173] width 1132 height 147
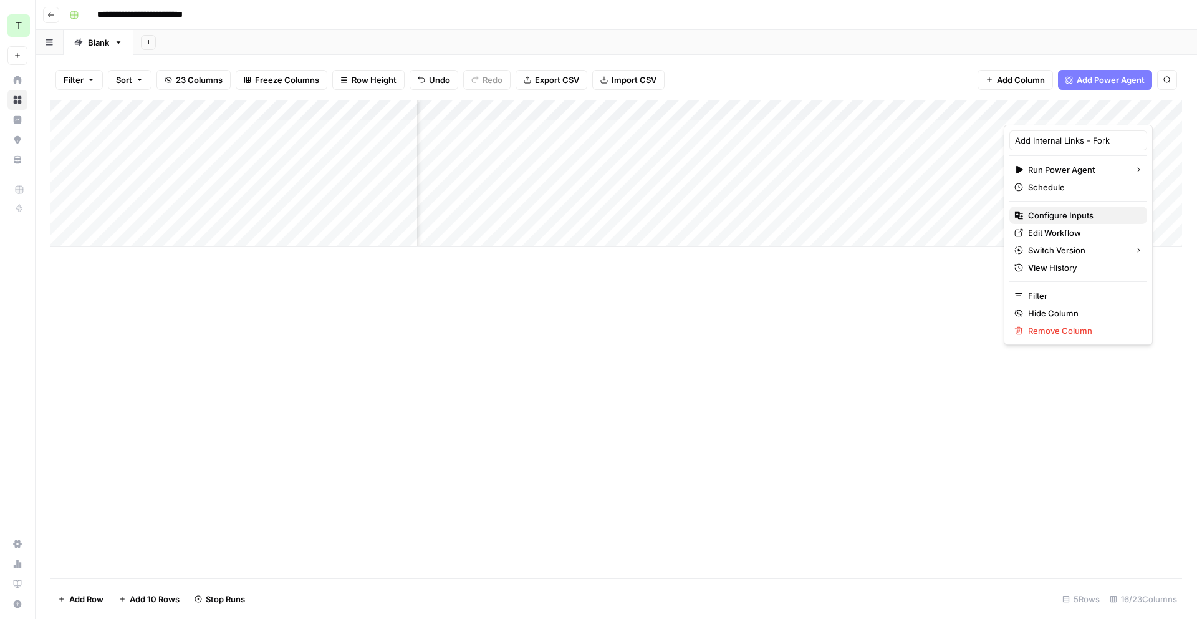
click at [1052, 215] on span "Configure Inputs" at bounding box center [1082, 215] width 109 height 12
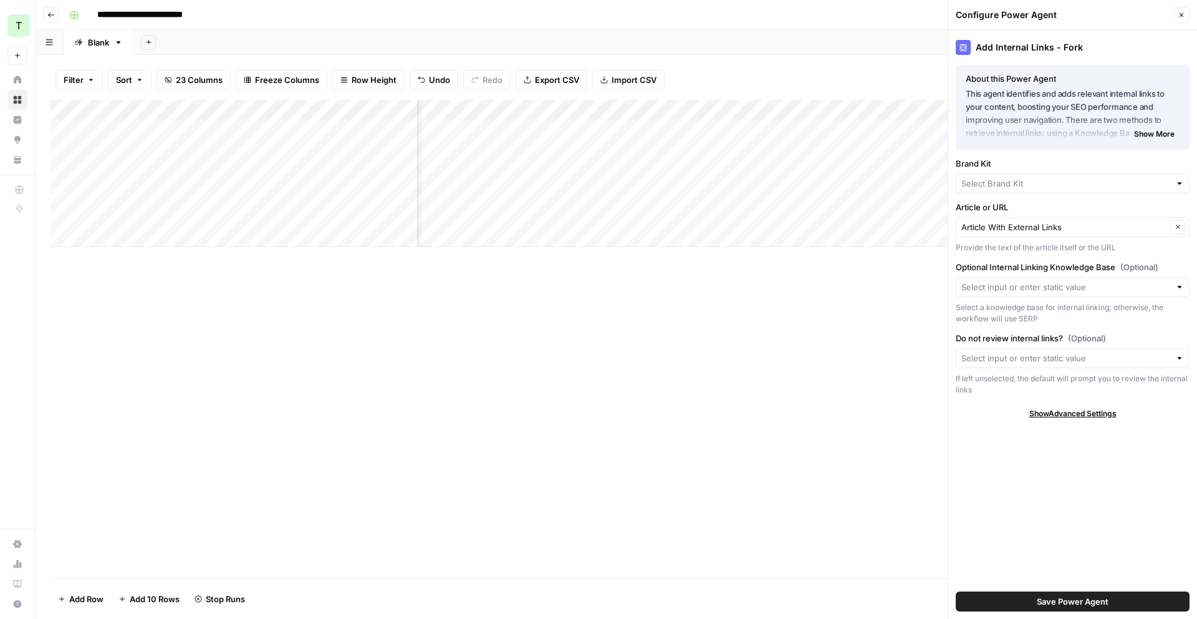
type input "Teamed"
type input "Sitemap"
click at [1185, 15] on span "Close" at bounding box center [1185, 15] width 1 height 1
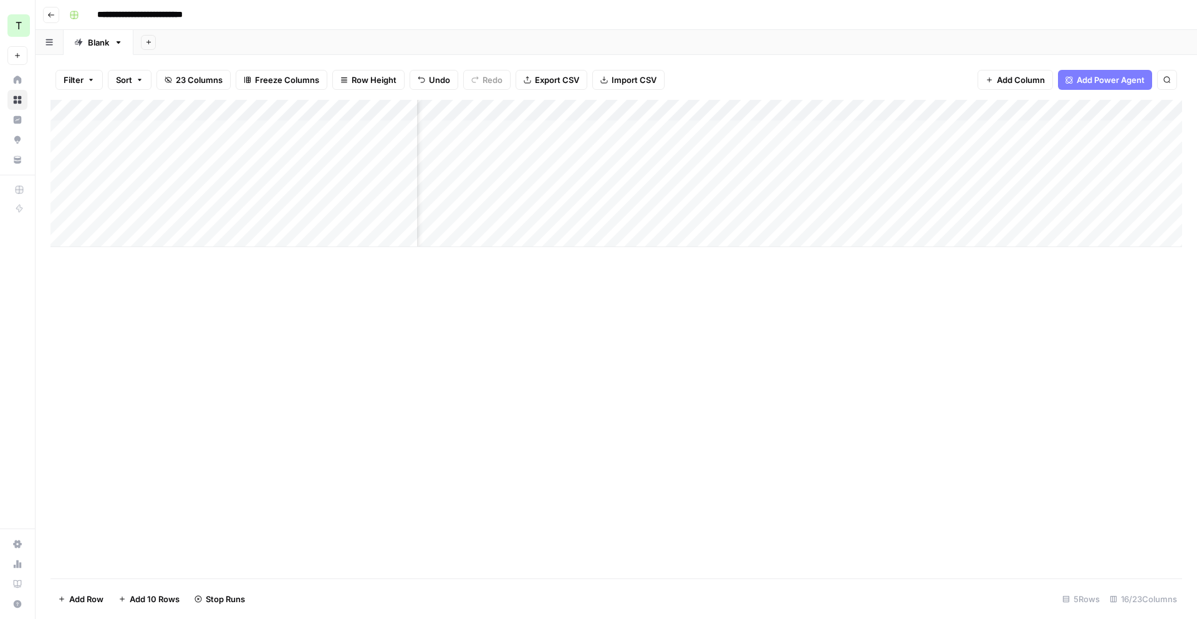
scroll to position [0, 890]
click at [513, 153] on div "Add Column" at bounding box center [617, 173] width 1132 height 147
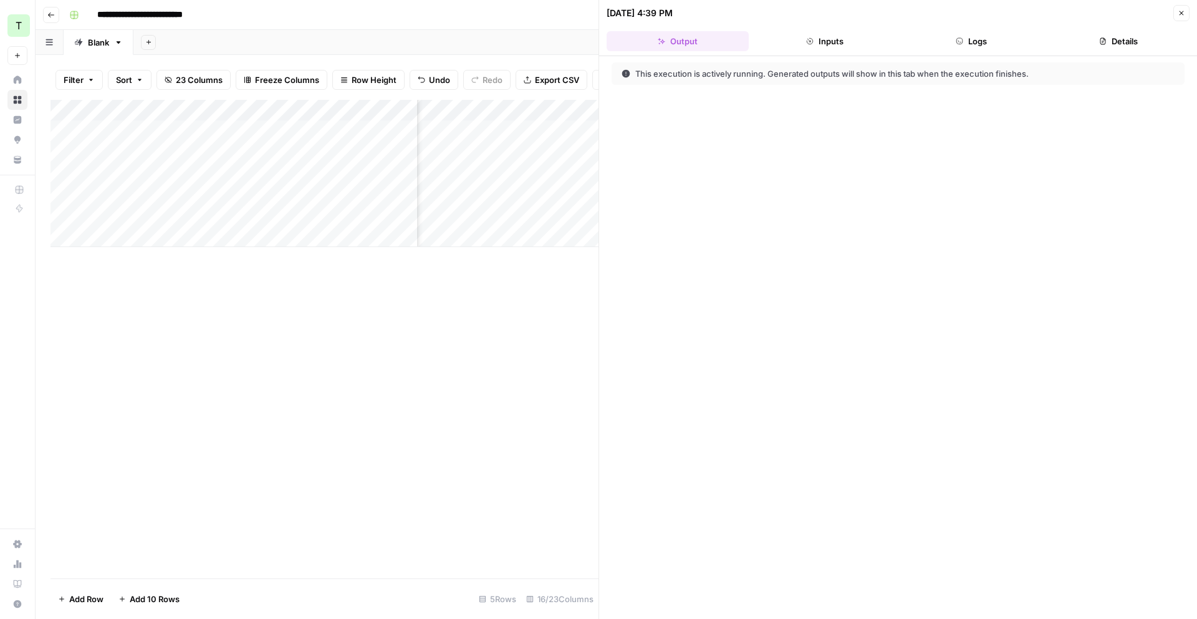
click at [981, 41] on button "Logs" at bounding box center [972, 41] width 142 height 20
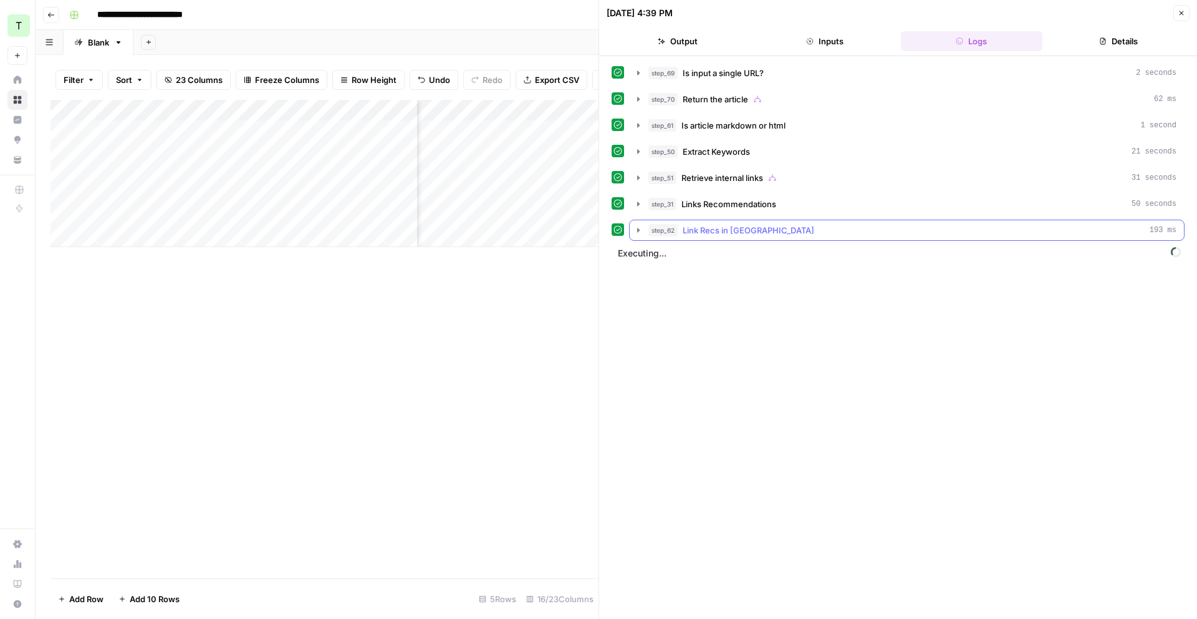
click at [639, 228] on icon "button" at bounding box center [638, 230] width 10 height 10
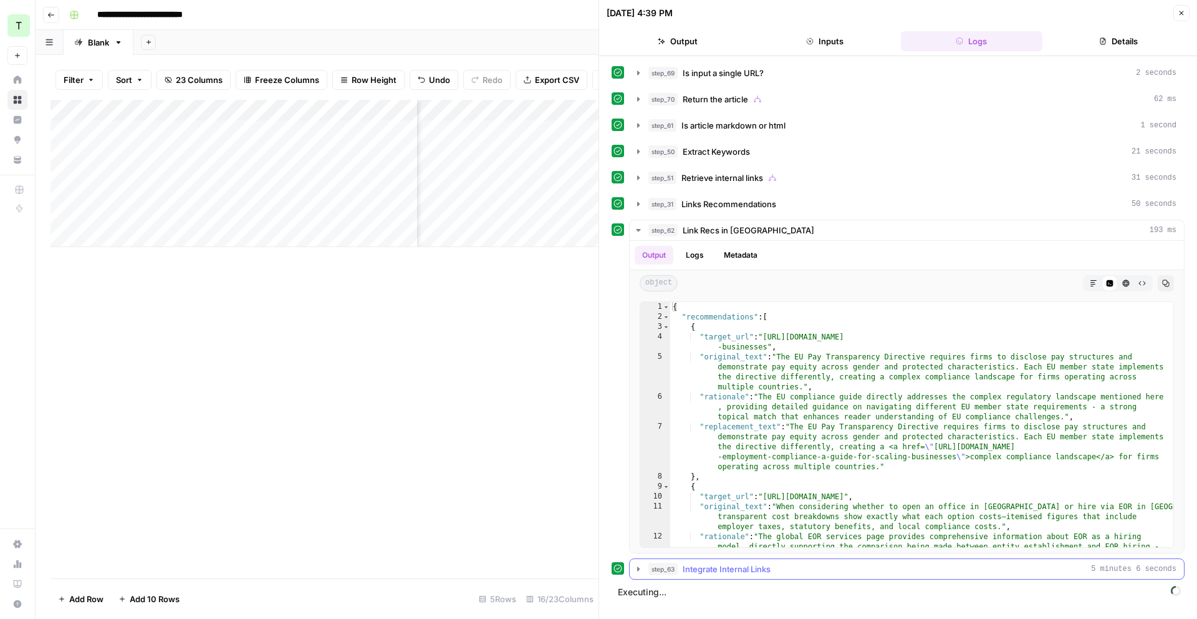
click at [633, 566] on icon "button" at bounding box center [638, 569] width 10 height 10
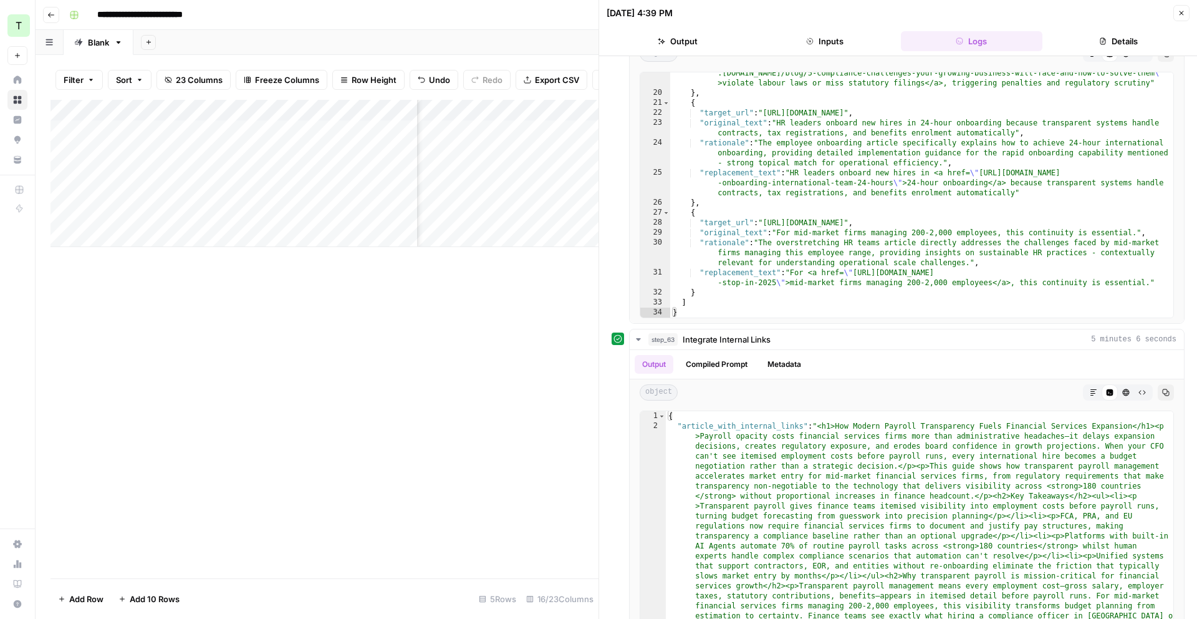
scroll to position [302, 0]
